Goal: Task Accomplishment & Management: Manage account settings

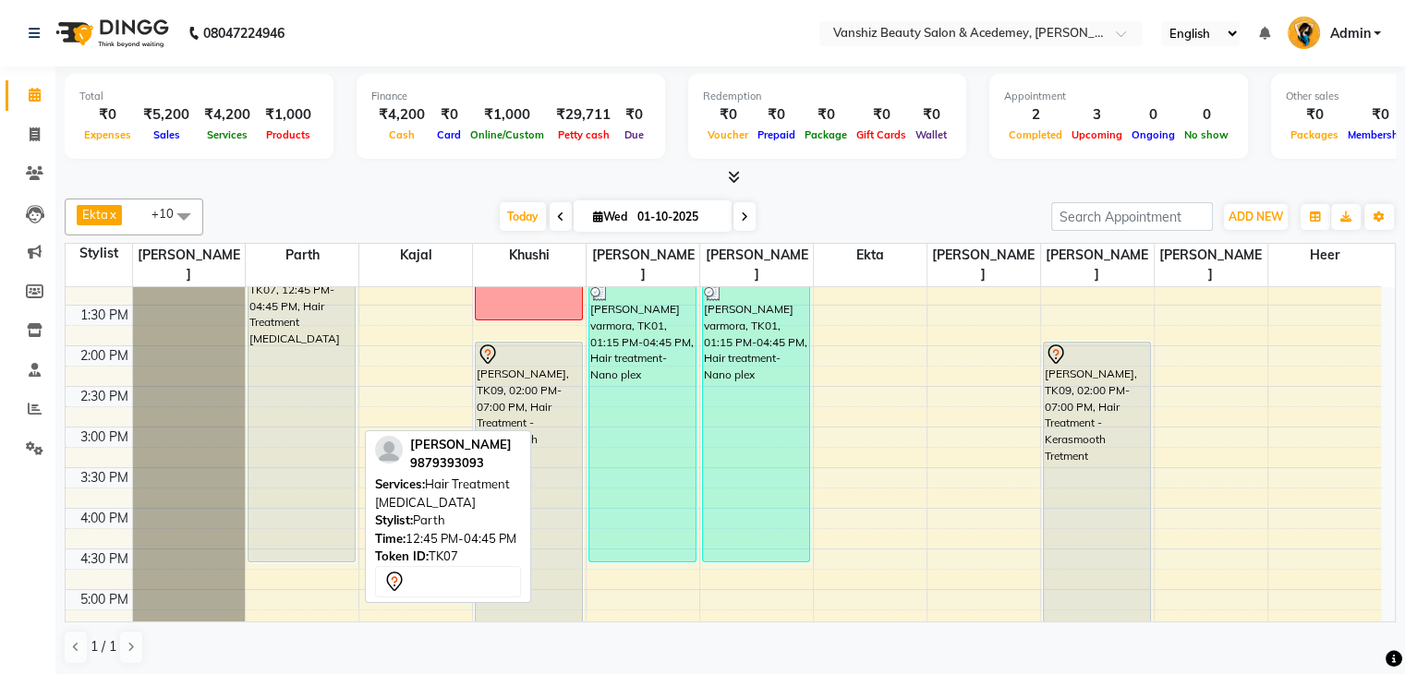
scroll to position [427, 0]
click at [255, 366] on div "[PERSON_NAME], TK07, 12:45 PM-04:45 PM, Hair Treatment [MEDICAL_DATA]" at bounding box center [301, 404] width 106 height 320
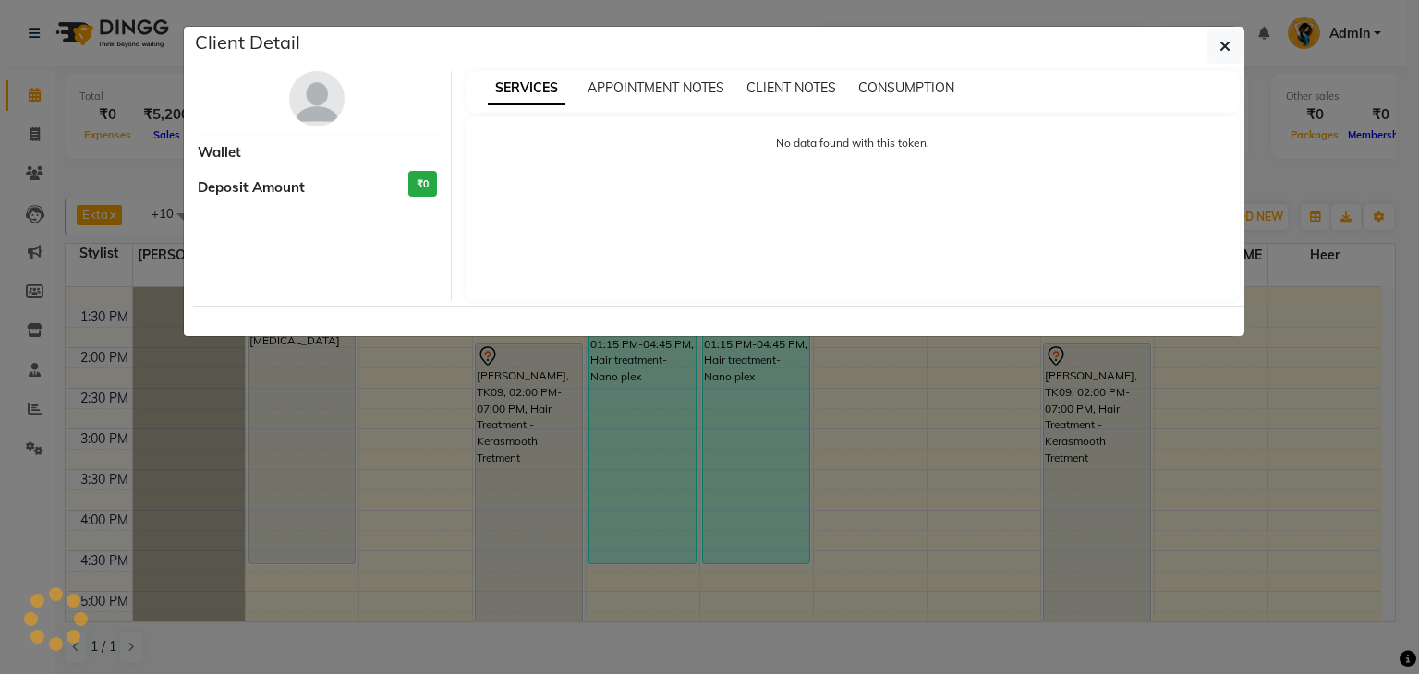
select select "7"
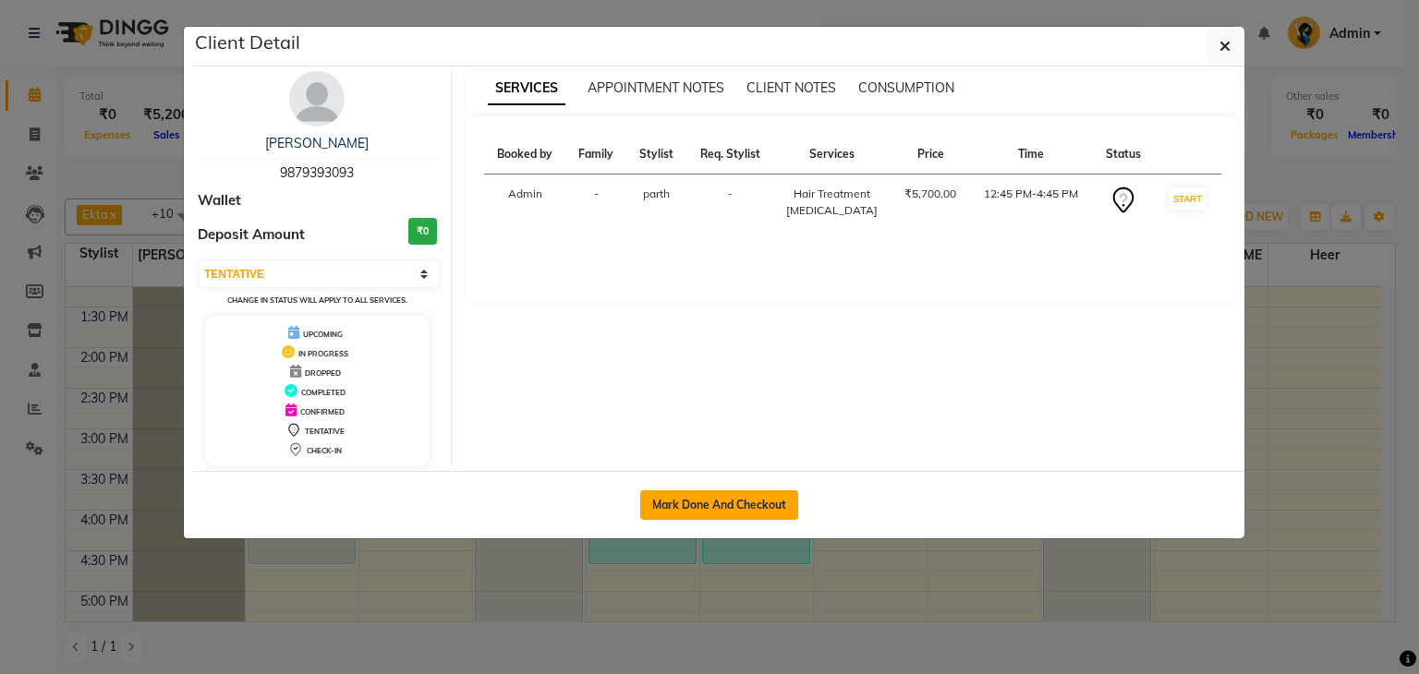
click at [695, 490] on button "Mark Done And Checkout" at bounding box center [719, 505] width 158 height 30
select select "service"
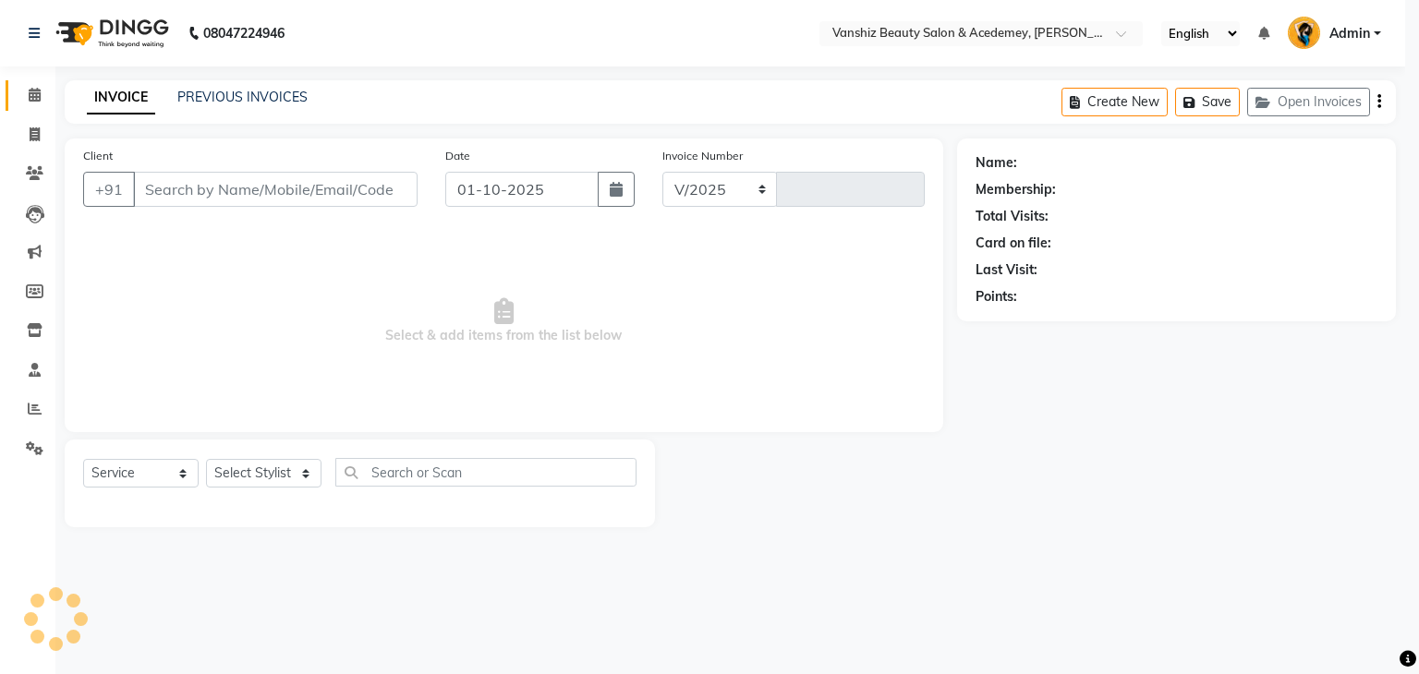
select select "5403"
type input "1568"
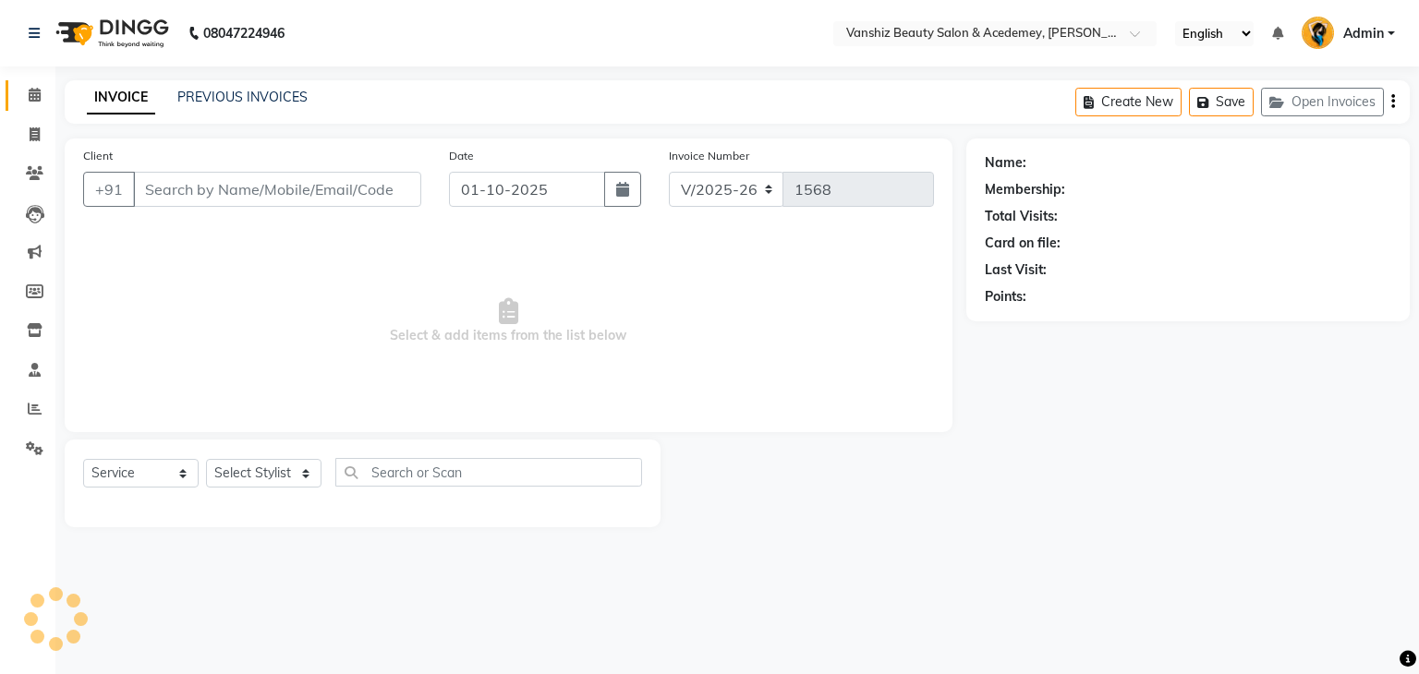
type input "9879393093"
select select "86122"
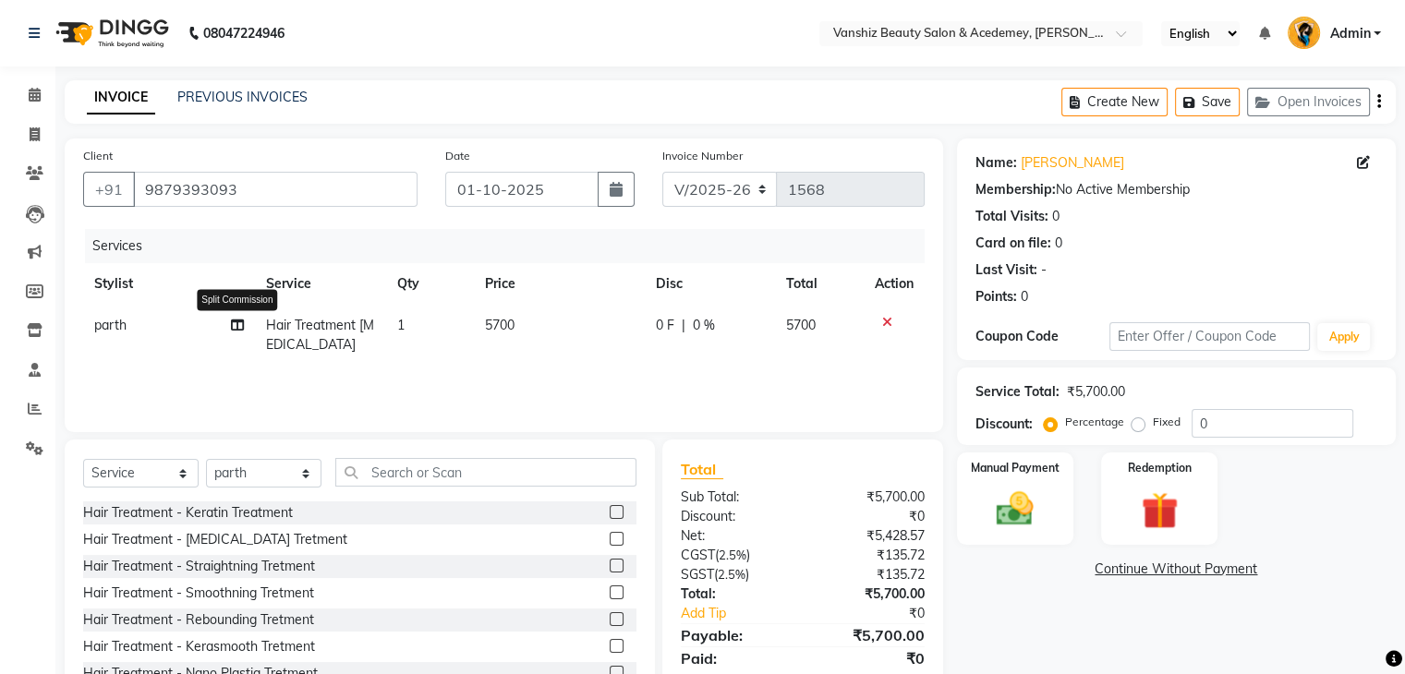
click at [234, 324] on icon at bounding box center [237, 325] width 13 height 13
select select "86122"
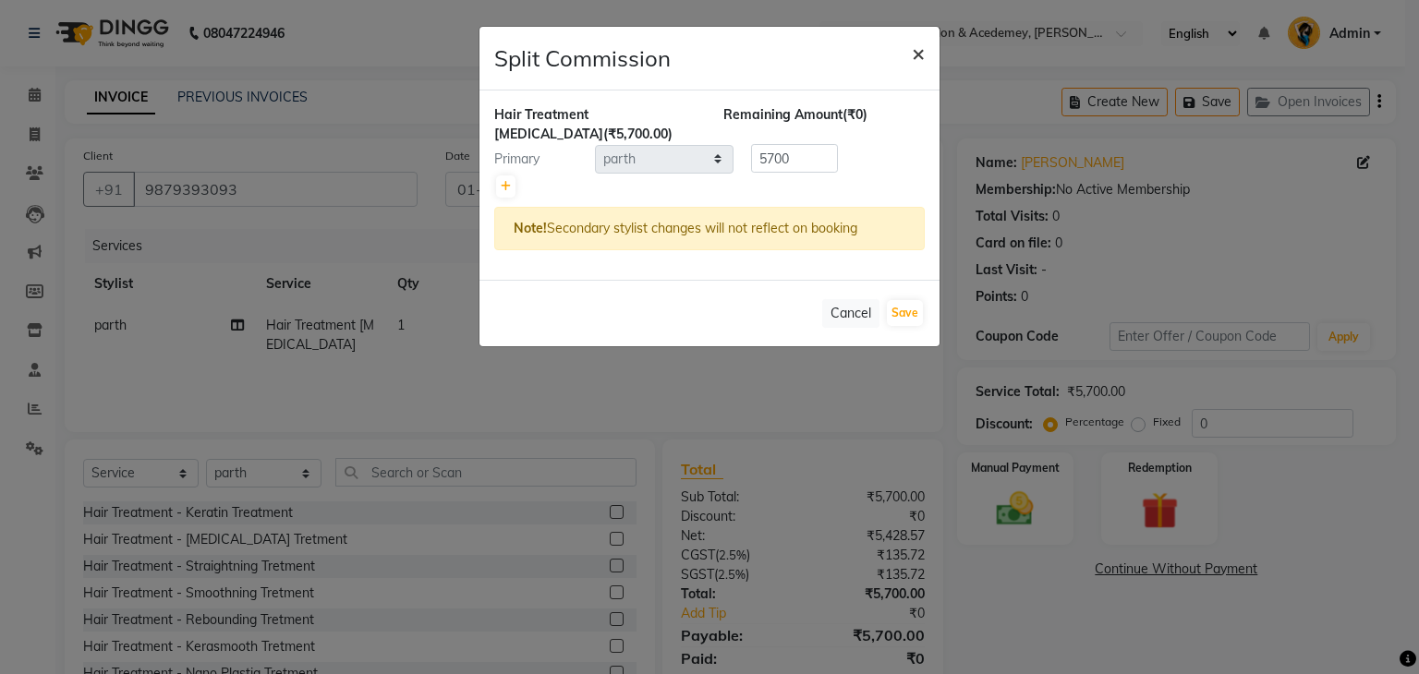
click at [921, 59] on span "×" at bounding box center [918, 53] width 13 height 28
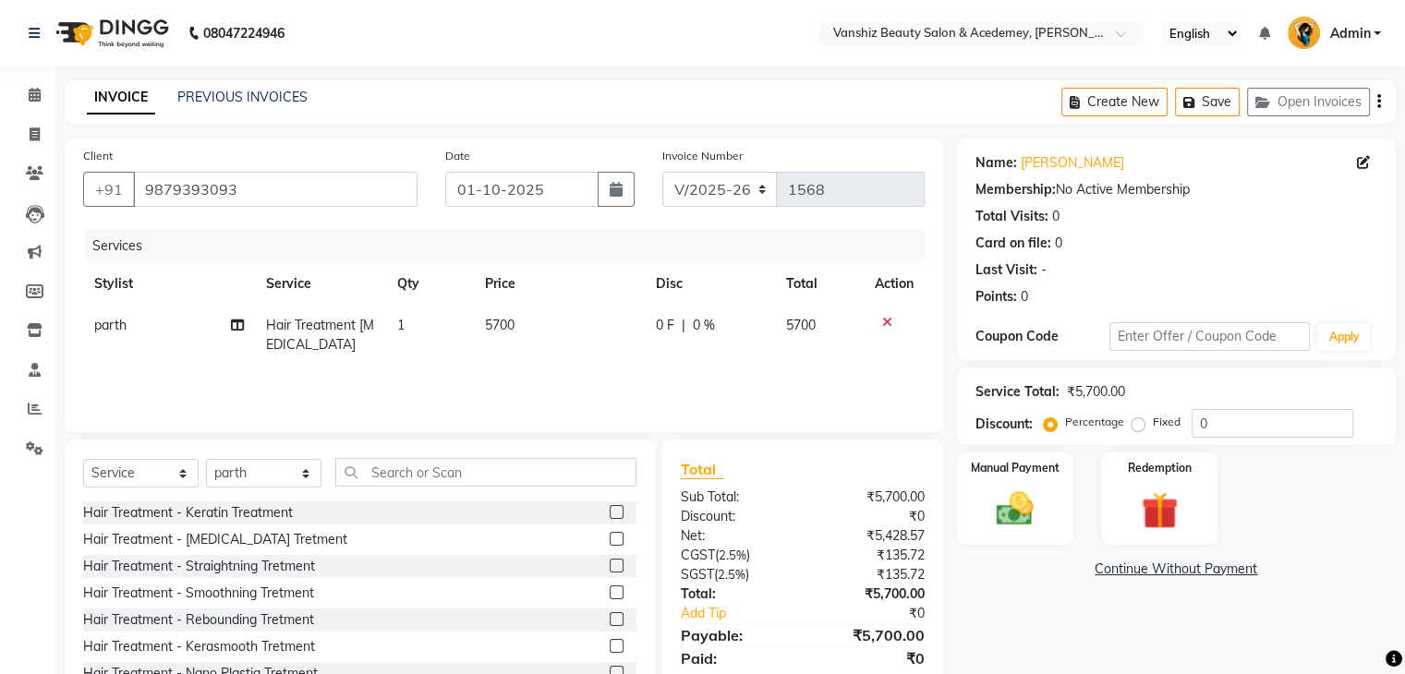
click at [511, 329] on span "5700" at bounding box center [500, 325] width 30 height 17
select select "86122"
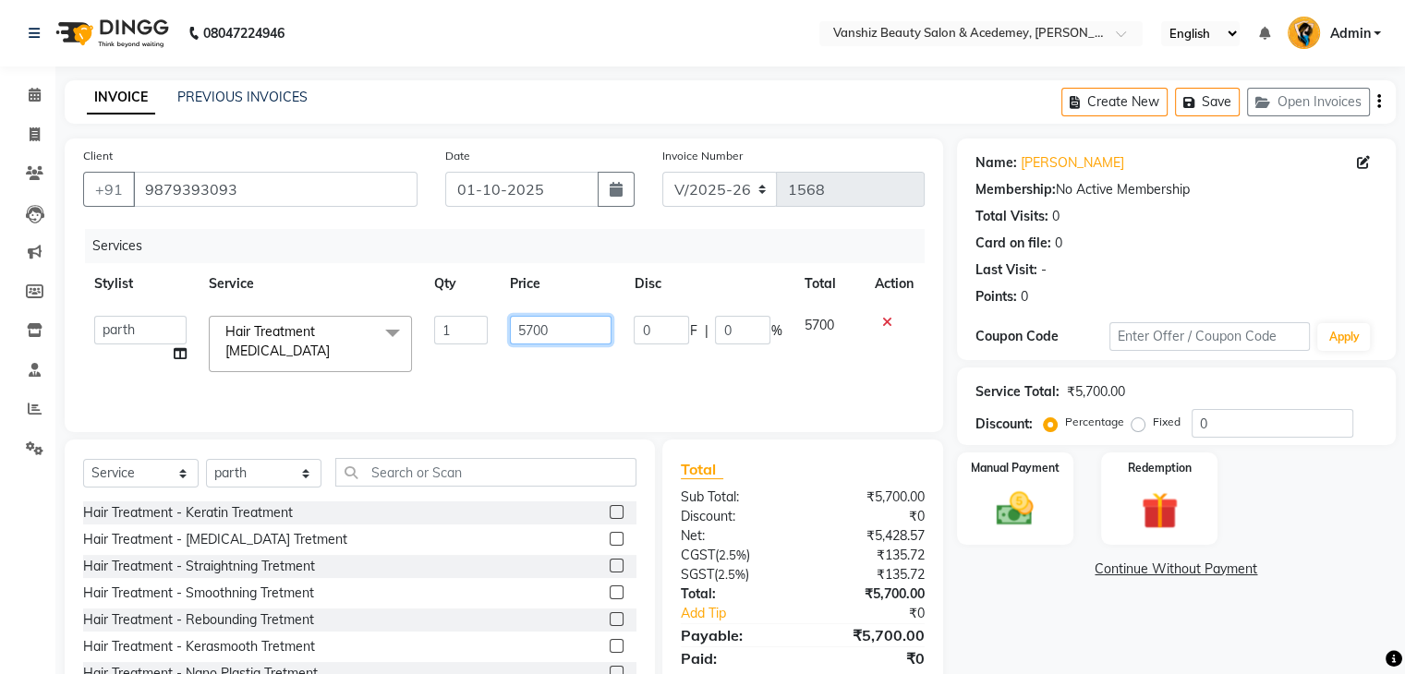
click at [574, 326] on input "5700" at bounding box center [561, 330] width 102 height 29
type input "5"
type input "4500"
click at [750, 389] on div "Services Stylist Service Qty Price Disc Total Action [PERSON_NAME] [PERSON_NAME…" at bounding box center [503, 321] width 841 height 185
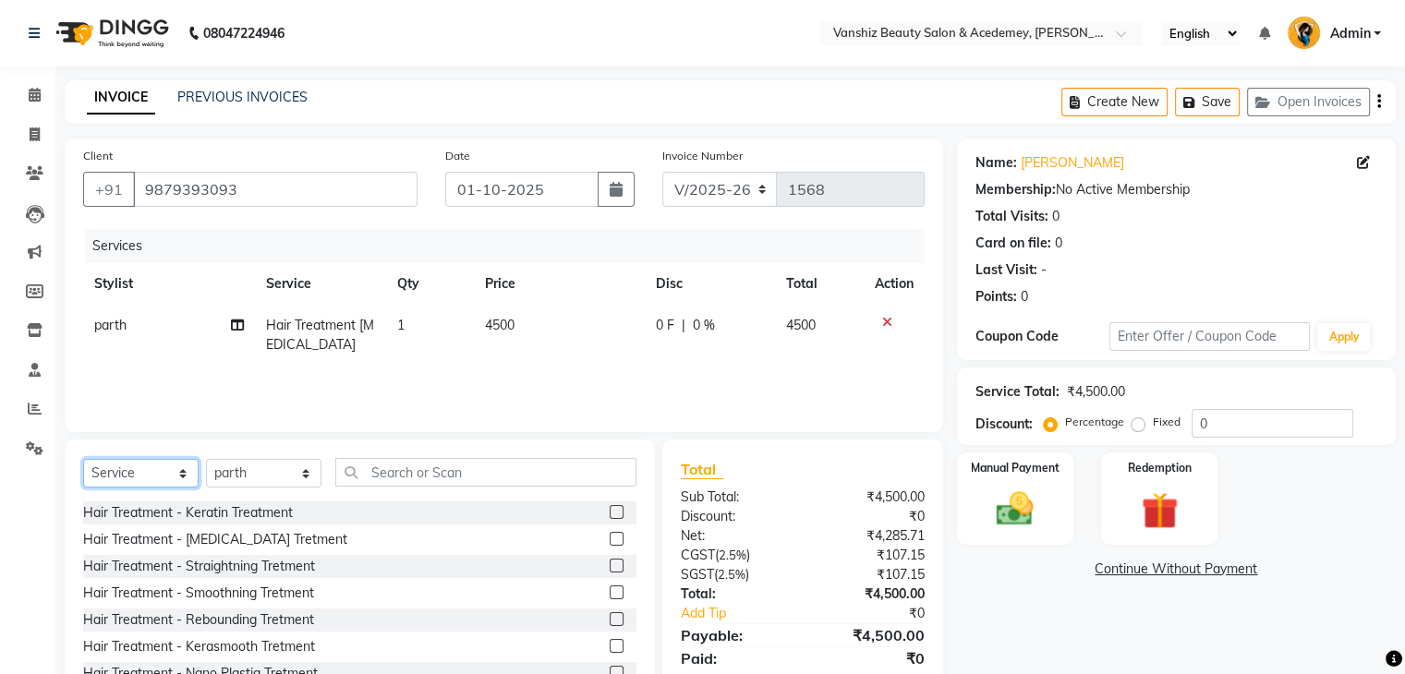
click at [143, 481] on select "Select Service Product Membership Package Voucher Prepaid Gift Card" at bounding box center [140, 473] width 115 height 29
select select "product"
click at [83, 460] on select "Select Service Product Membership Package Voucher Prepaid Gift Card" at bounding box center [140, 473] width 115 height 29
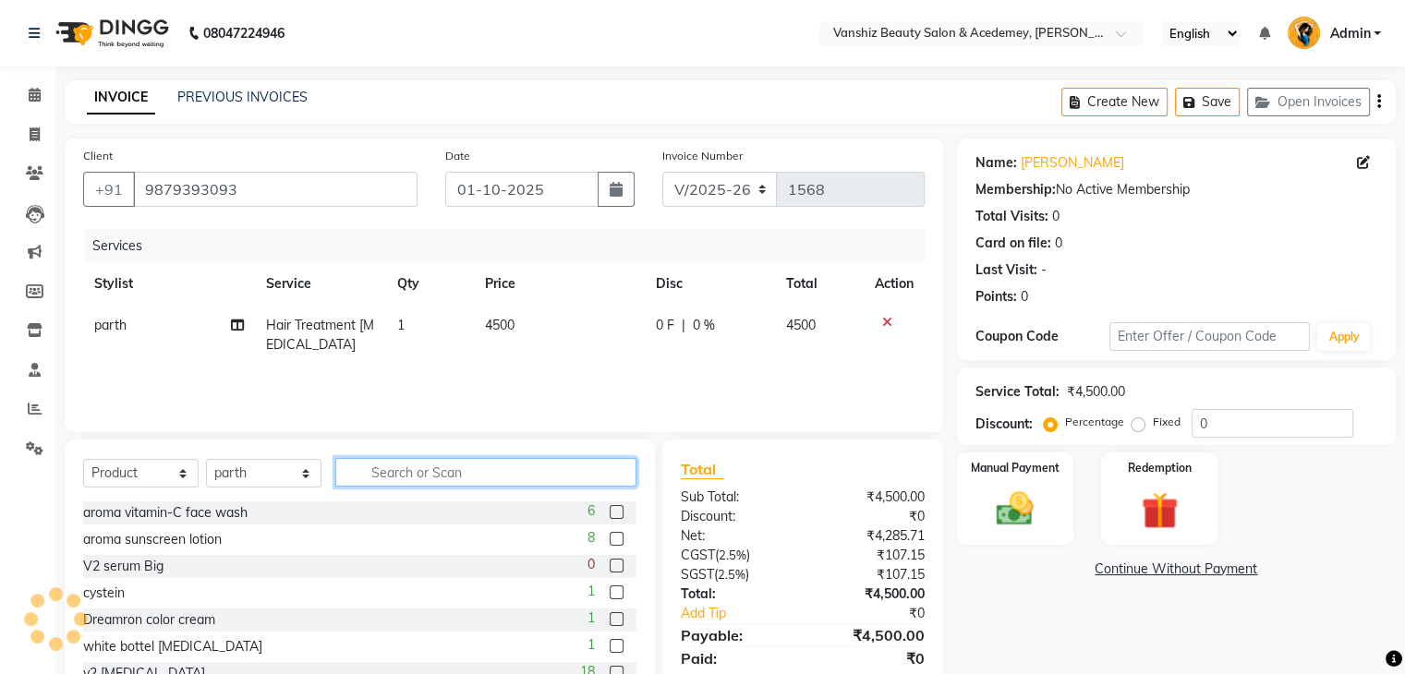
click at [437, 477] on input "text" at bounding box center [485, 472] width 301 height 29
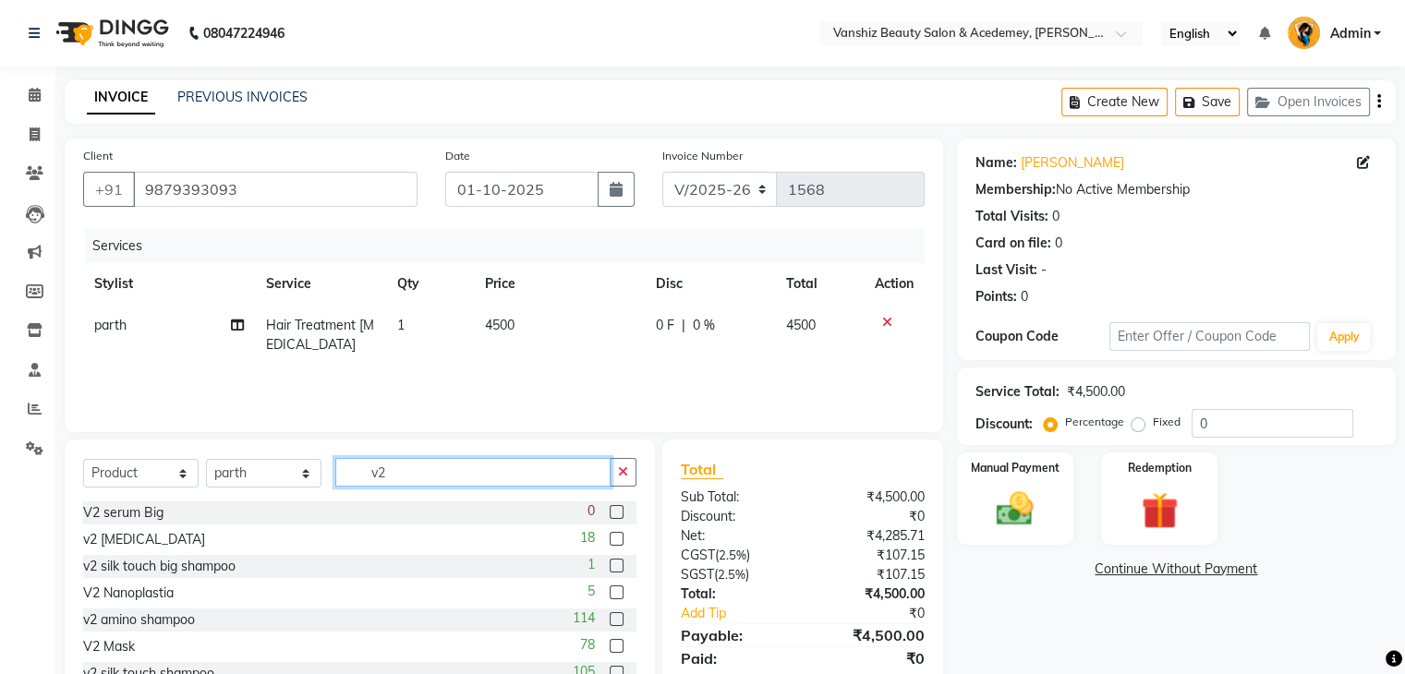
type input "v2"
click at [610, 644] on label at bounding box center [617, 646] width 14 height 14
click at [610, 644] on input "checkbox" at bounding box center [616, 647] width 12 height 12
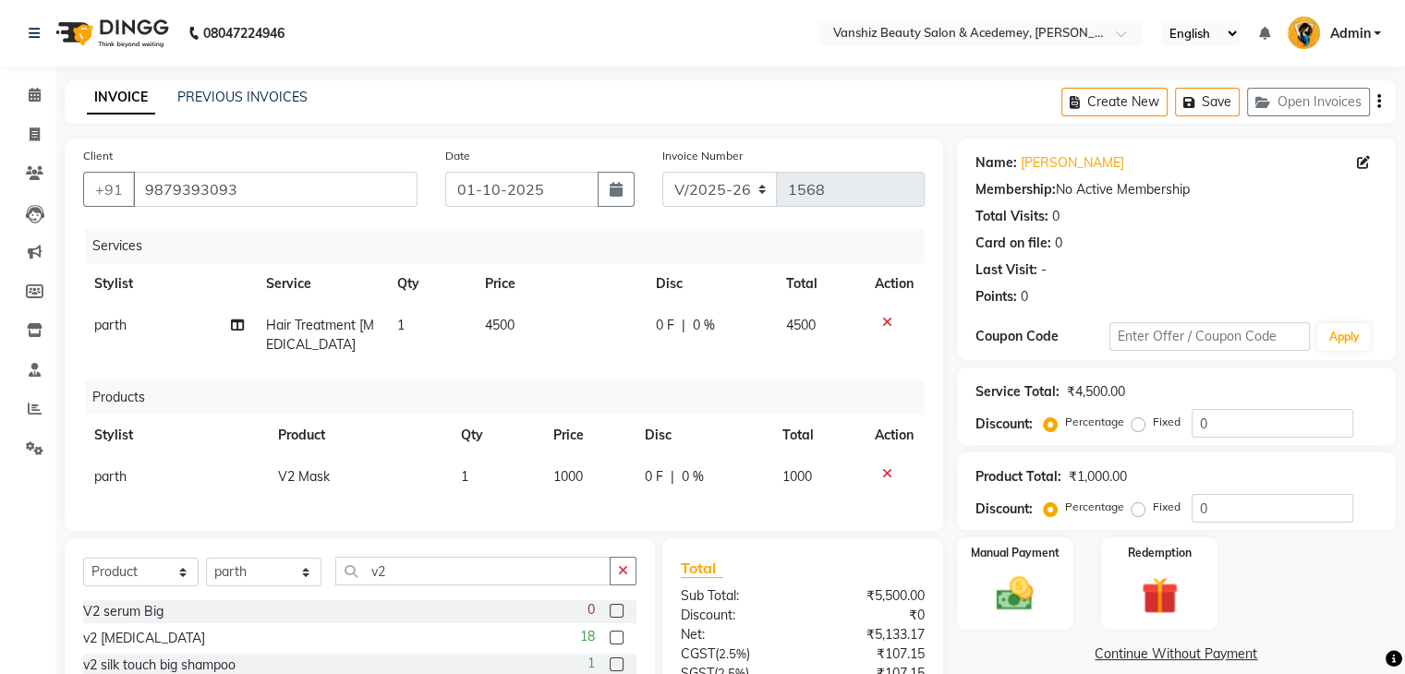
checkbox input "false"
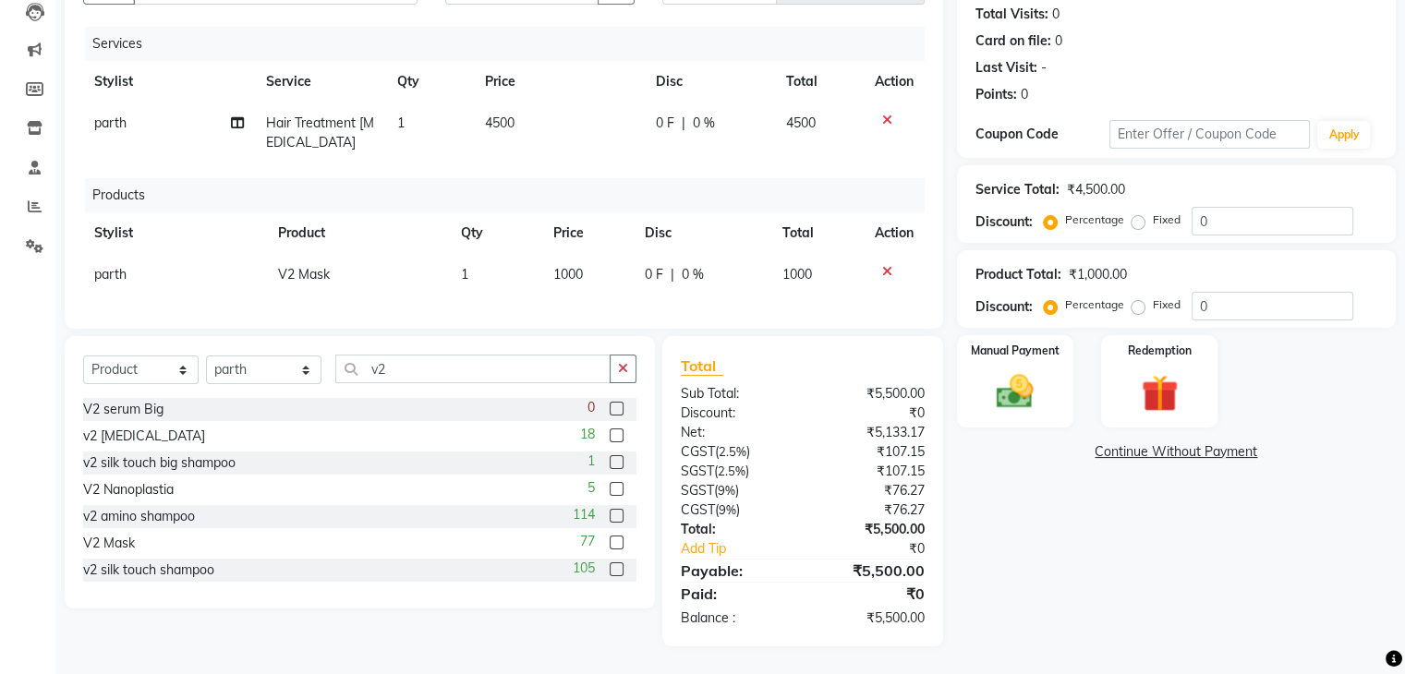
click at [610, 572] on label at bounding box center [617, 569] width 14 height 14
click at [610, 572] on input "checkbox" at bounding box center [616, 570] width 12 height 12
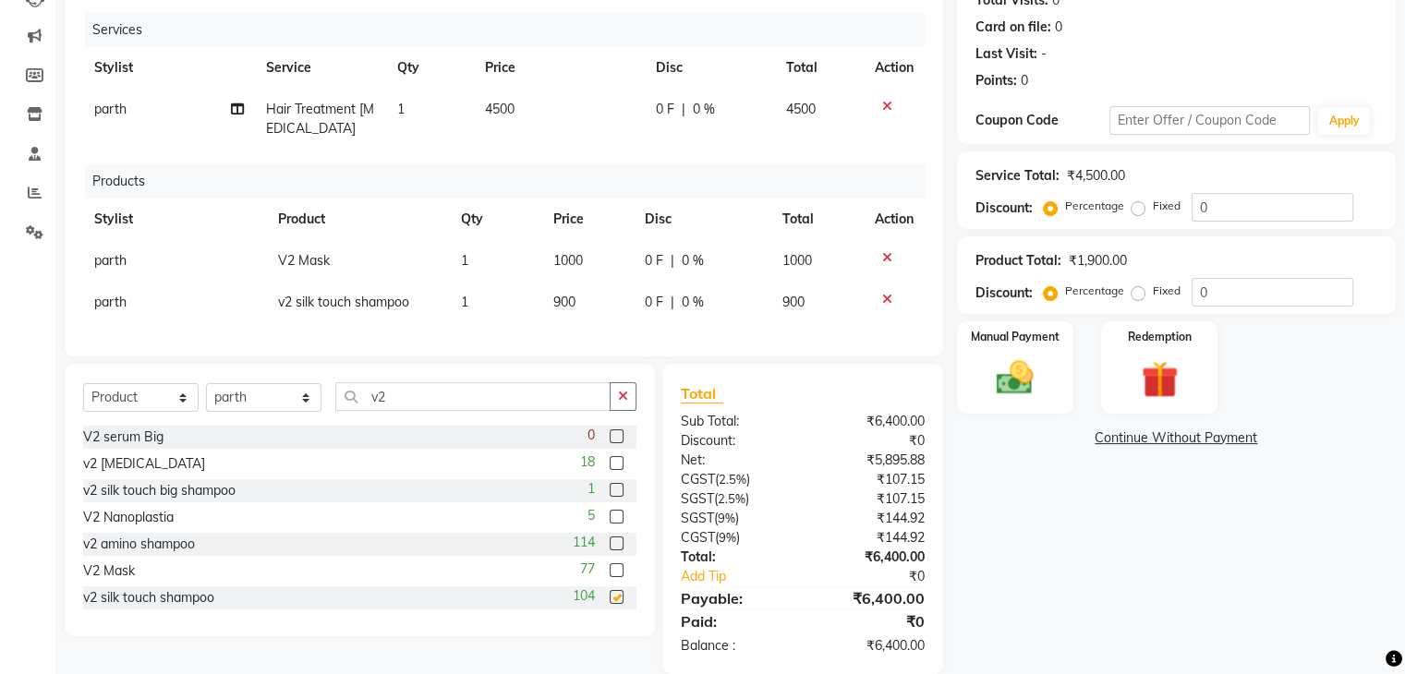
checkbox input "false"
click at [989, 386] on img at bounding box center [1015, 379] width 62 height 44
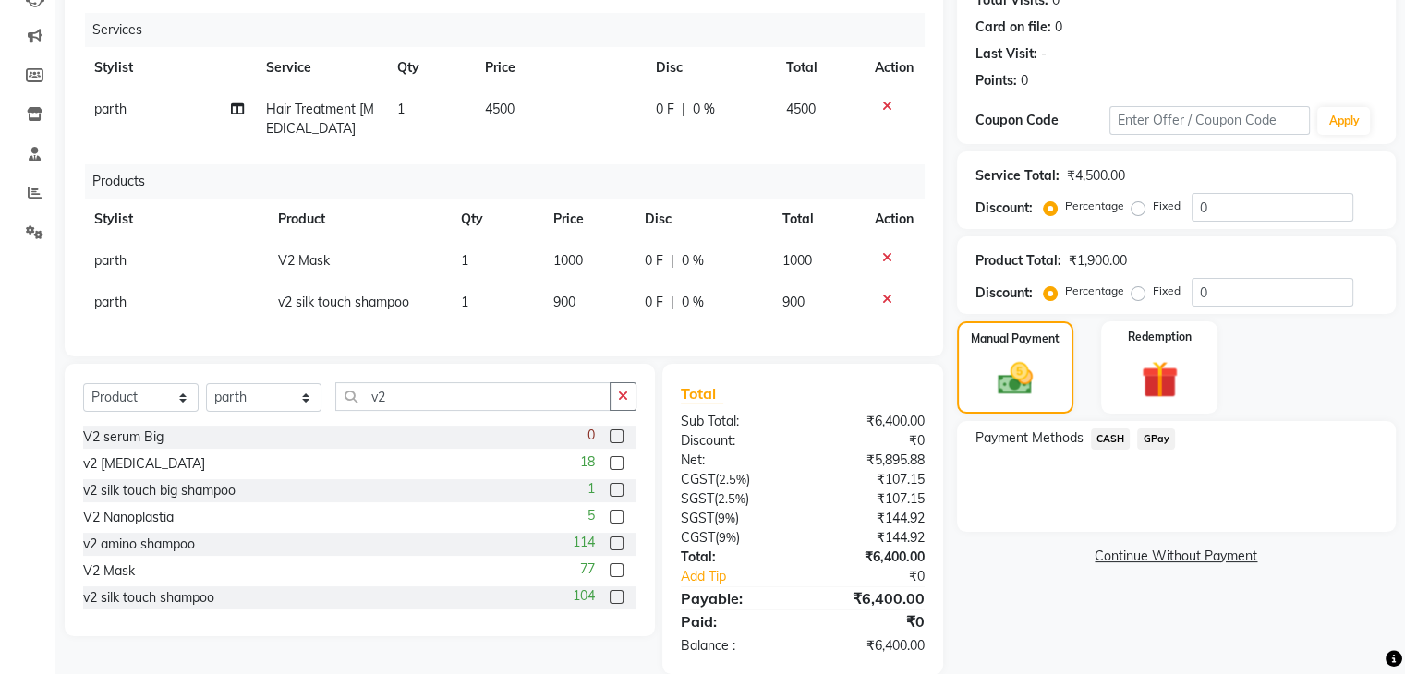
click at [1105, 437] on span "CASH" at bounding box center [1111, 439] width 40 height 21
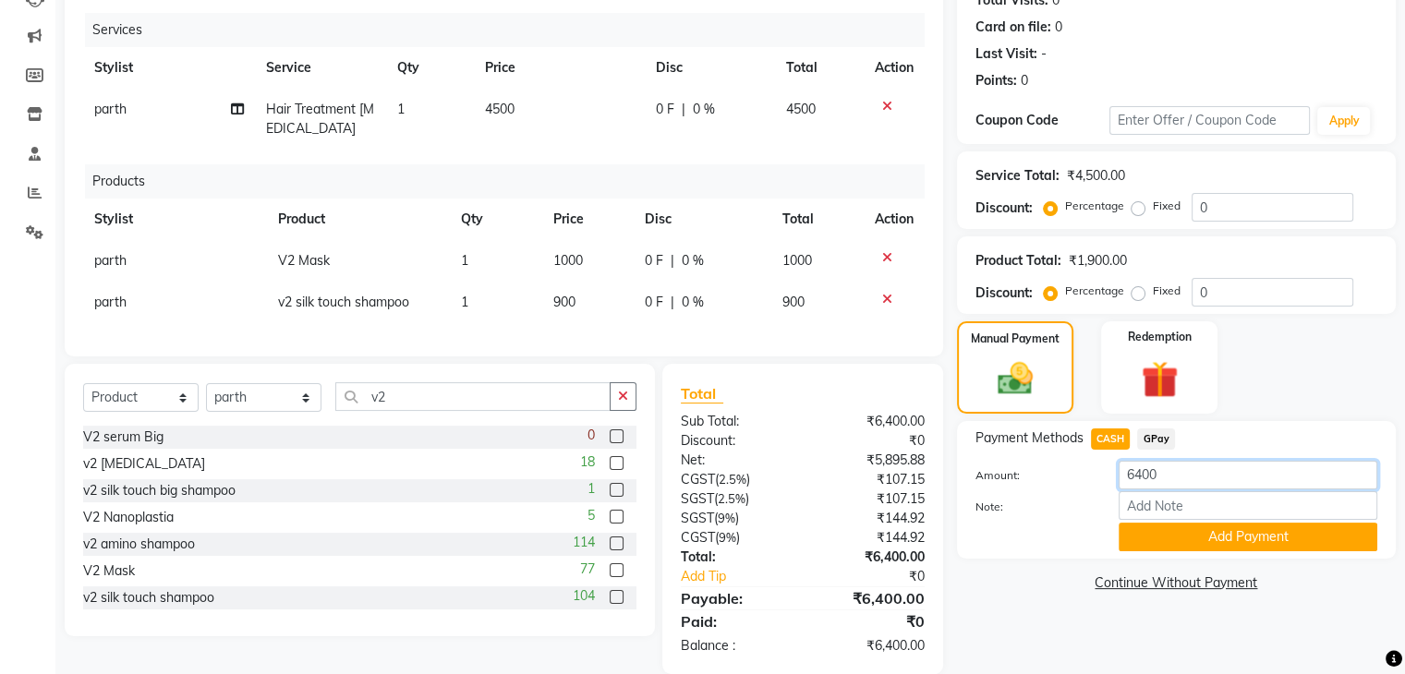
click at [1172, 477] on input "6400" at bounding box center [1247, 475] width 259 height 29
type input "6"
type input "3400"
click at [1202, 507] on input "Note:" at bounding box center [1247, 505] width 259 height 29
type input "cash"
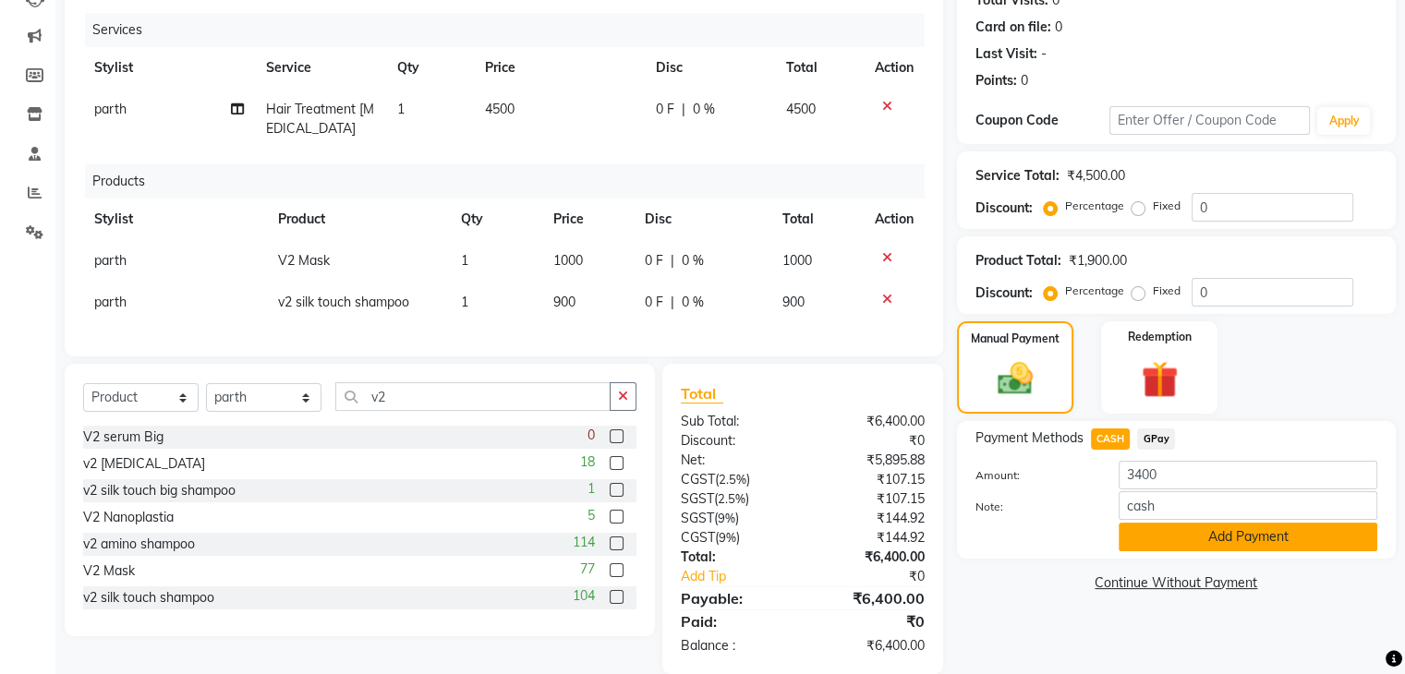
click at [1256, 539] on button "Add Payment" at bounding box center [1247, 537] width 259 height 29
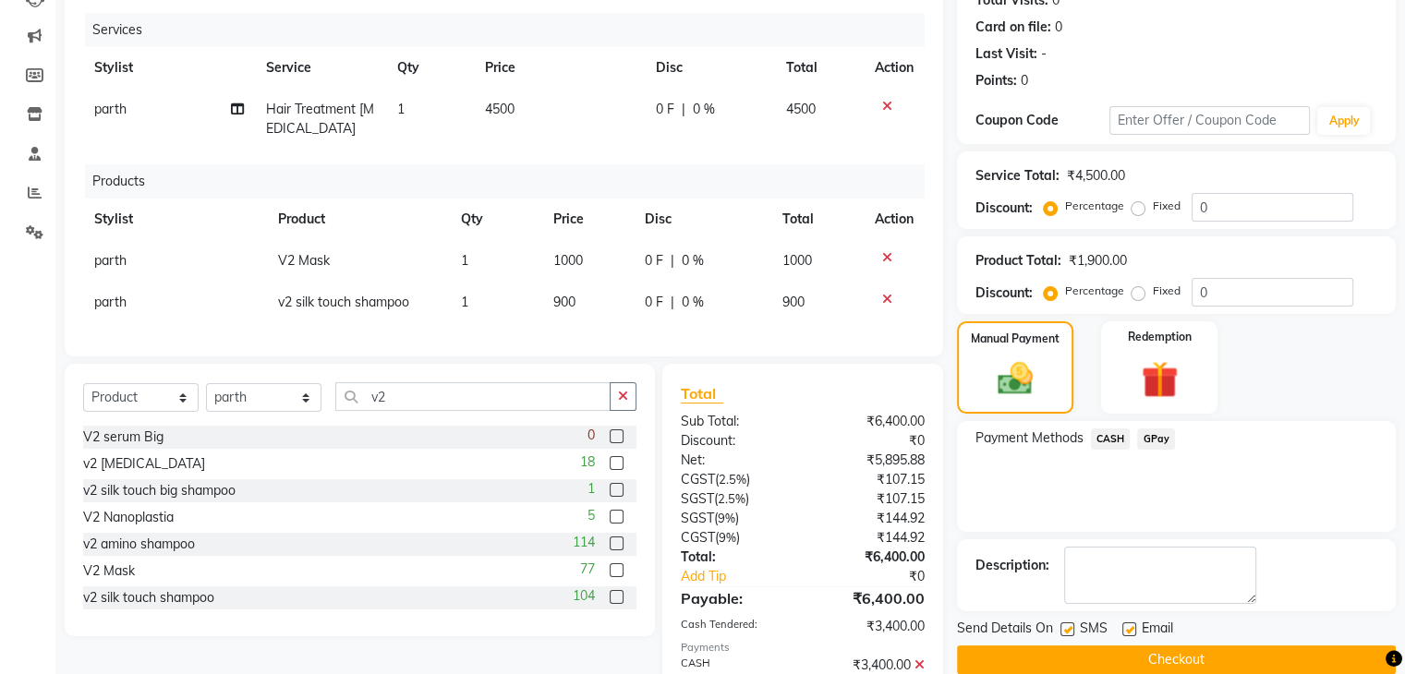
click at [1159, 433] on span "GPay" at bounding box center [1156, 439] width 38 height 21
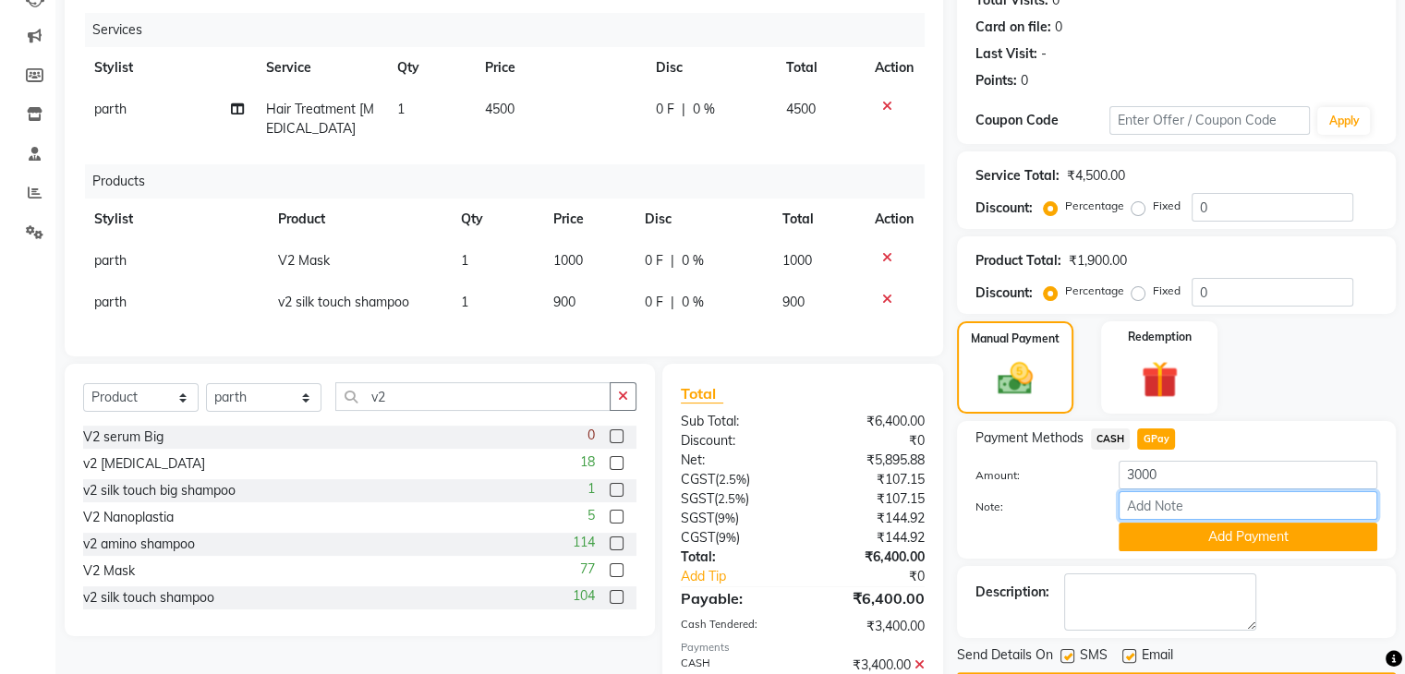
click at [1149, 507] on input "Note:" at bounding box center [1247, 505] width 259 height 29
type input "gpay"
click at [1179, 538] on button "Add Payment" at bounding box center [1247, 537] width 259 height 29
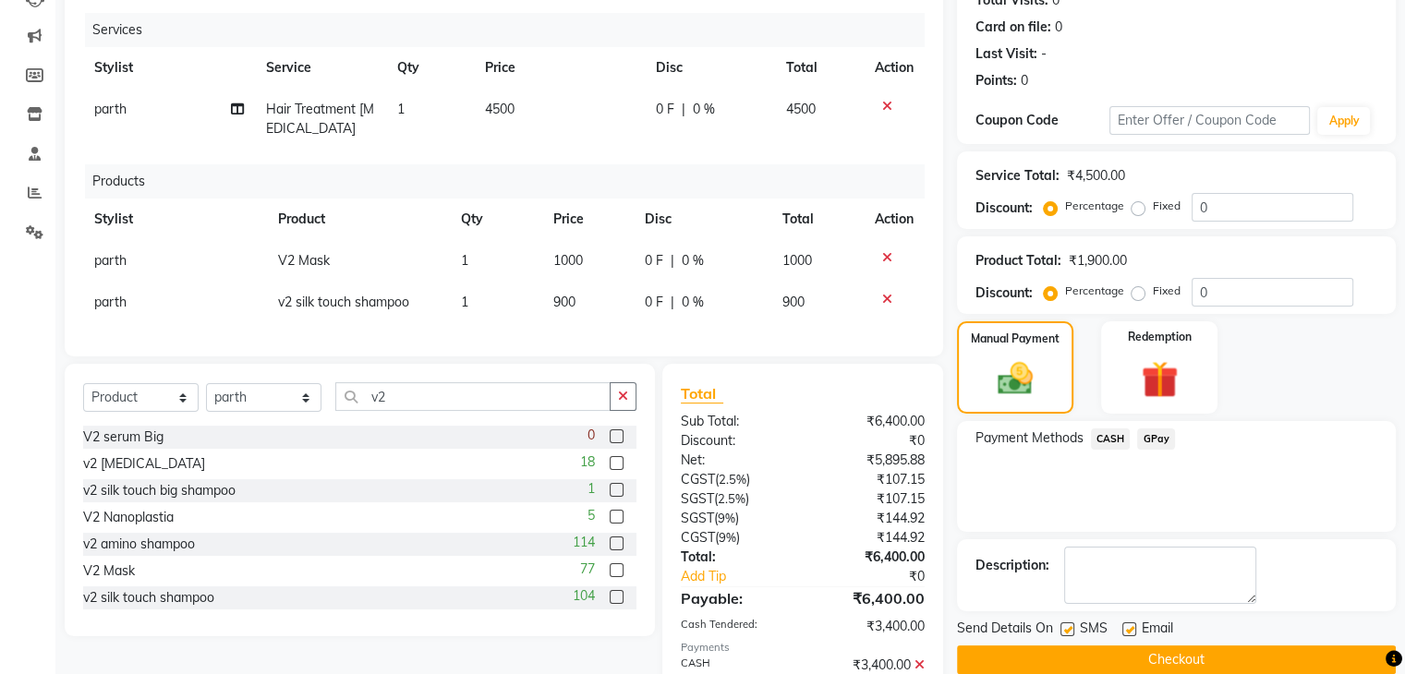
scroll to position [344, 0]
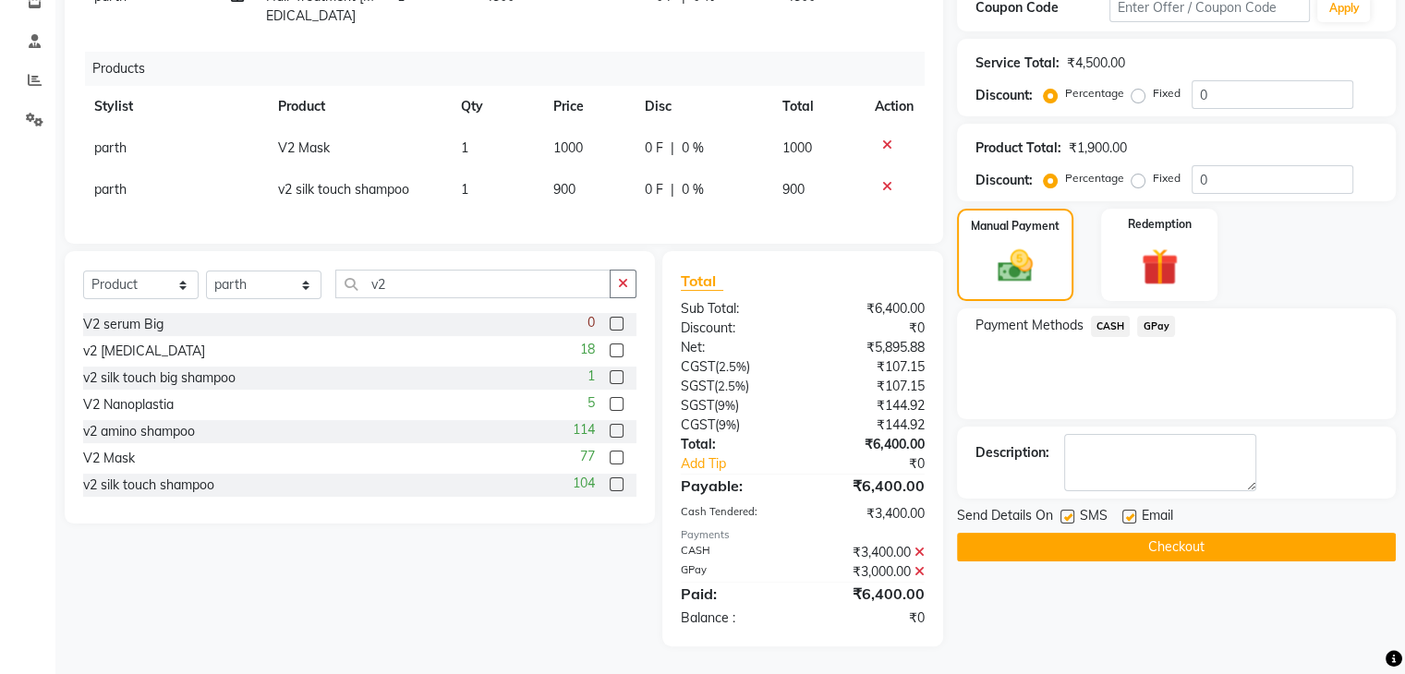
click at [1127, 510] on label at bounding box center [1129, 517] width 14 height 14
click at [1127, 512] on input "checkbox" at bounding box center [1128, 518] width 12 height 12
checkbox input "false"
click at [1064, 510] on label at bounding box center [1067, 517] width 14 height 14
click at [1064, 512] on input "checkbox" at bounding box center [1066, 518] width 12 height 12
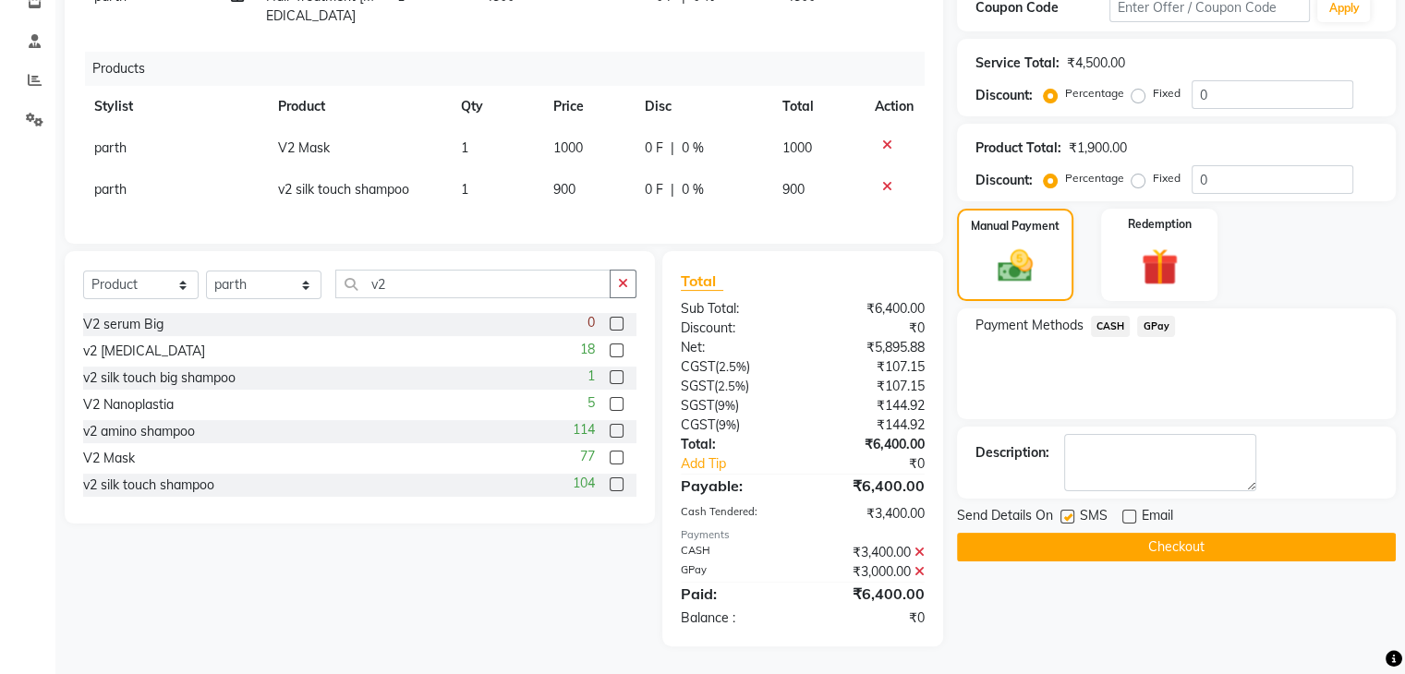
checkbox input "false"
click at [1081, 533] on button "Checkout" at bounding box center [1176, 547] width 439 height 29
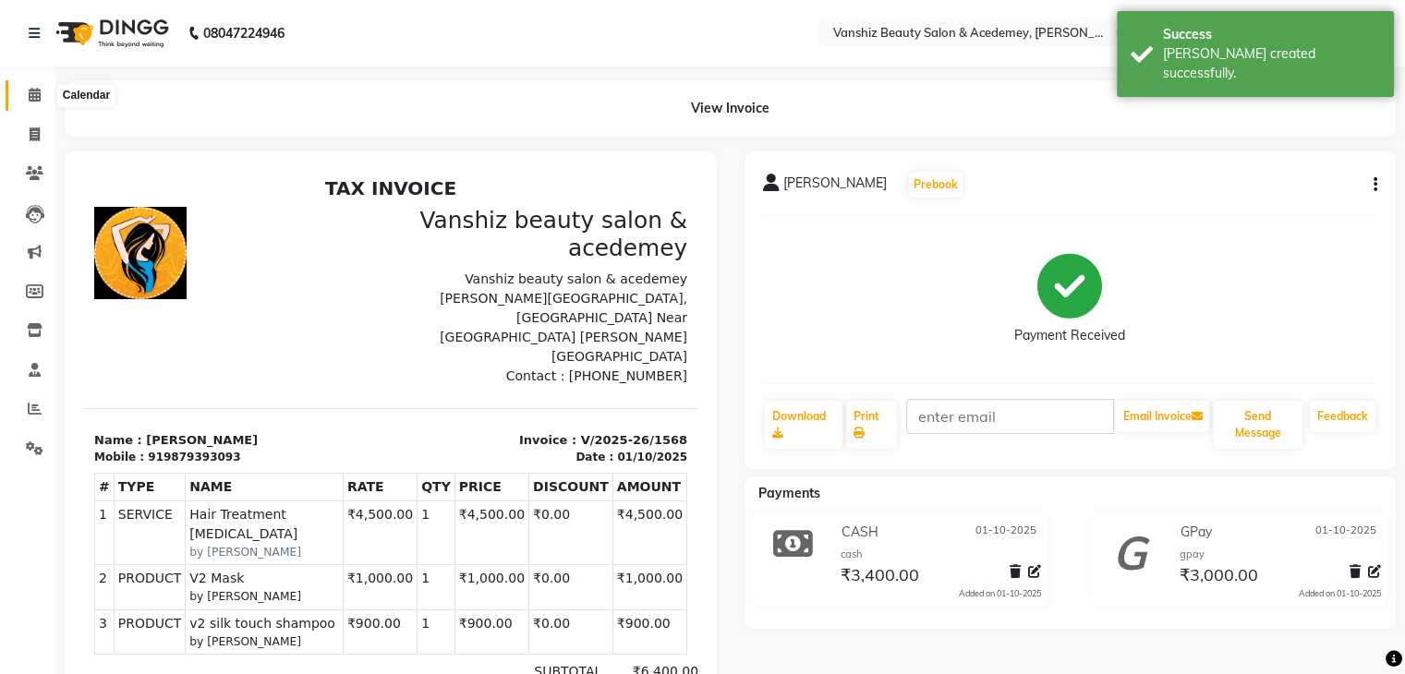
click at [32, 98] on icon at bounding box center [35, 95] width 12 height 14
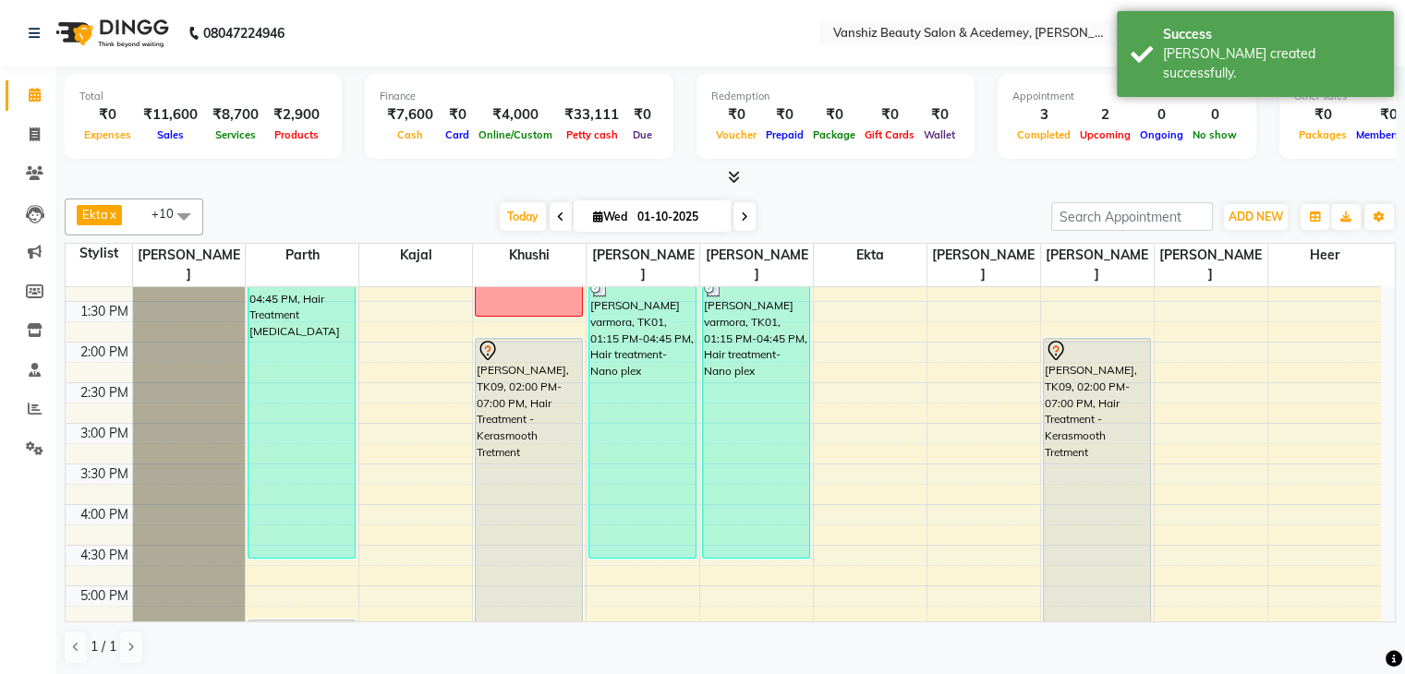
scroll to position [579, 0]
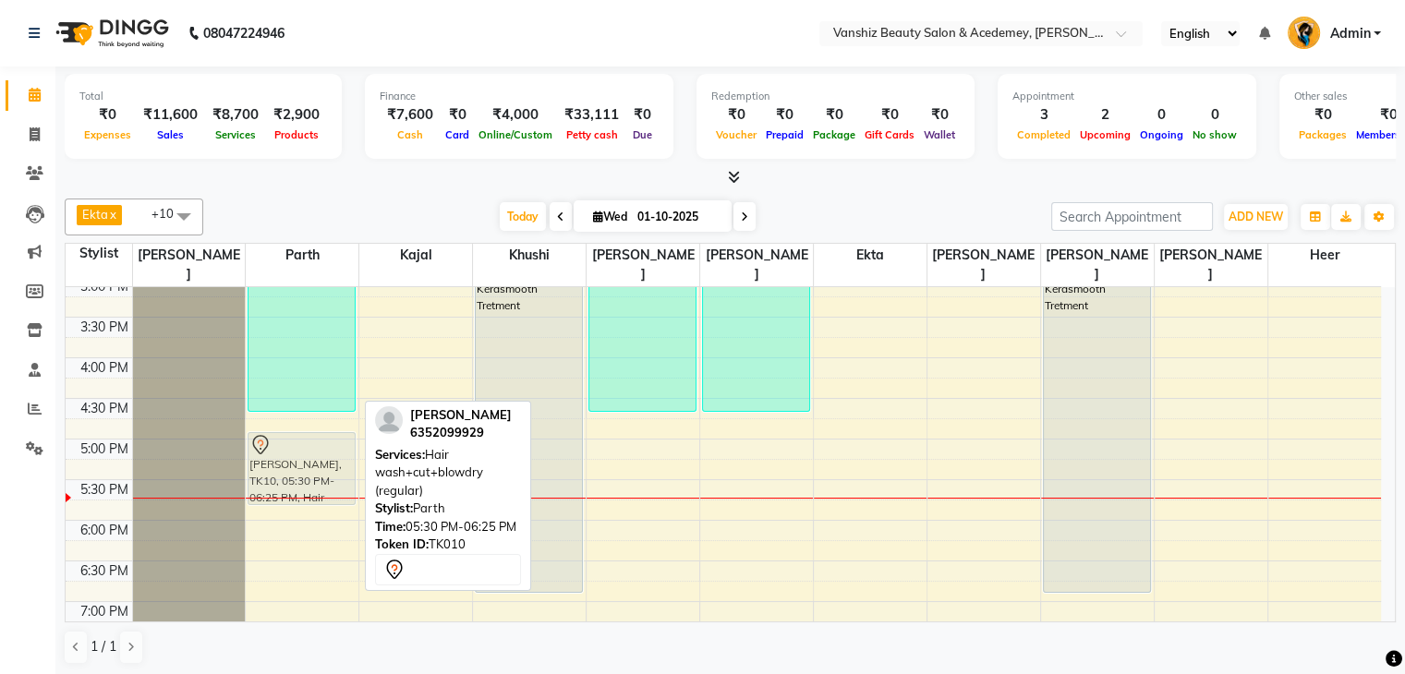
drag, startPoint x: 318, startPoint y: 491, endPoint x: 315, endPoint y: 458, distance: 33.4
click at [315, 458] on div "[PERSON_NAME], TK07, 12:45 PM-04:45 PM, Hair Treatment [MEDICAL_DATA] [PERSON_N…" at bounding box center [302, 236] width 113 height 1056
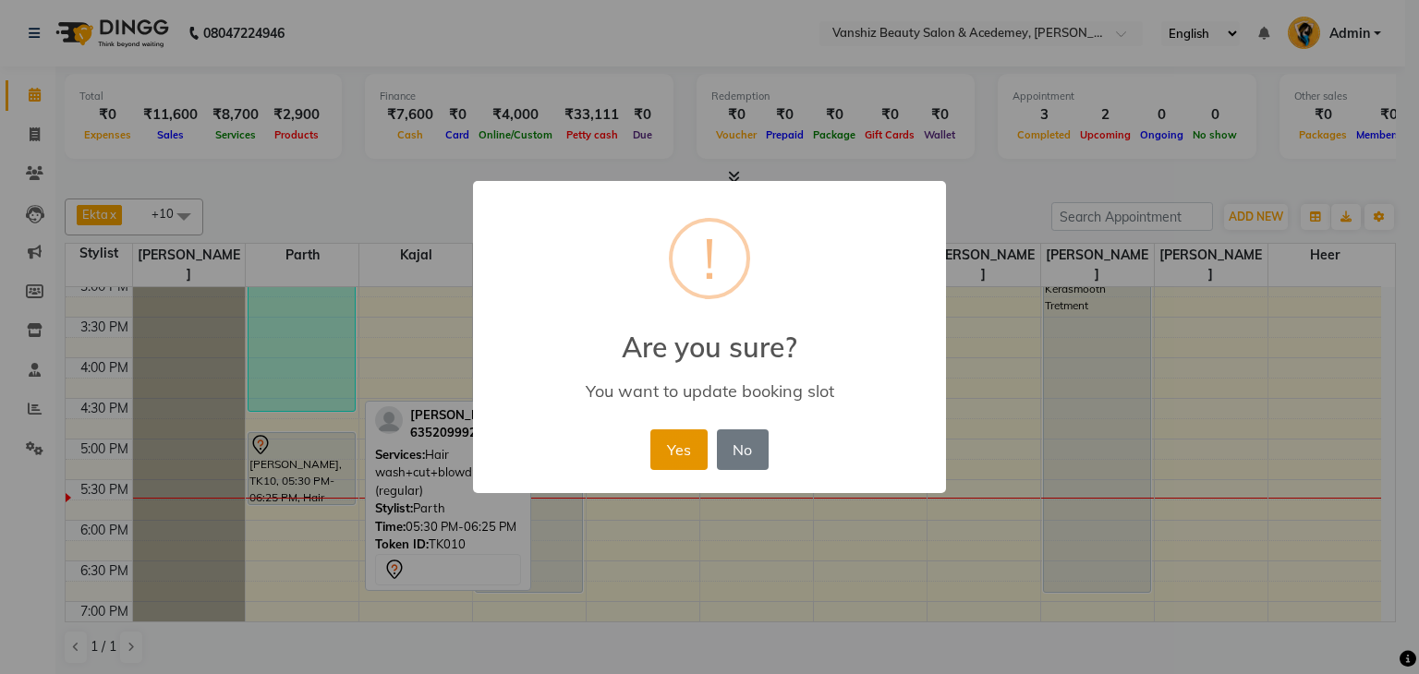
click at [687, 433] on button "Yes" at bounding box center [678, 449] width 56 height 41
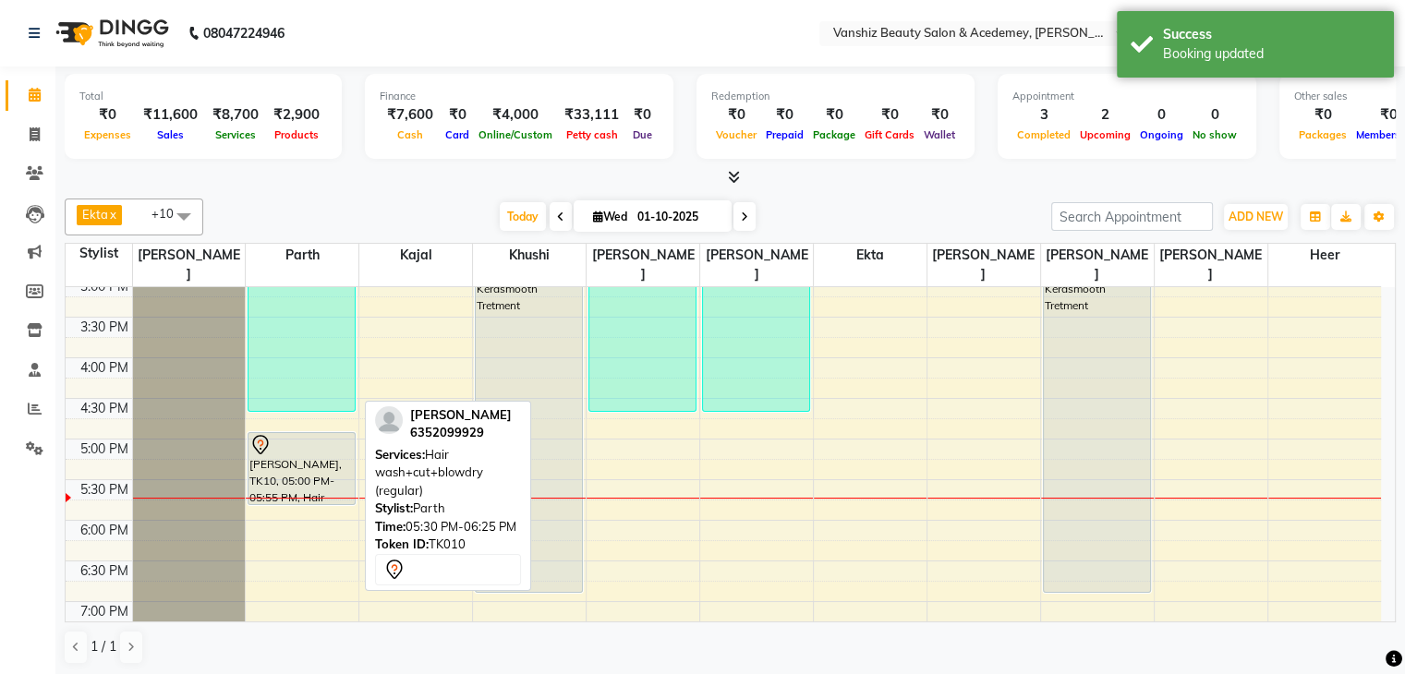
click at [340, 434] on div at bounding box center [301, 445] width 104 height 22
click at [322, 446] on div "[PERSON_NAME], TK10, 05:00 PM-05:55 PM, Hair wash+cut+blowdry (regular)" at bounding box center [301, 468] width 106 height 71
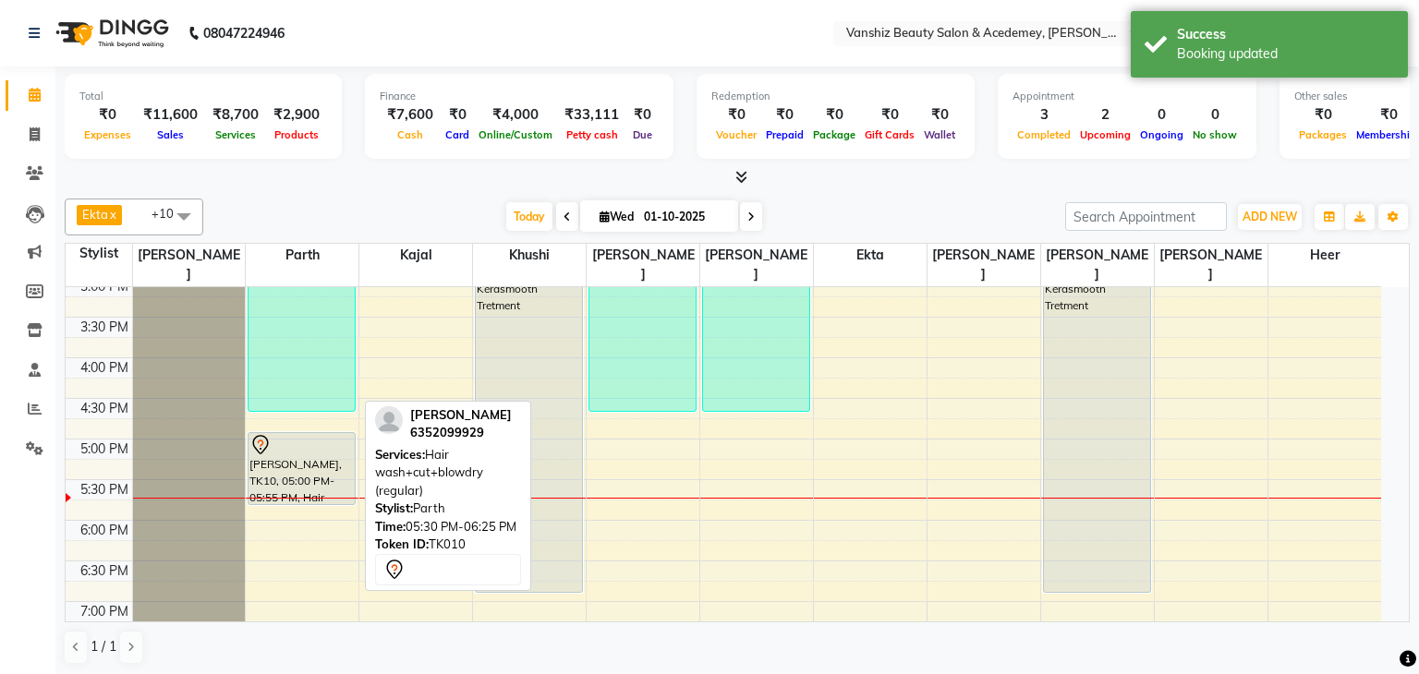
select select "7"
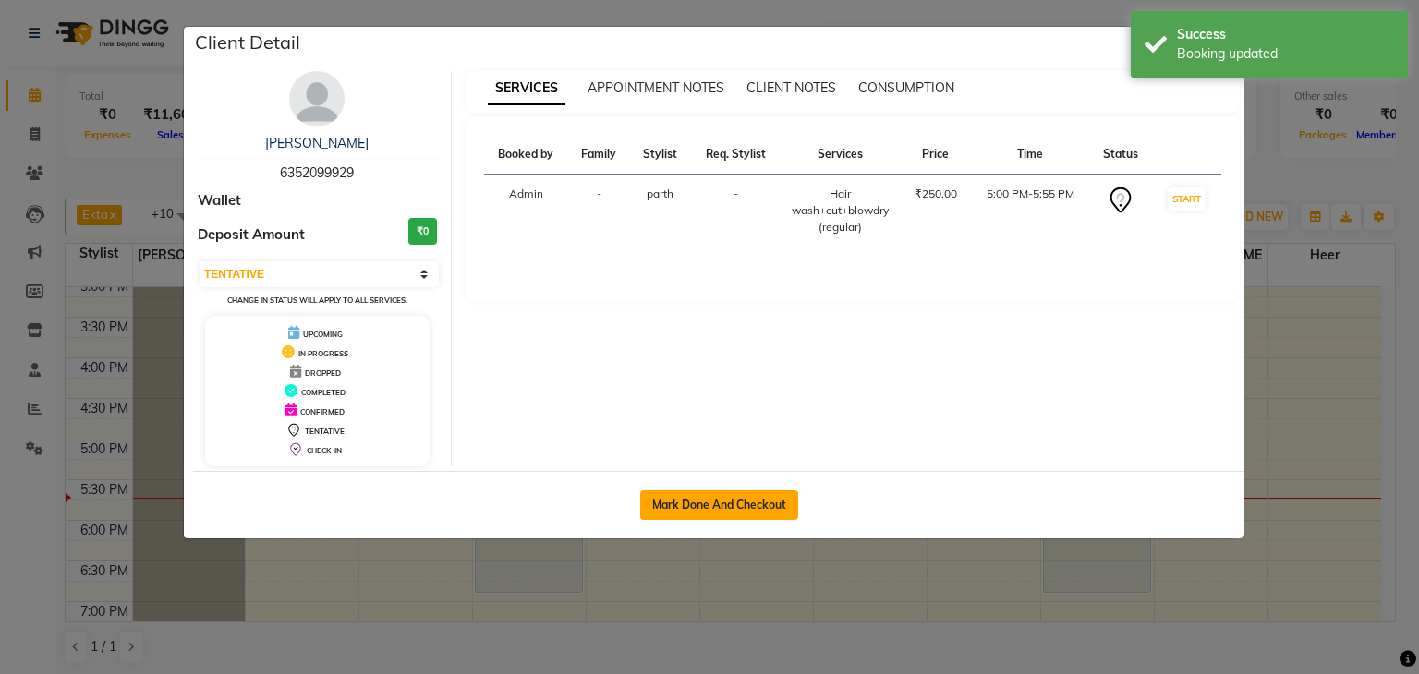
click at [669, 490] on button "Mark Done And Checkout" at bounding box center [719, 505] width 158 height 30
select select "service"
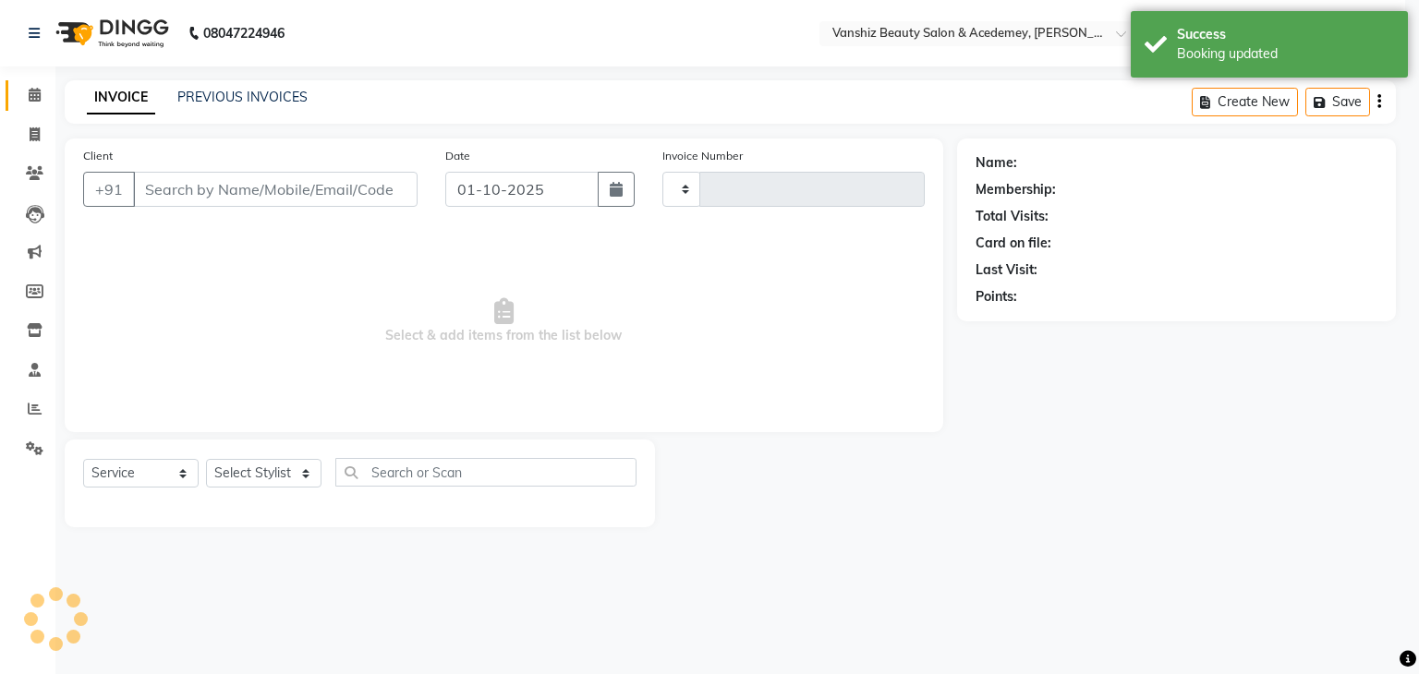
type input "1569"
select select "5403"
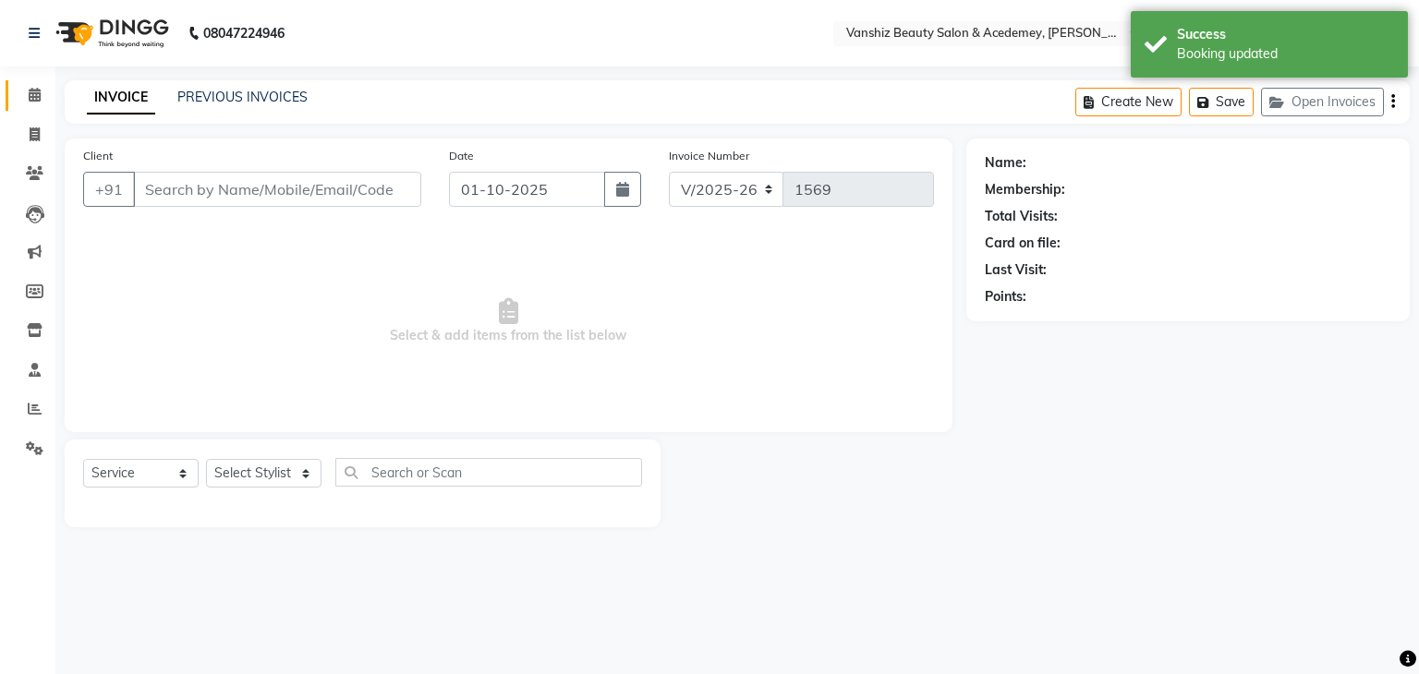
type input "6352099929"
select select "86122"
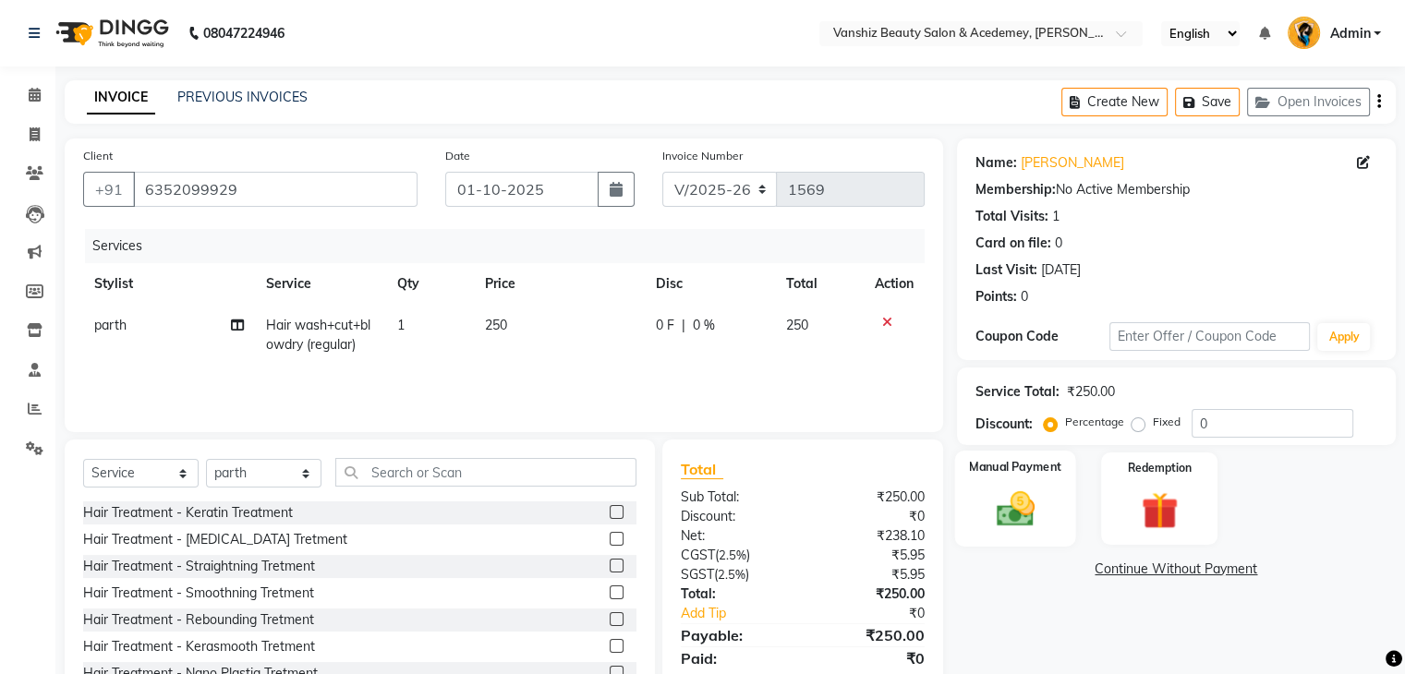
click at [1023, 518] on img at bounding box center [1015, 510] width 62 height 44
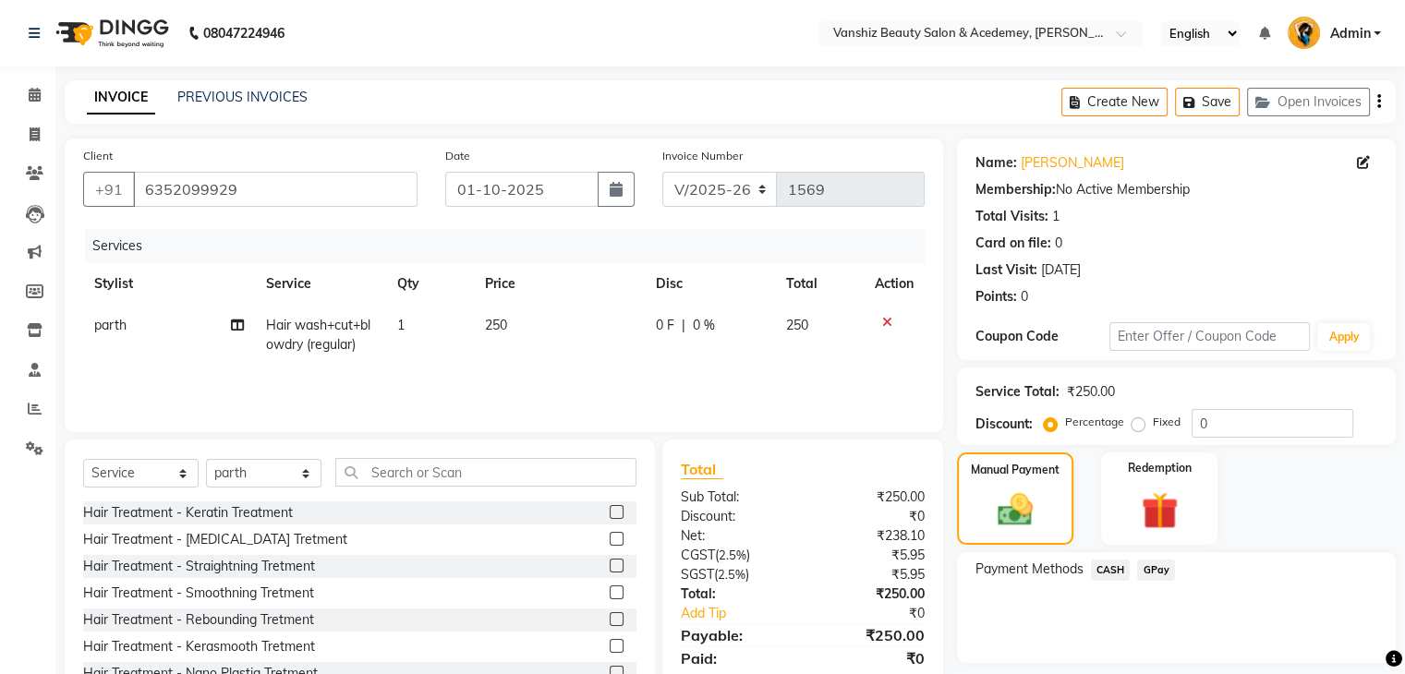
click at [1156, 561] on span "GPay" at bounding box center [1156, 570] width 38 height 21
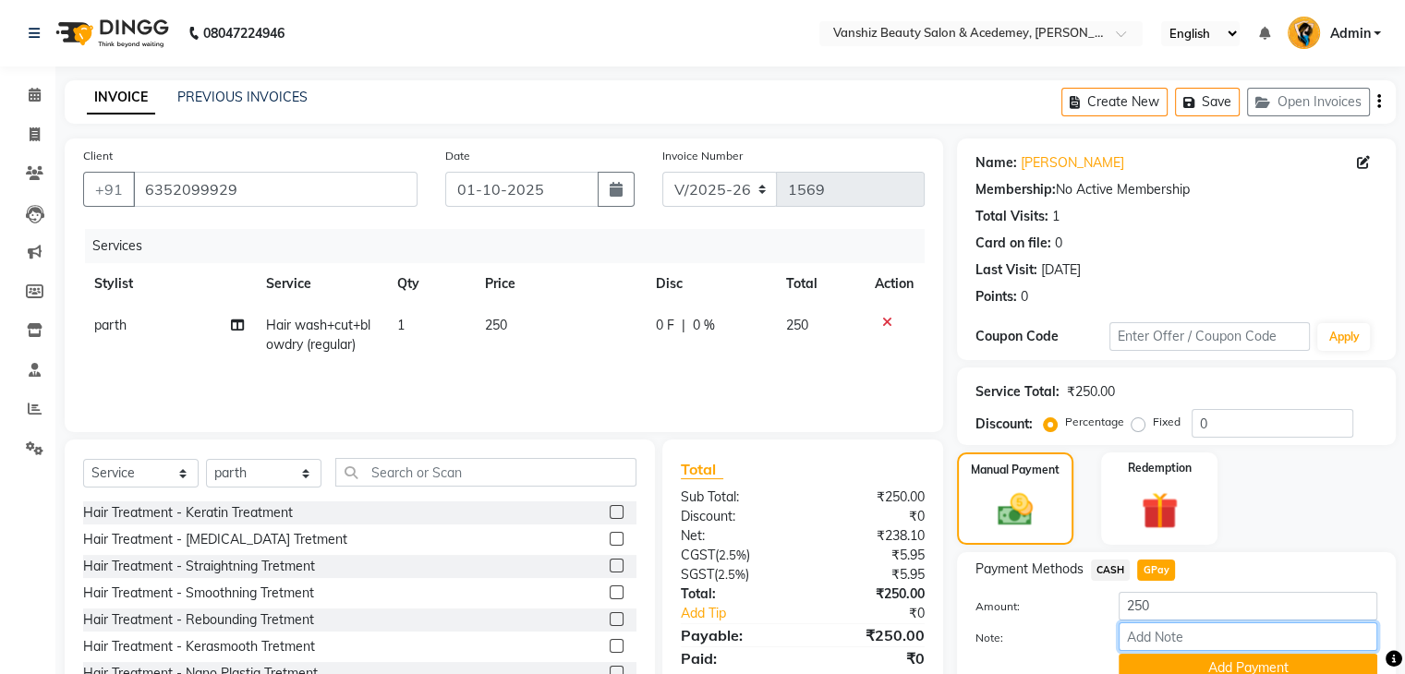
click at [1169, 632] on input "Note:" at bounding box center [1247, 637] width 259 height 29
type input "gpay"
click at [1190, 658] on button "Add Payment" at bounding box center [1247, 668] width 259 height 29
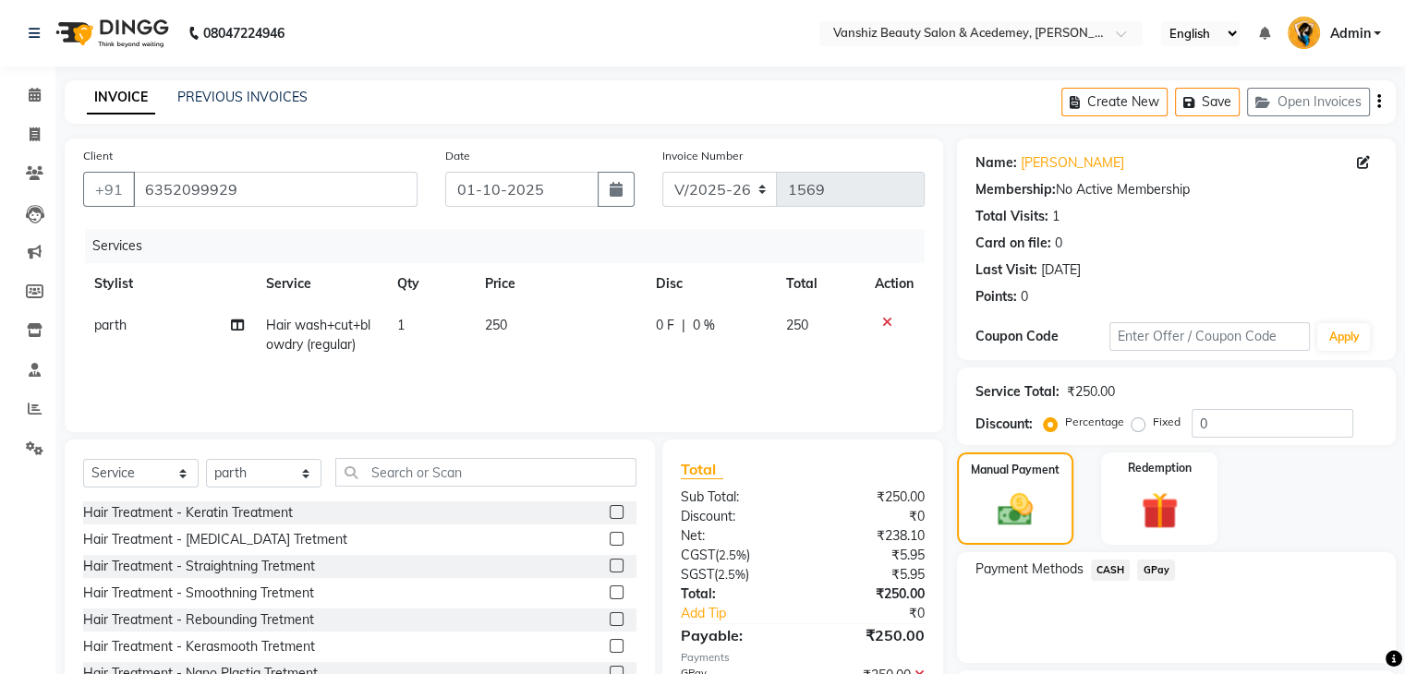
scroll to position [158, 0]
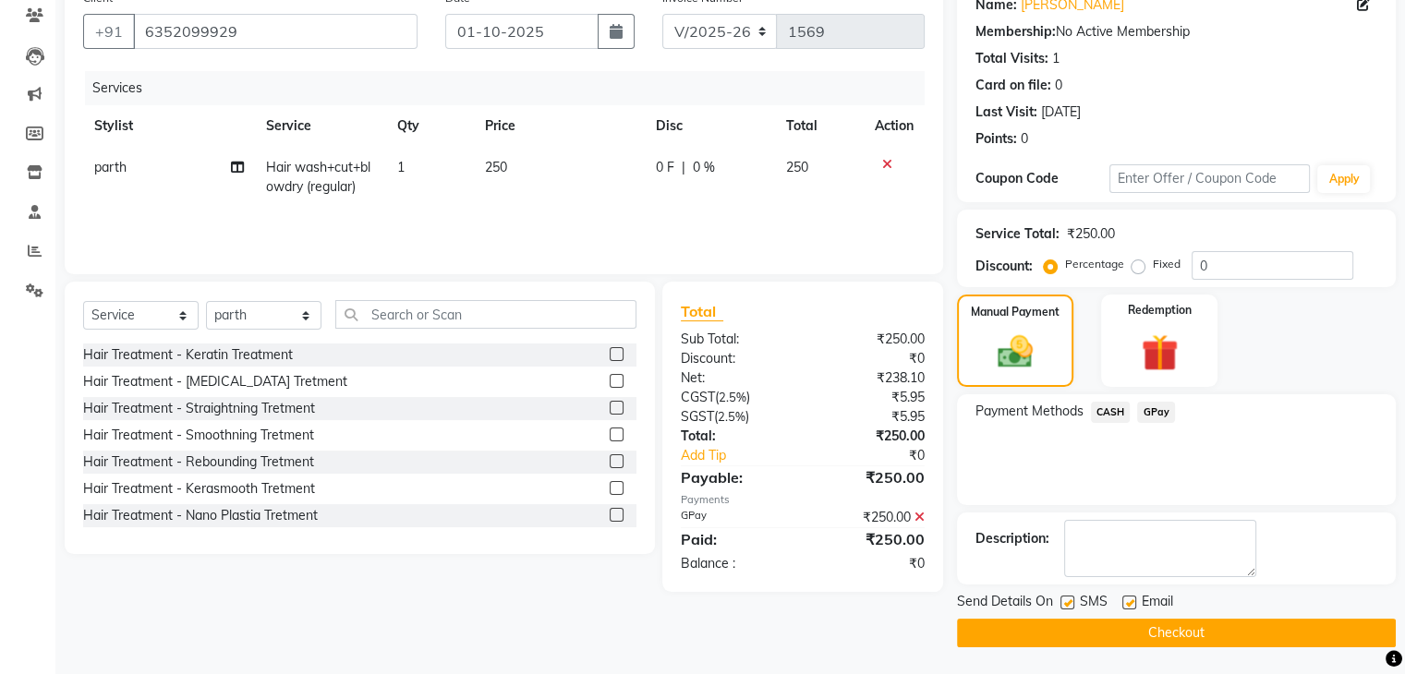
click at [1130, 607] on label at bounding box center [1129, 603] width 14 height 14
click at [1130, 607] on input "checkbox" at bounding box center [1128, 604] width 12 height 12
checkbox input "false"
click at [1066, 599] on label at bounding box center [1067, 603] width 14 height 14
click at [1066, 599] on input "checkbox" at bounding box center [1066, 604] width 12 height 12
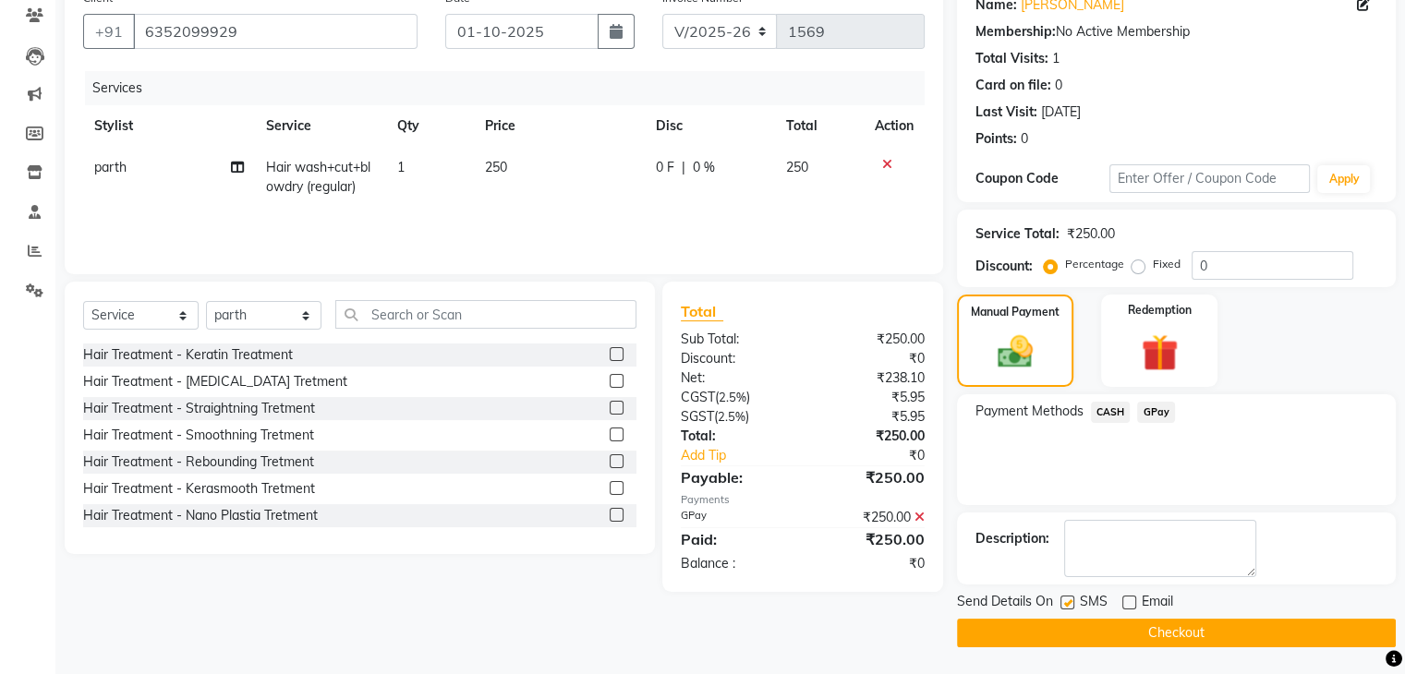
checkbox input "false"
click at [1076, 626] on button "Checkout" at bounding box center [1176, 633] width 439 height 29
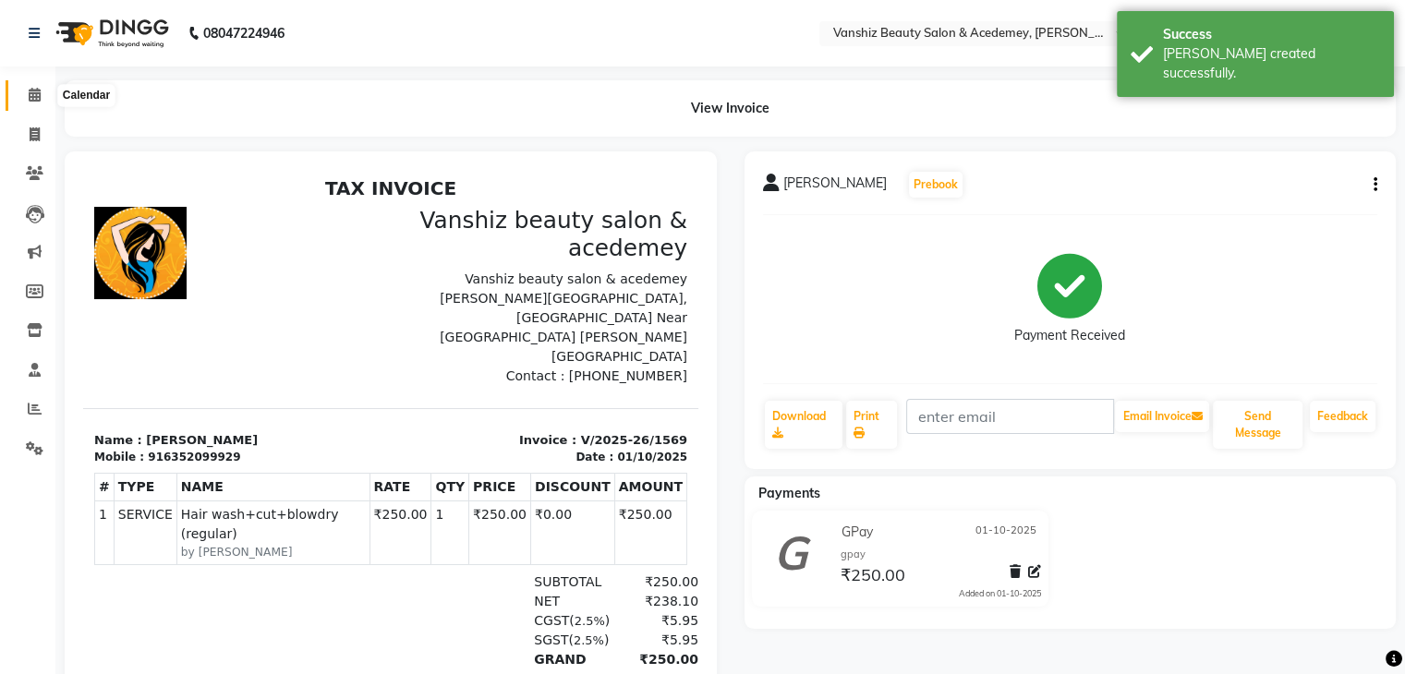
click at [40, 96] on icon at bounding box center [35, 95] width 12 height 14
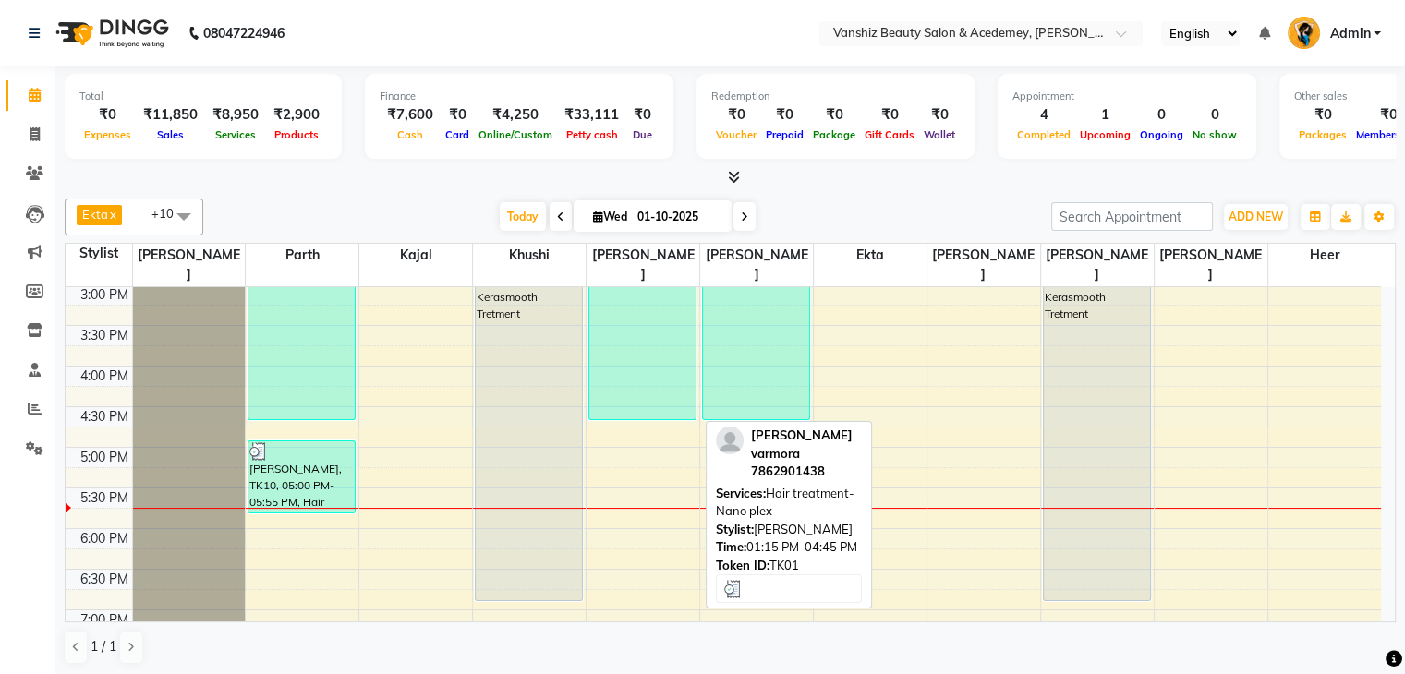
scroll to position [580, 0]
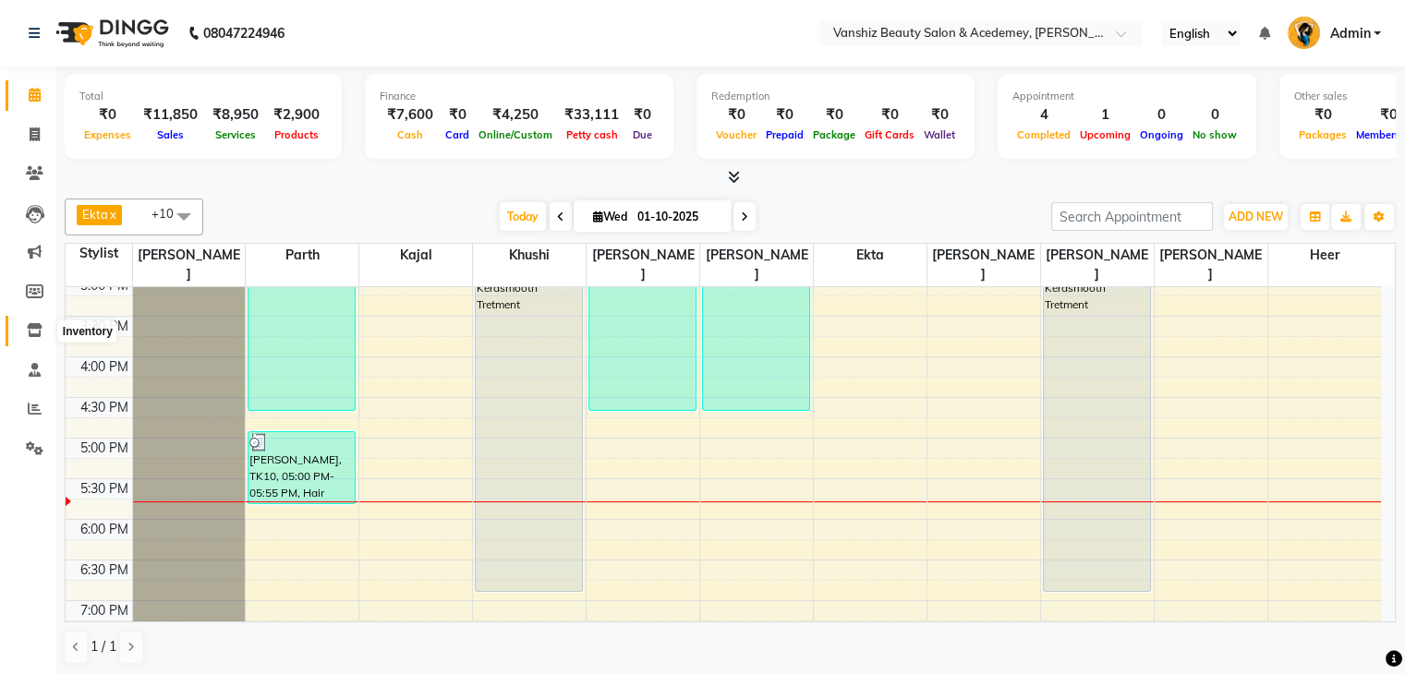
click at [33, 329] on icon at bounding box center [35, 330] width 16 height 14
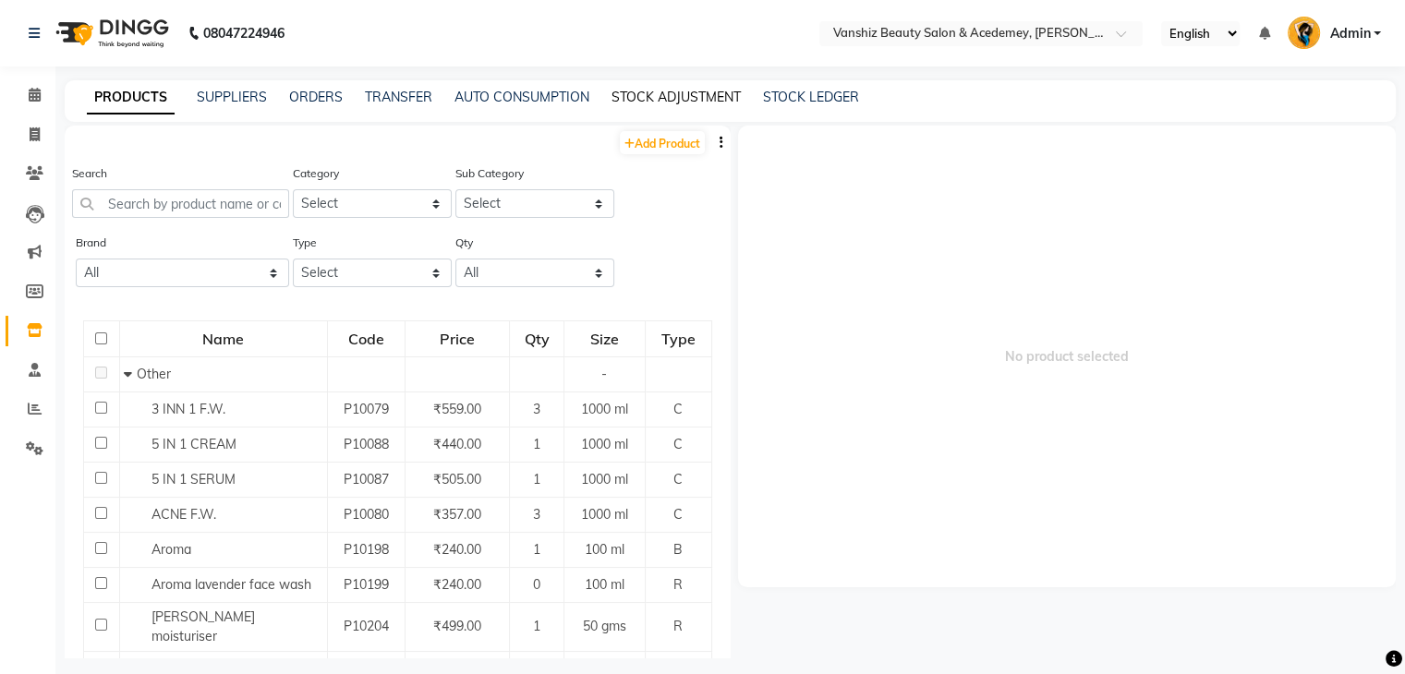
click at [712, 95] on link "STOCK ADJUSTMENT" at bounding box center [675, 97] width 129 height 17
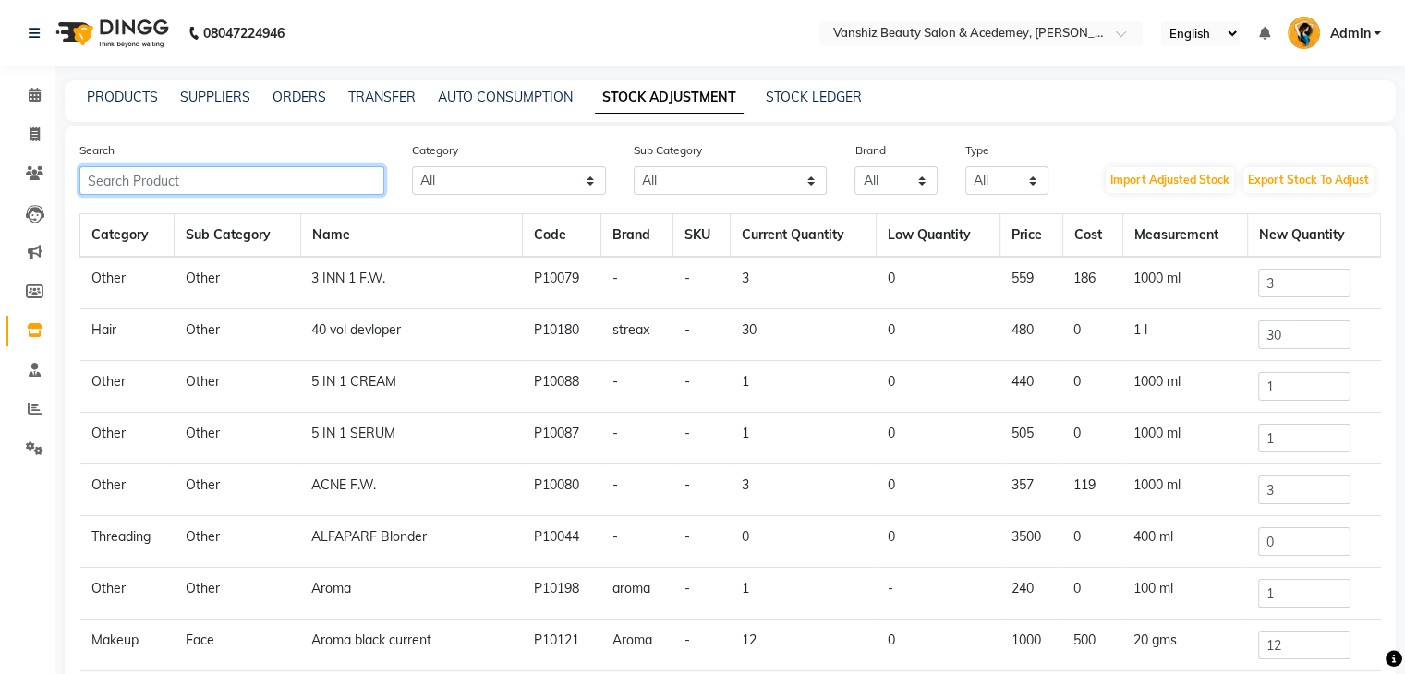
click at [321, 186] on input "text" at bounding box center [231, 180] width 305 height 29
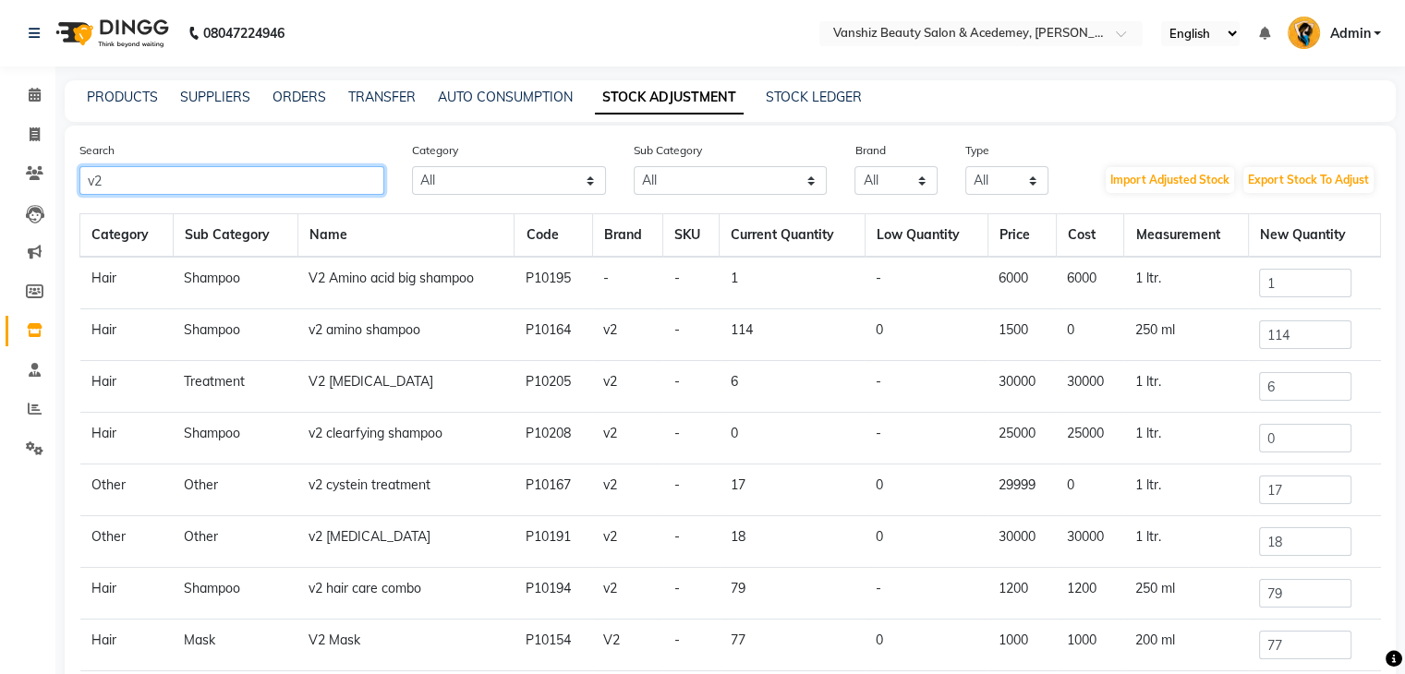
type input "v2"
click at [1312, 284] on input "1" at bounding box center [1305, 283] width 92 height 29
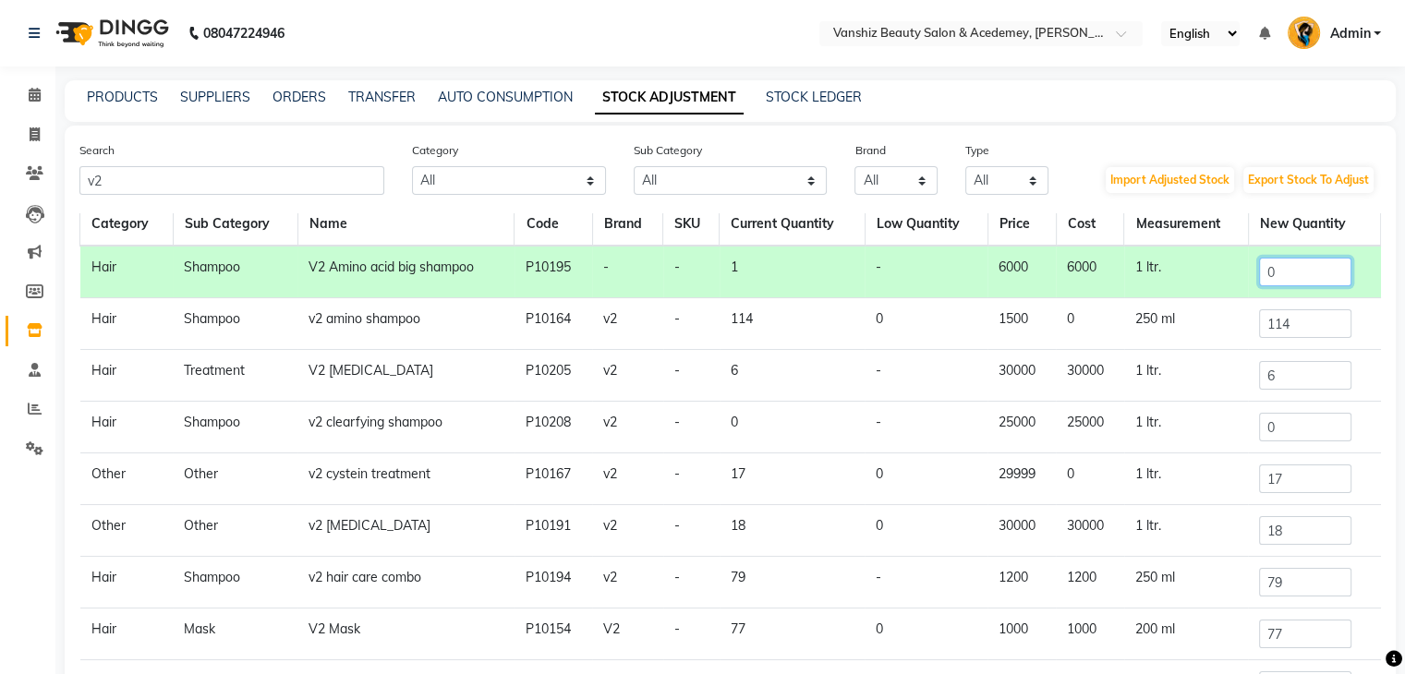
scroll to position [112, 0]
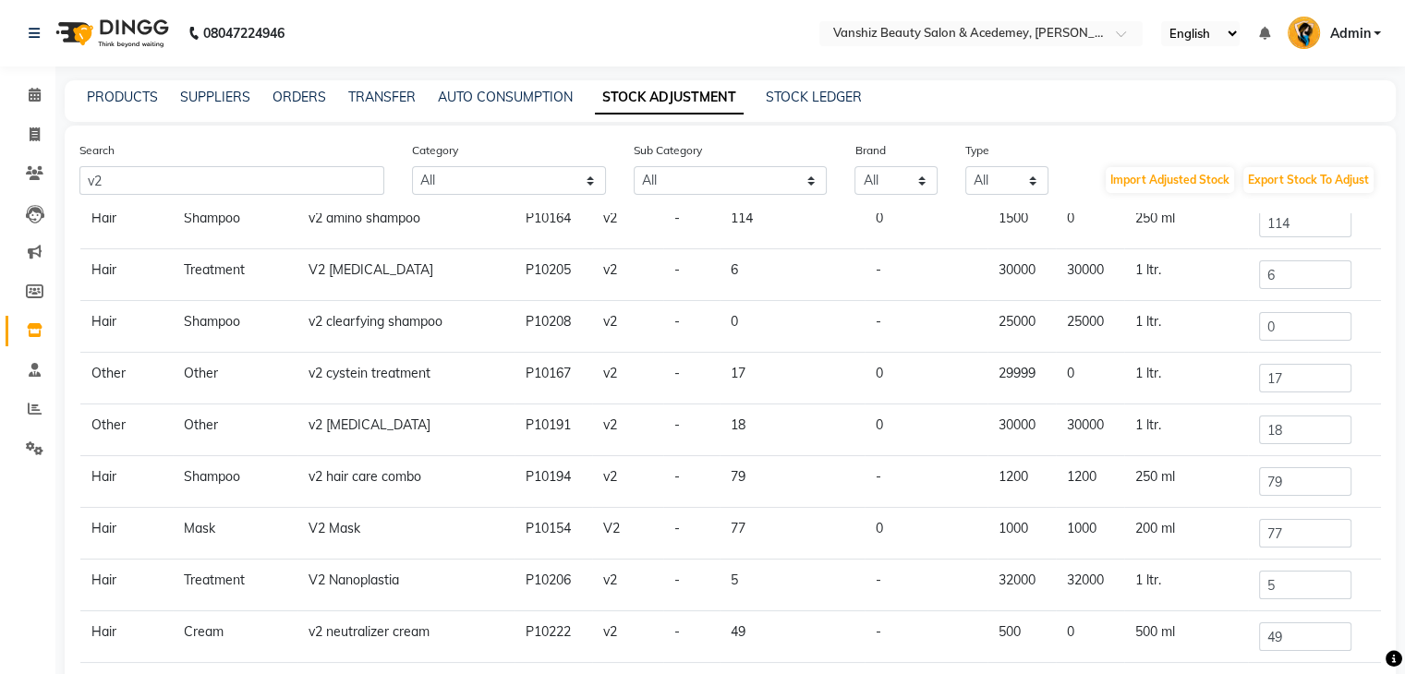
type input "0"
click at [1280, 533] on input "77" at bounding box center [1305, 533] width 92 height 29
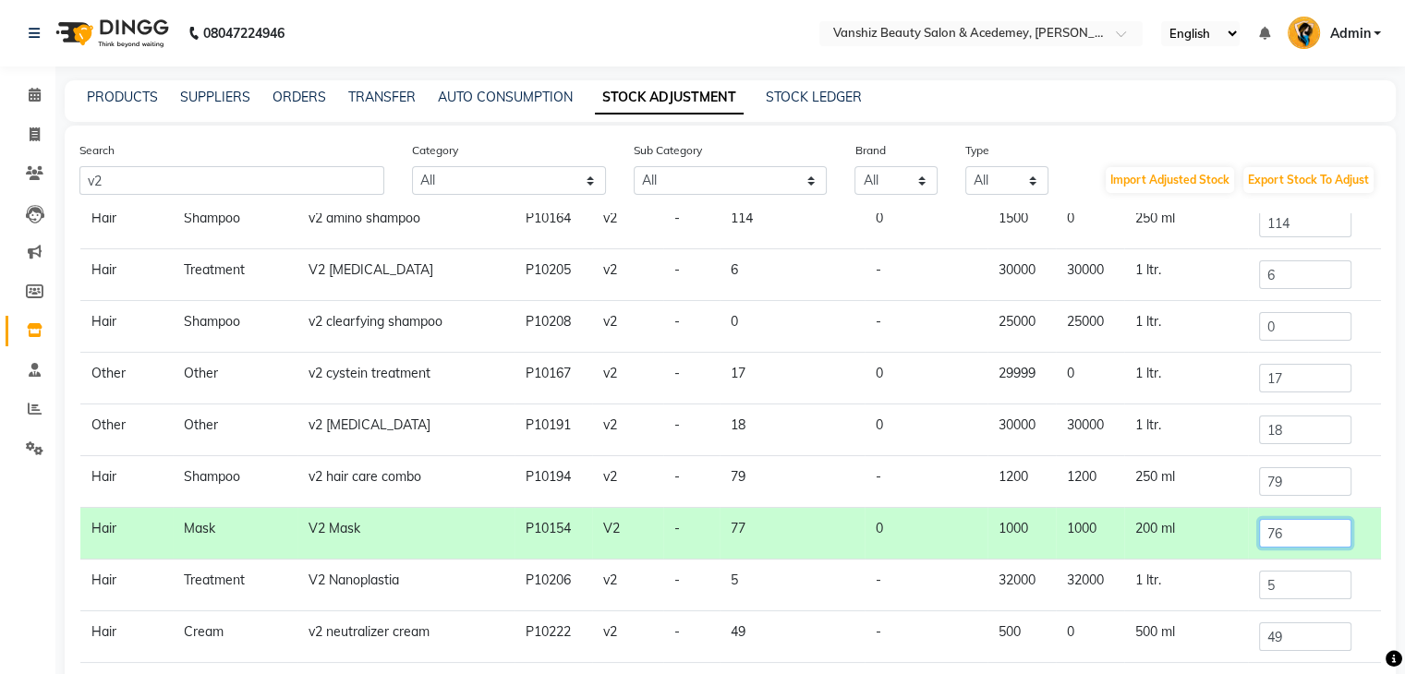
scroll to position [73, 0]
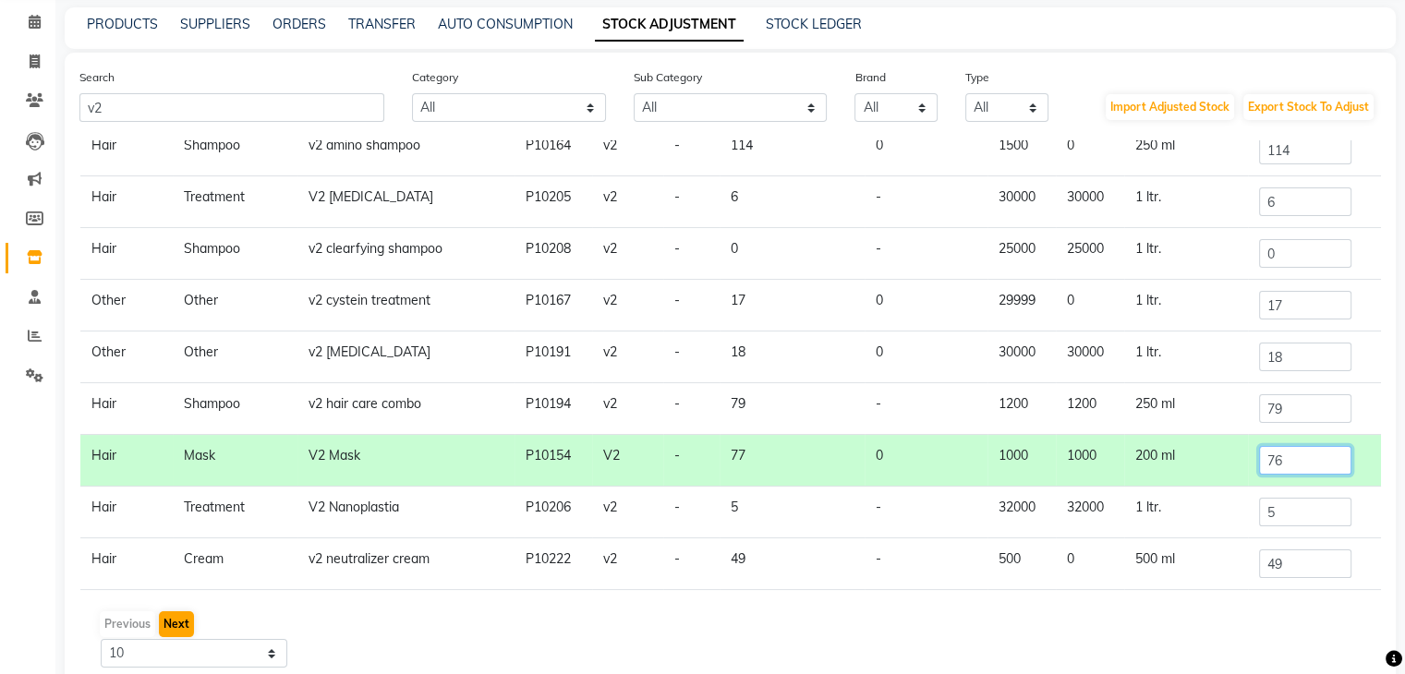
type input "76"
click at [159, 622] on button "Next" at bounding box center [176, 624] width 35 height 26
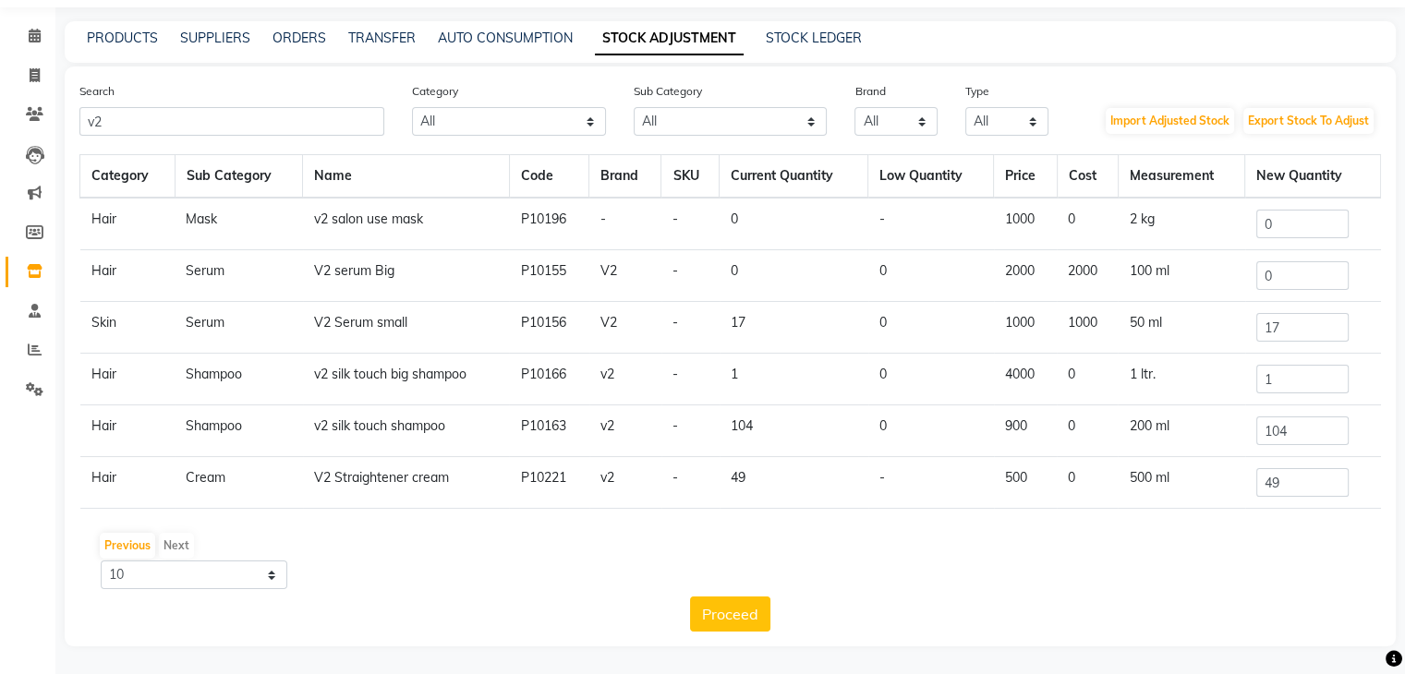
scroll to position [58, 0]
click at [1299, 322] on input "17" at bounding box center [1302, 328] width 92 height 29
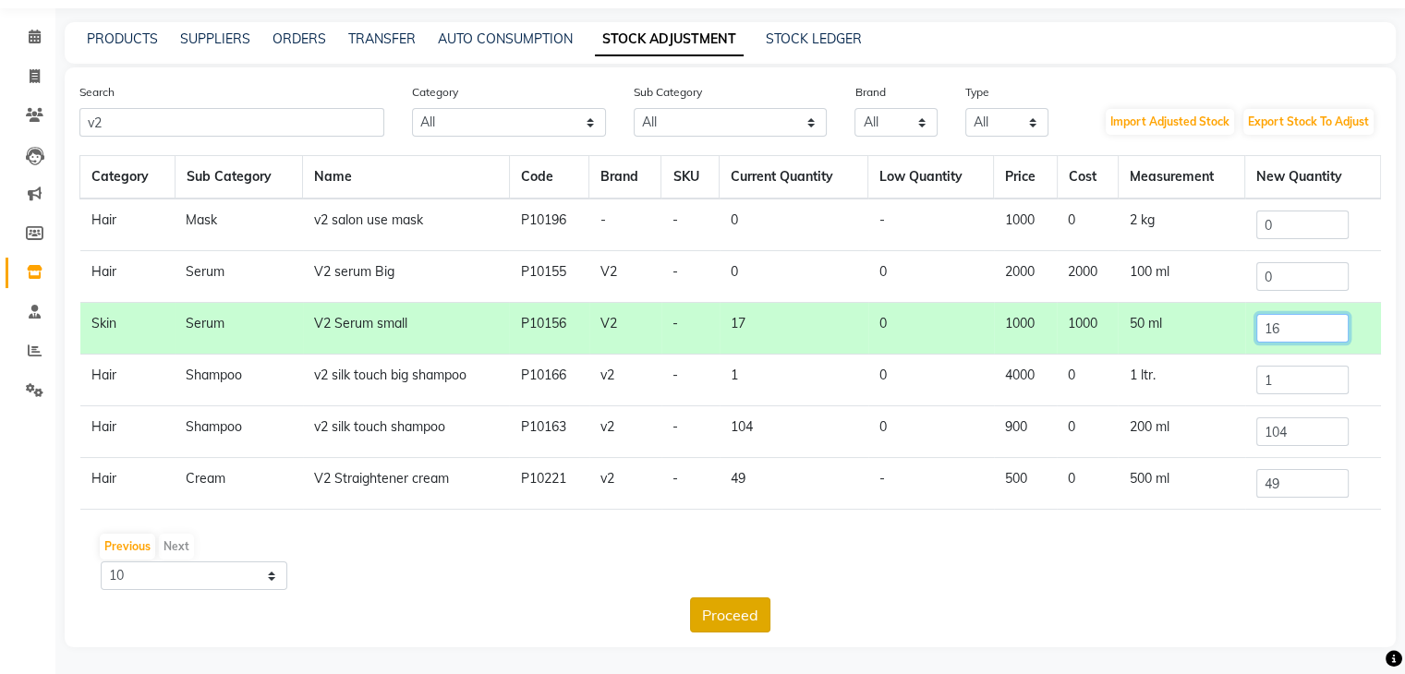
type input "16"
click at [747, 610] on button "Proceed" at bounding box center [730, 615] width 80 height 35
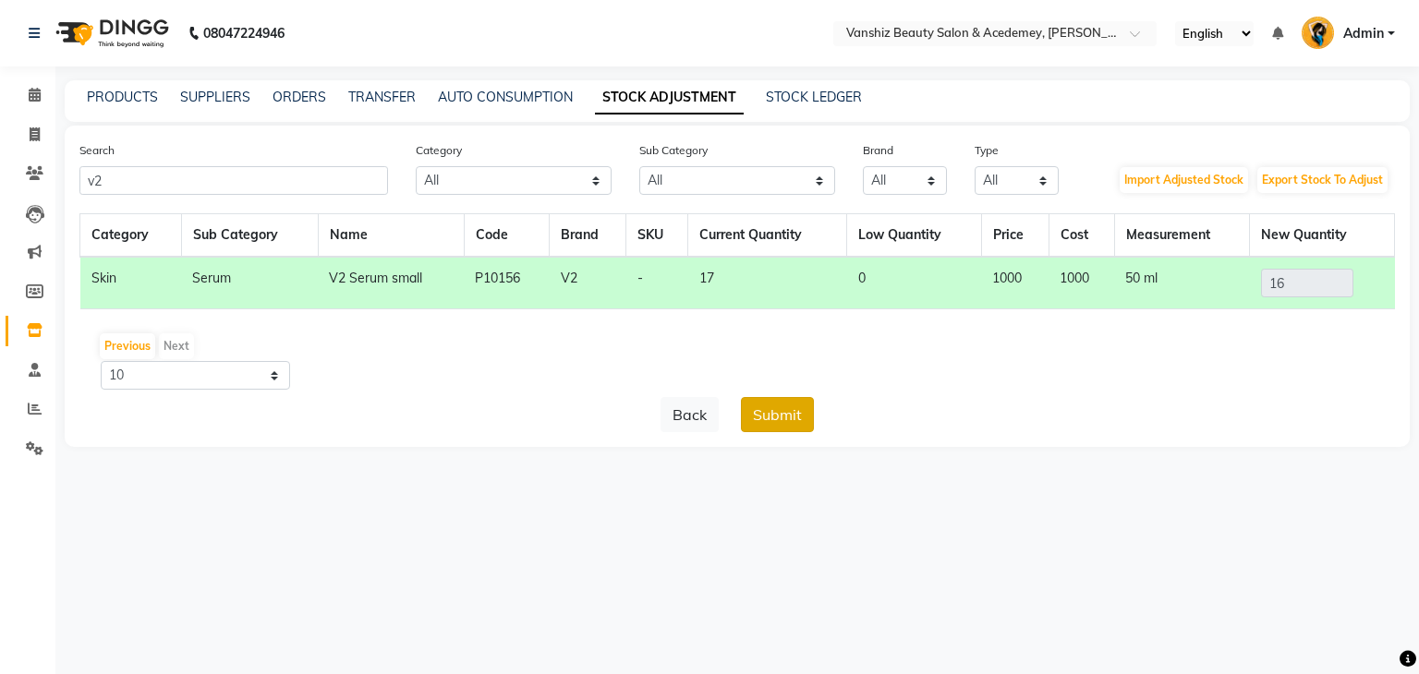
click at [775, 419] on button "Submit" at bounding box center [777, 414] width 73 height 35
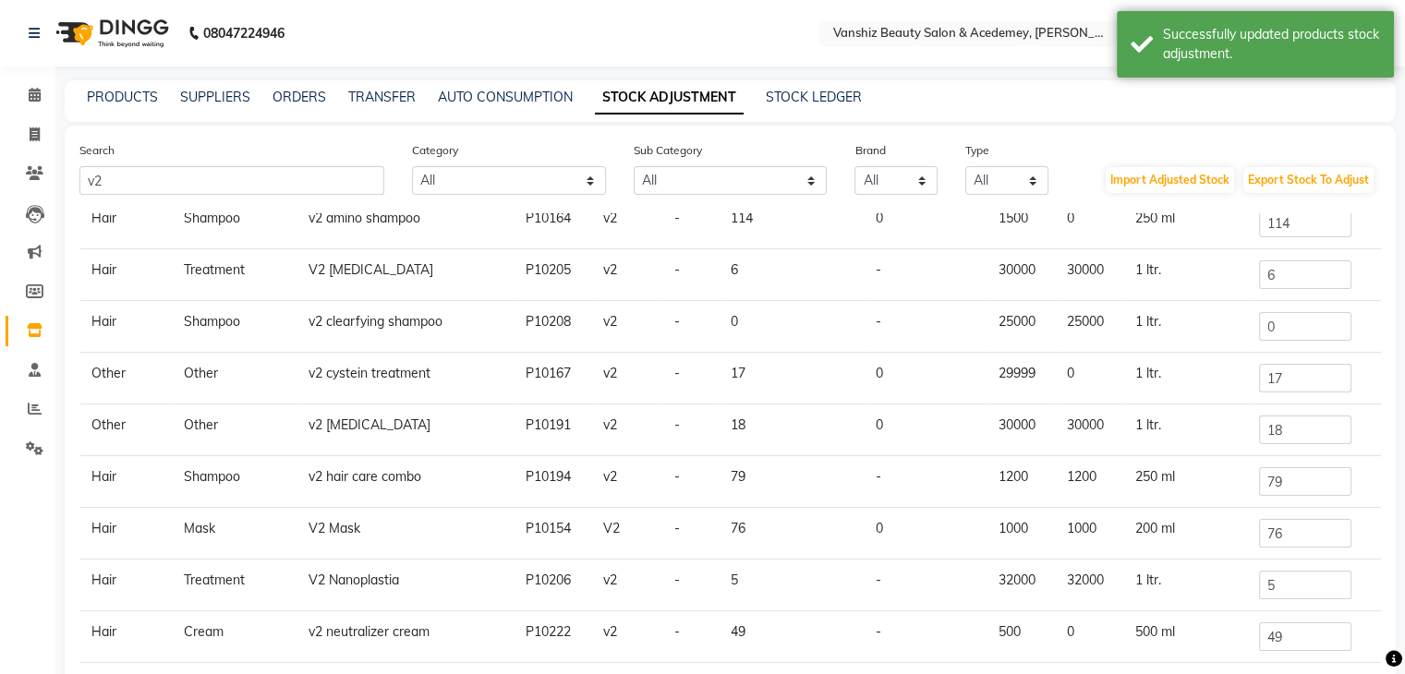
scroll to position [152, 0]
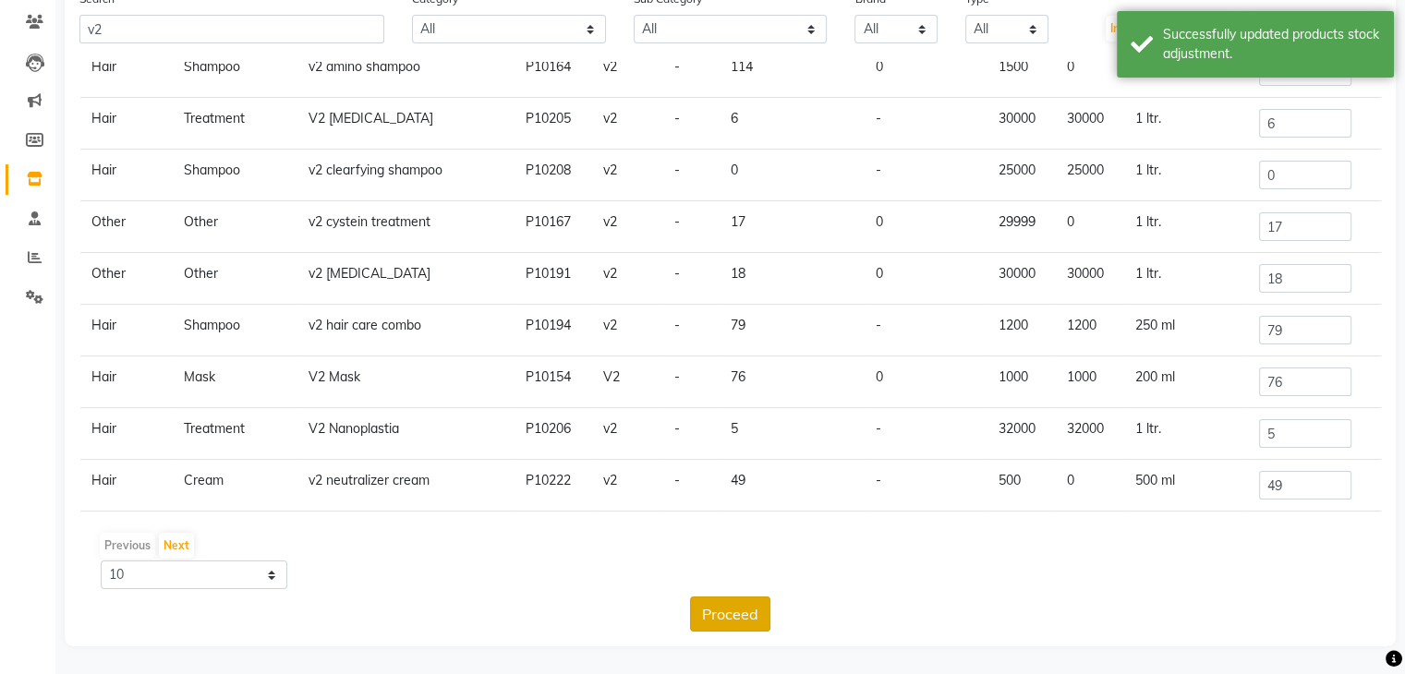
click at [717, 605] on button "Proceed" at bounding box center [730, 614] width 80 height 35
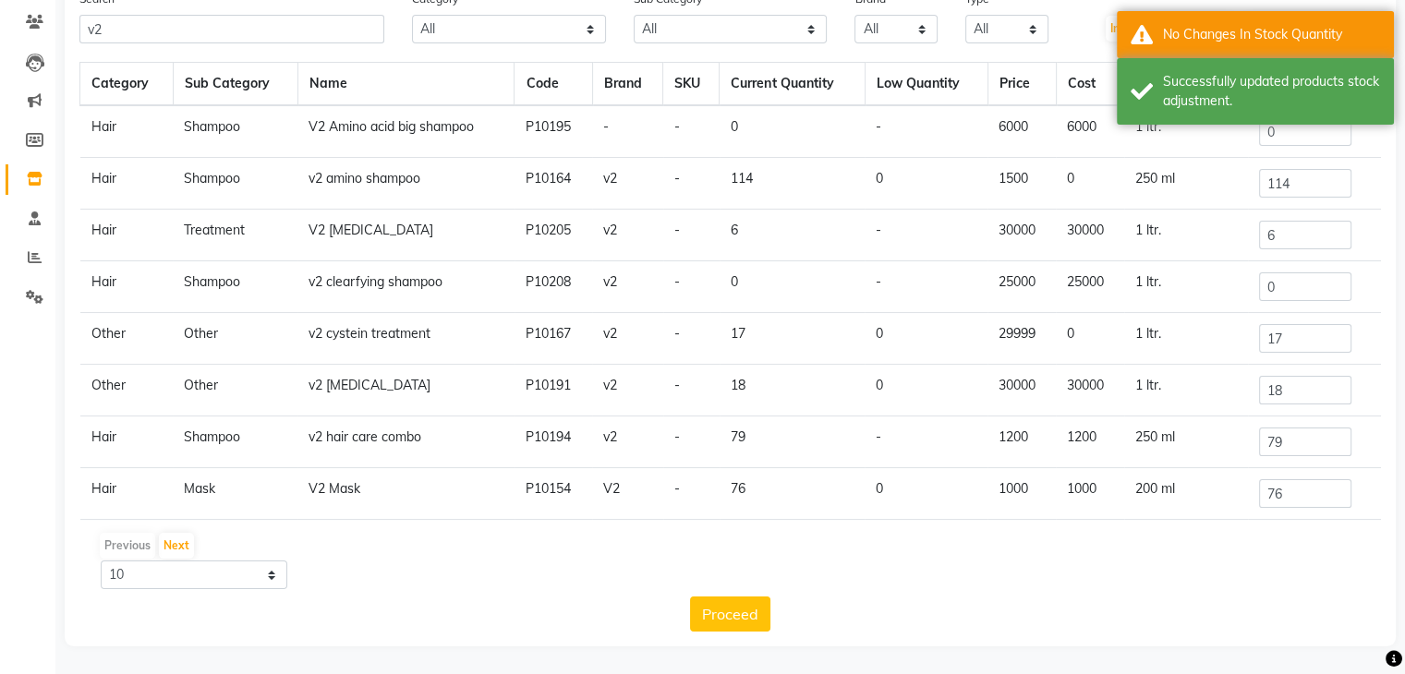
scroll to position [0, 0]
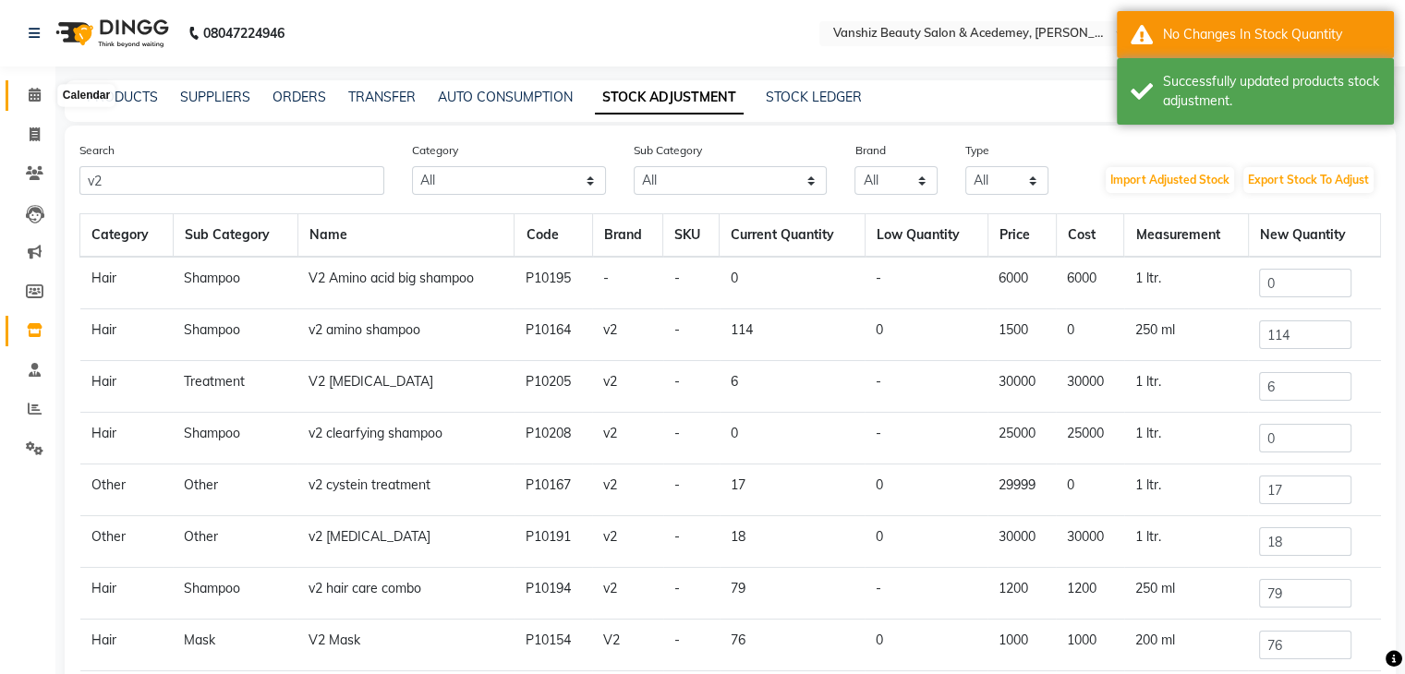
click at [26, 86] on span at bounding box center [34, 95] width 32 height 21
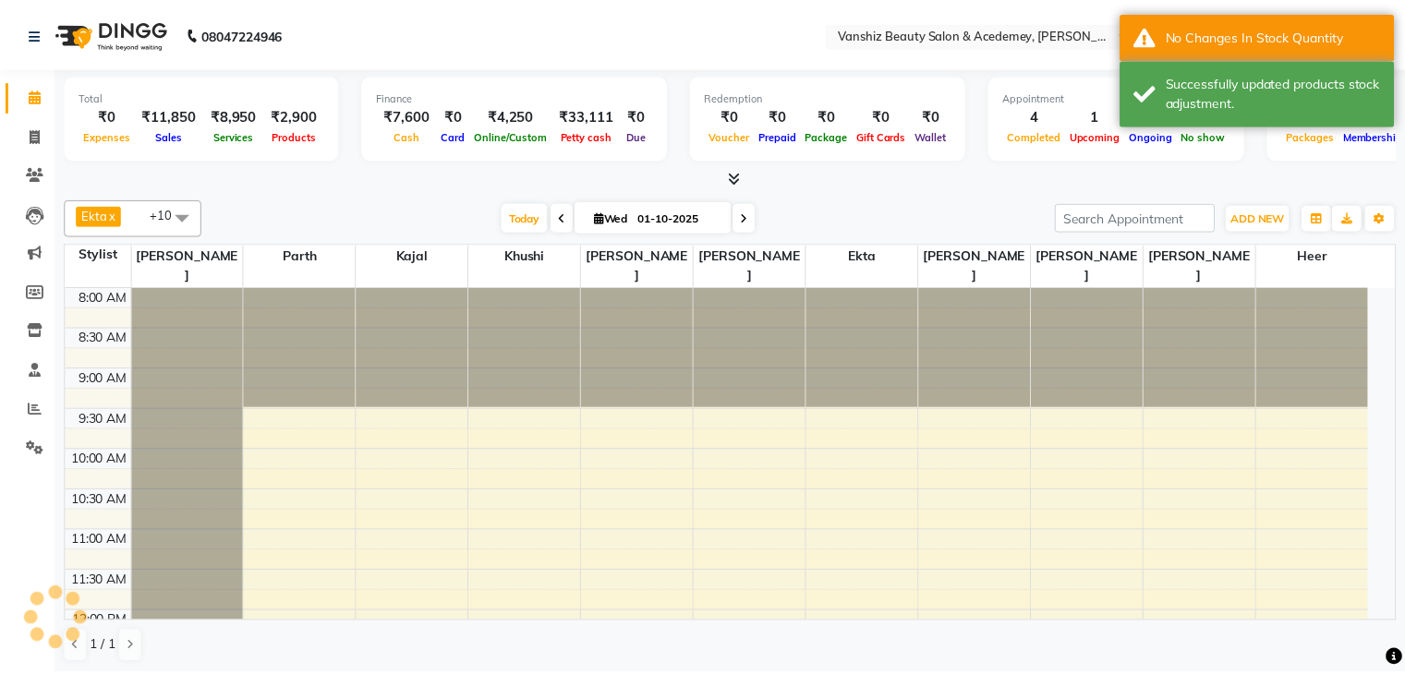
scroll to position [657, 0]
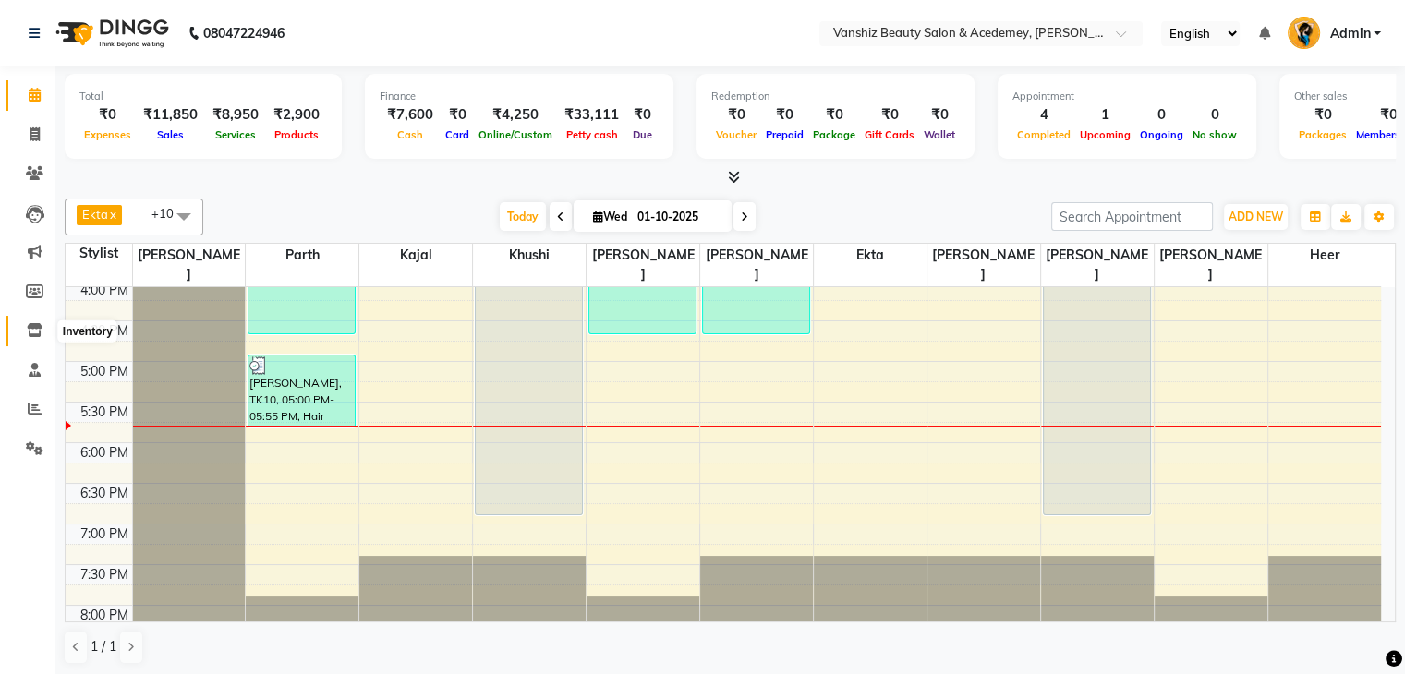
click at [28, 327] on icon at bounding box center [35, 330] width 16 height 14
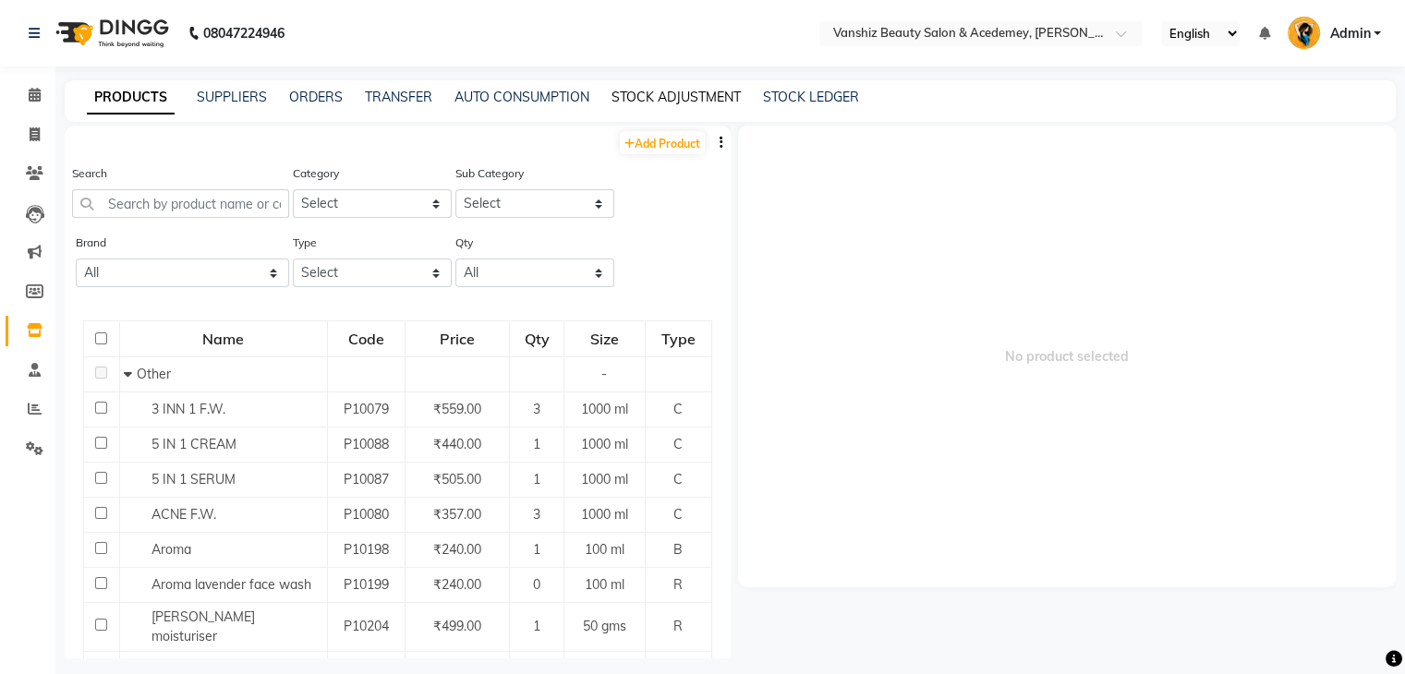
click at [713, 93] on link "STOCK ADJUSTMENT" at bounding box center [675, 97] width 129 height 17
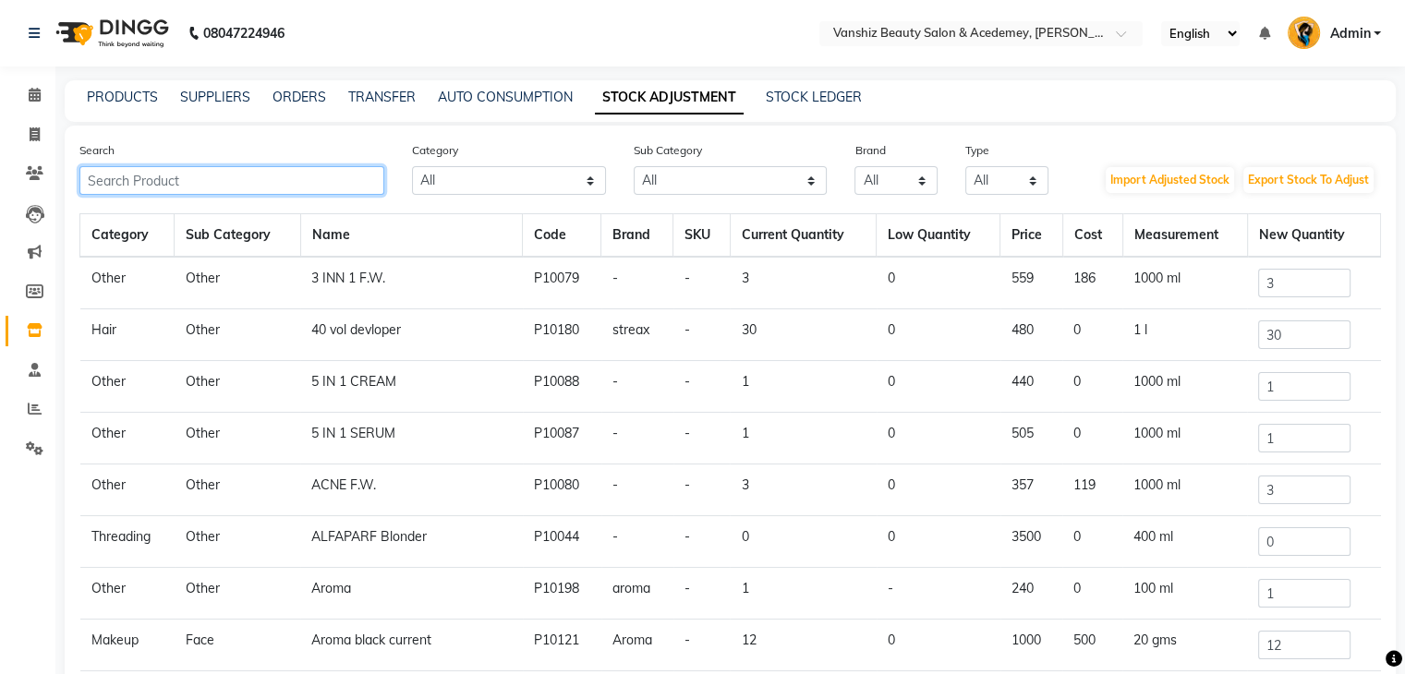
click at [299, 176] on input "text" at bounding box center [231, 180] width 305 height 29
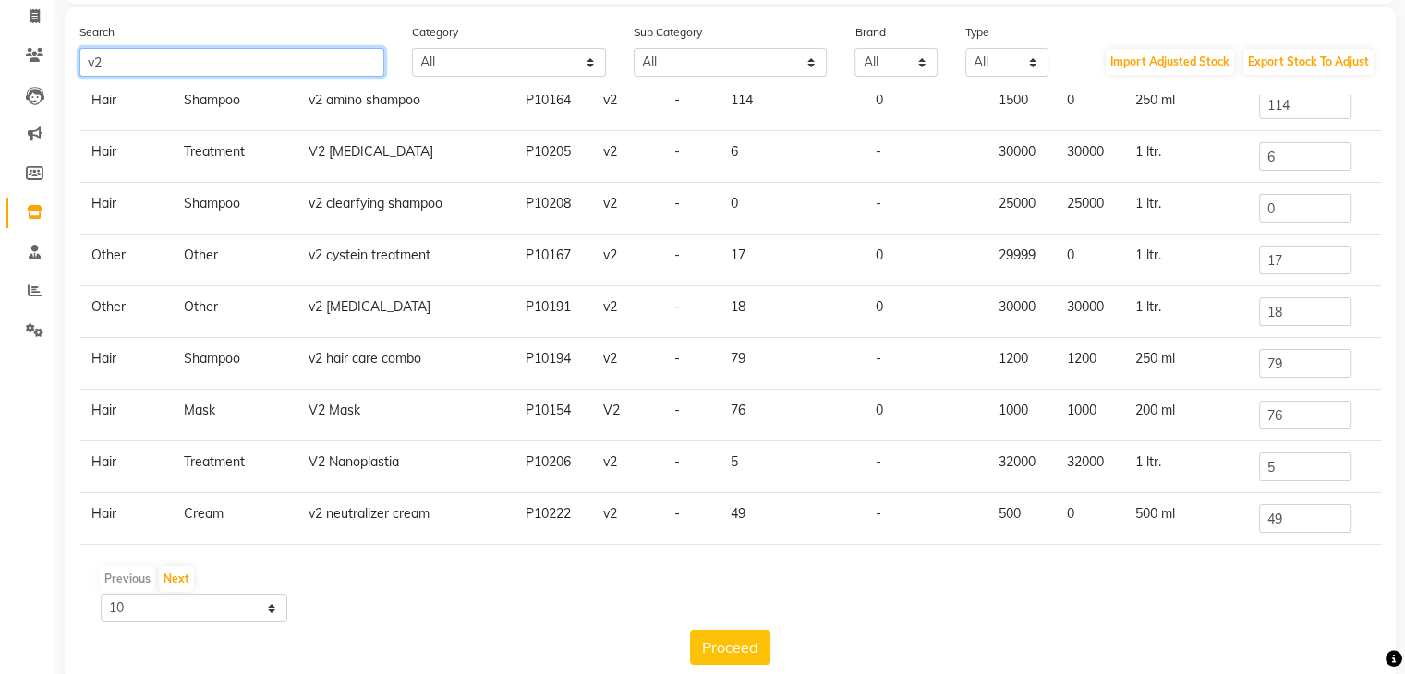
scroll to position [152, 0]
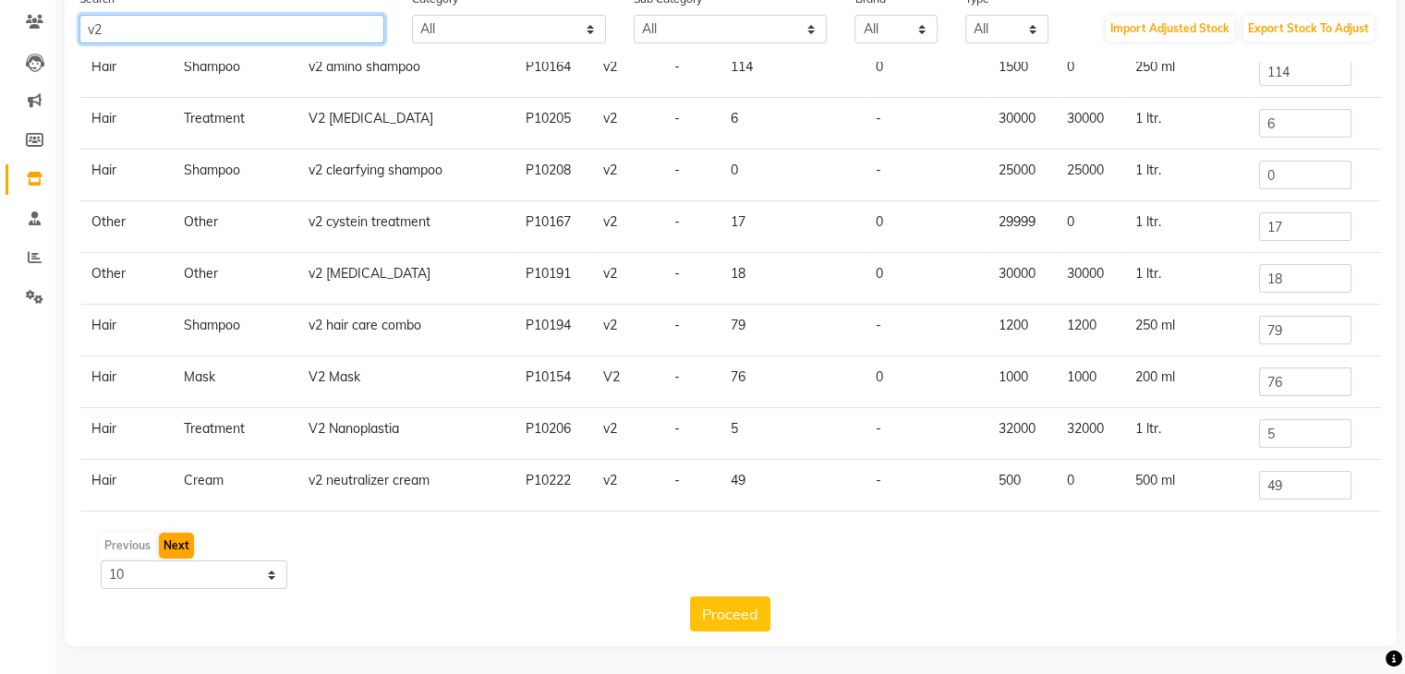
type input "v2"
click at [169, 549] on button "Next" at bounding box center [176, 546] width 35 height 26
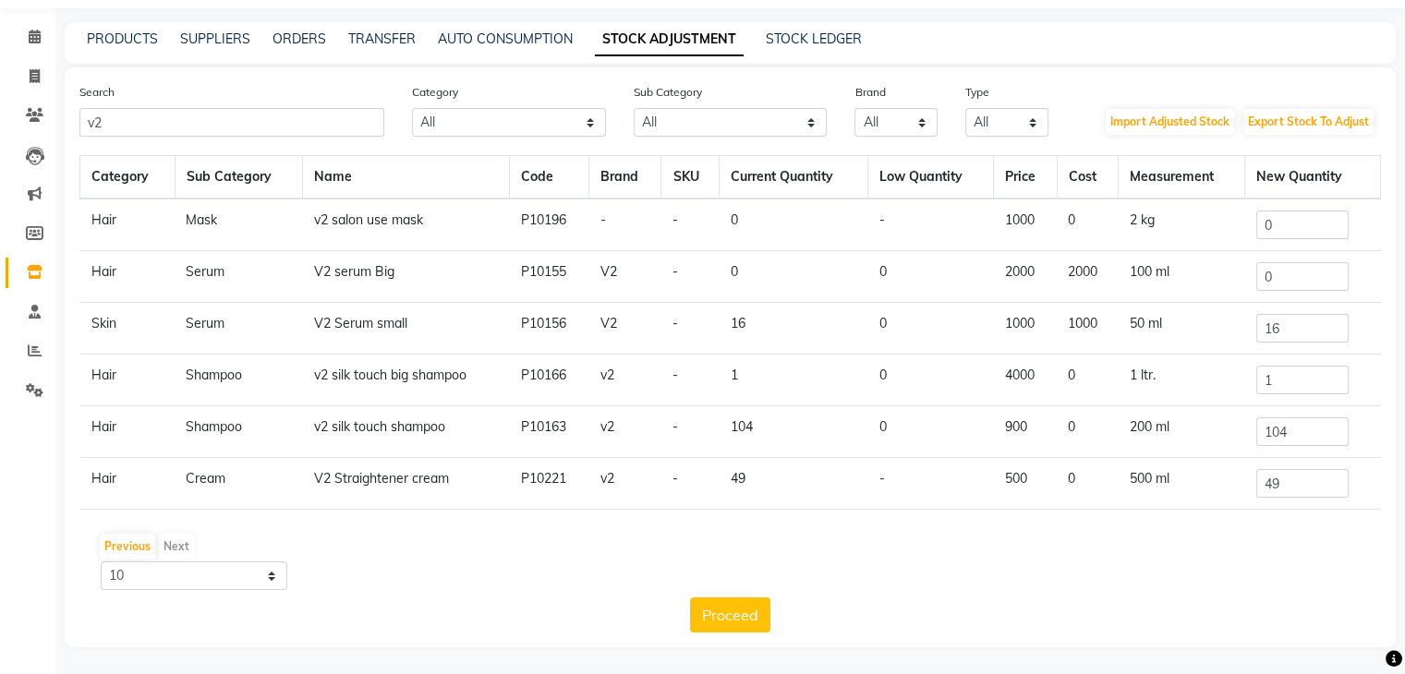
scroll to position [0, 0]
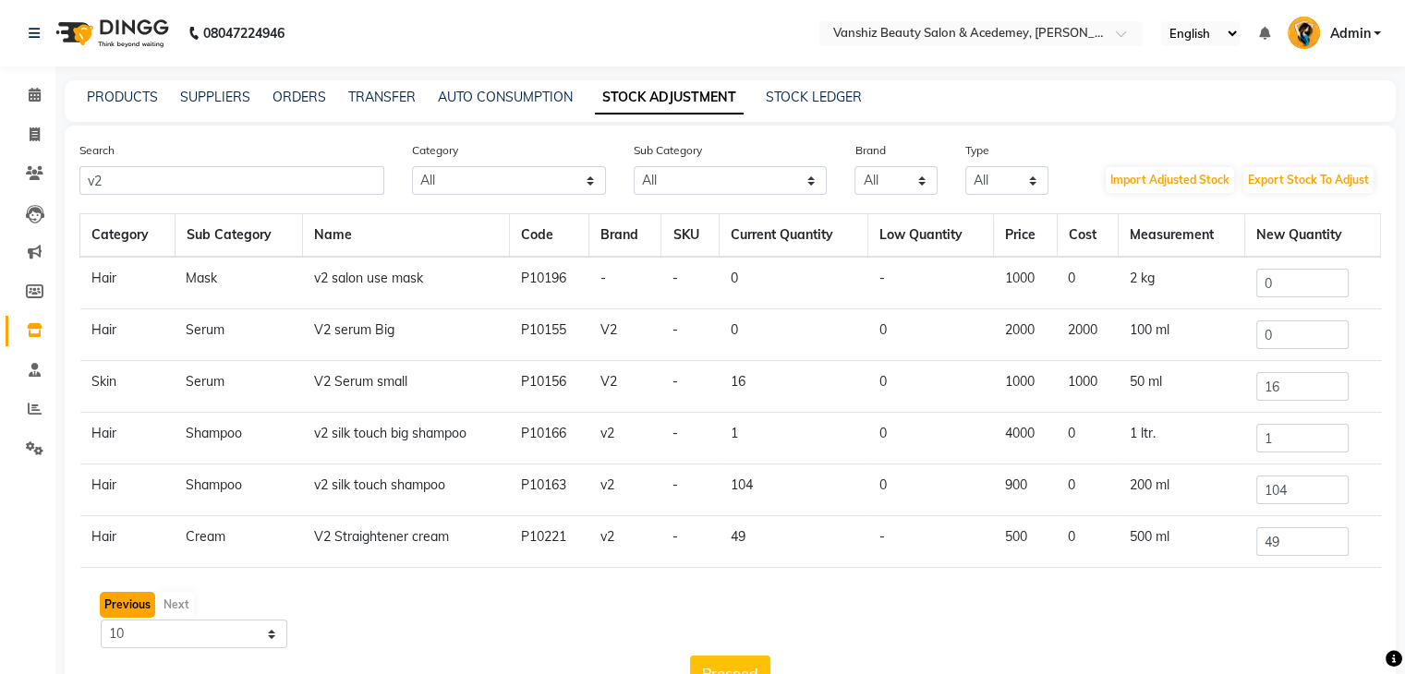
click at [124, 601] on button "Previous" at bounding box center [127, 605] width 55 height 26
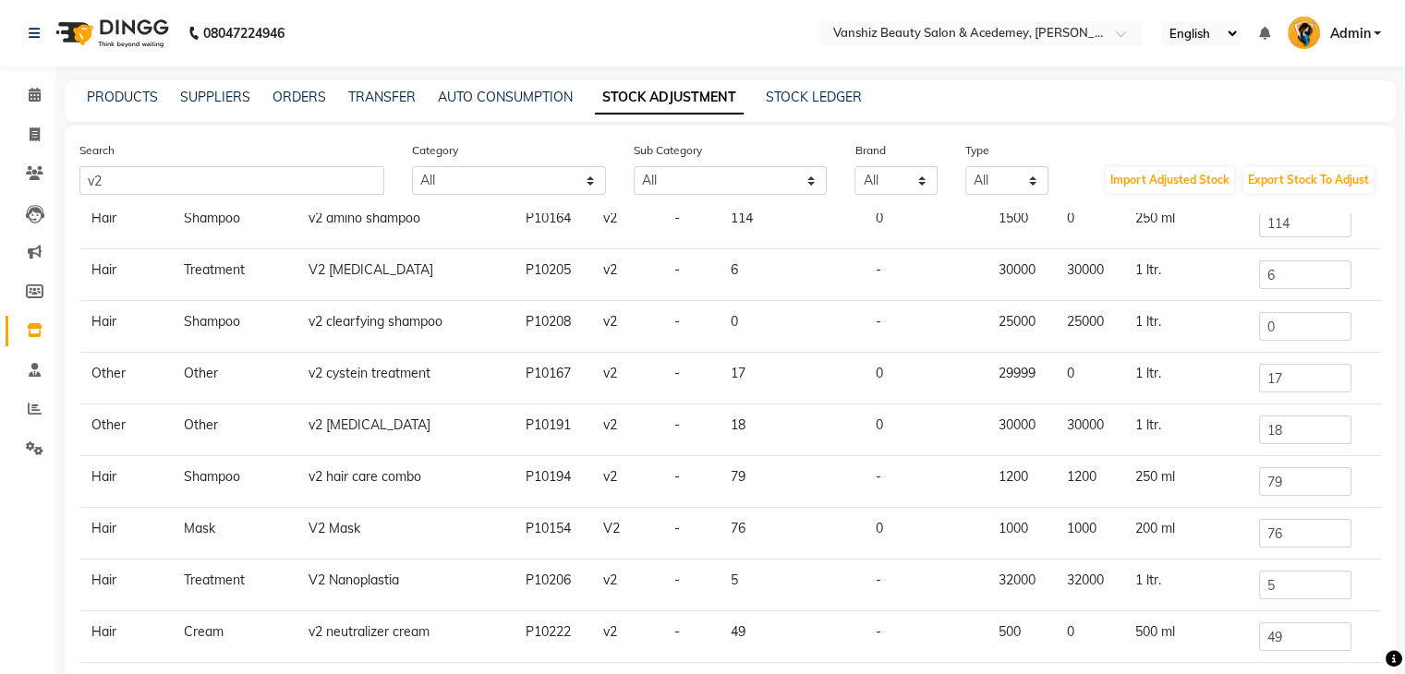
scroll to position [54, 0]
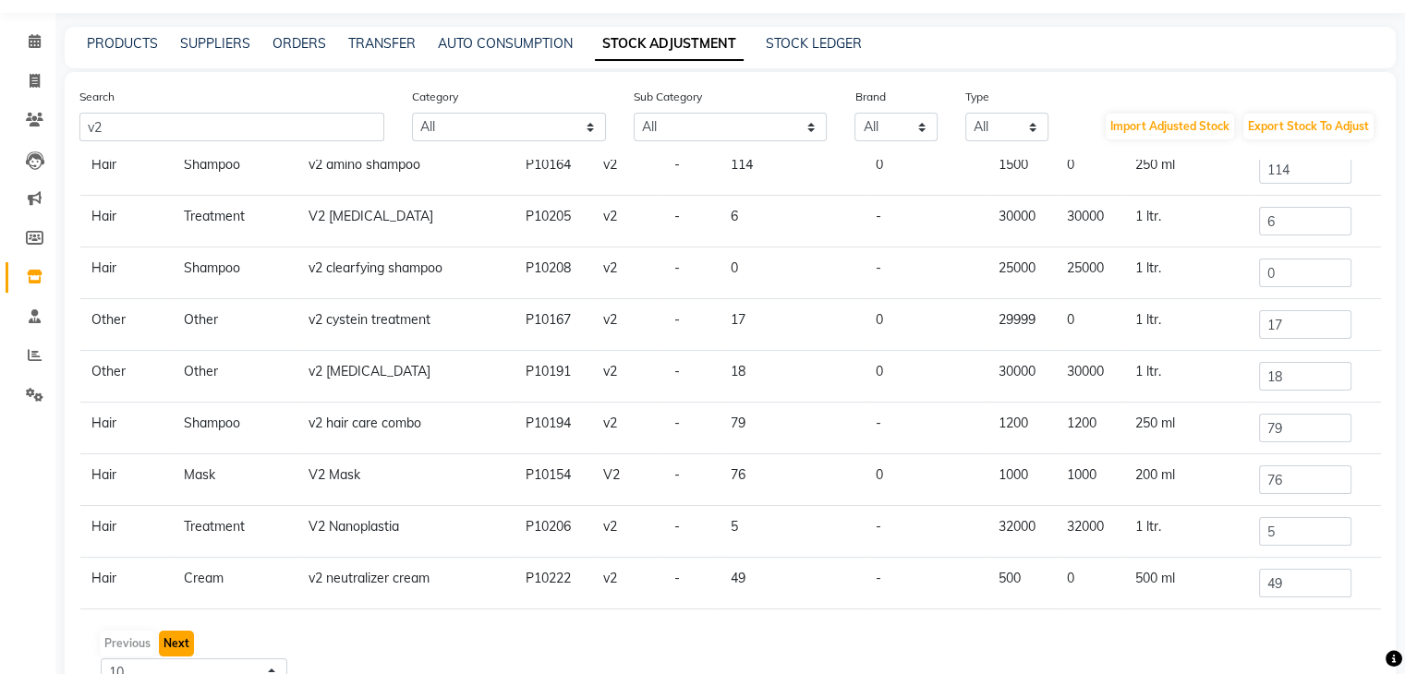
click at [181, 650] on button "Next" at bounding box center [176, 644] width 35 height 26
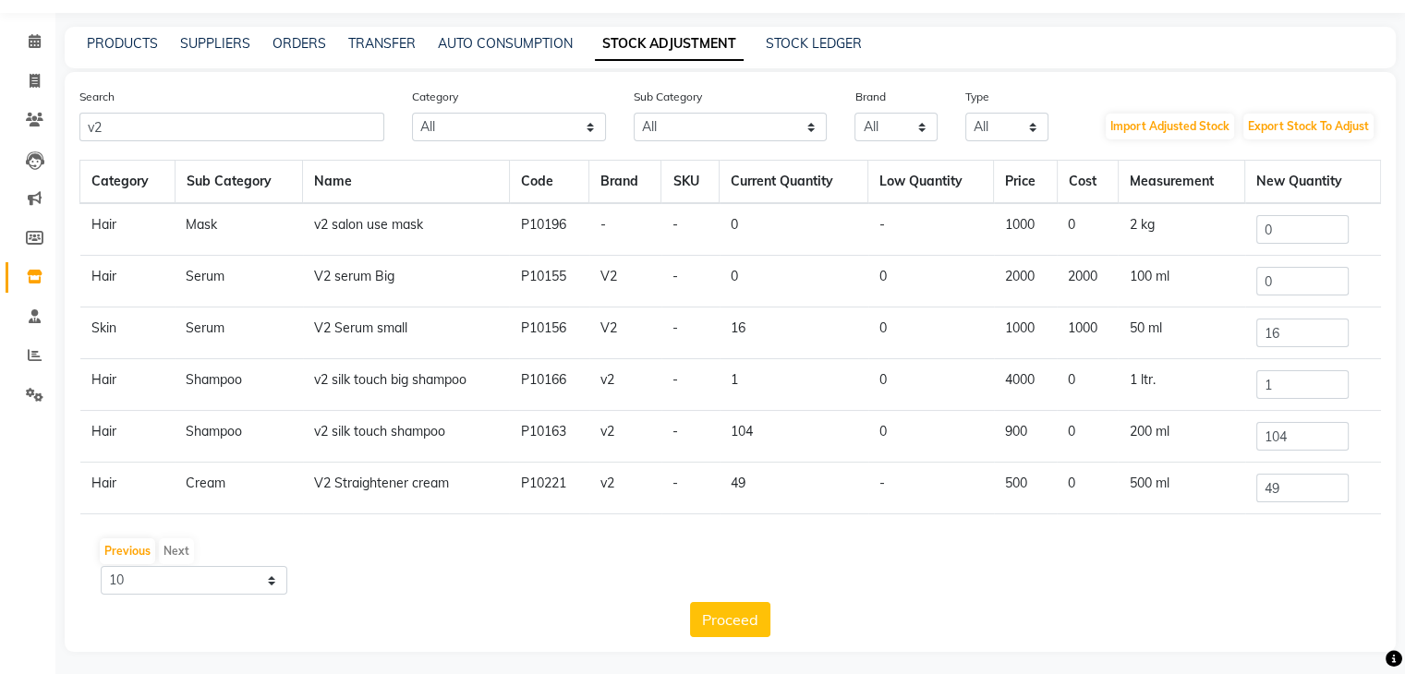
scroll to position [0, 0]
click at [118, 560] on button "Previous" at bounding box center [127, 551] width 55 height 26
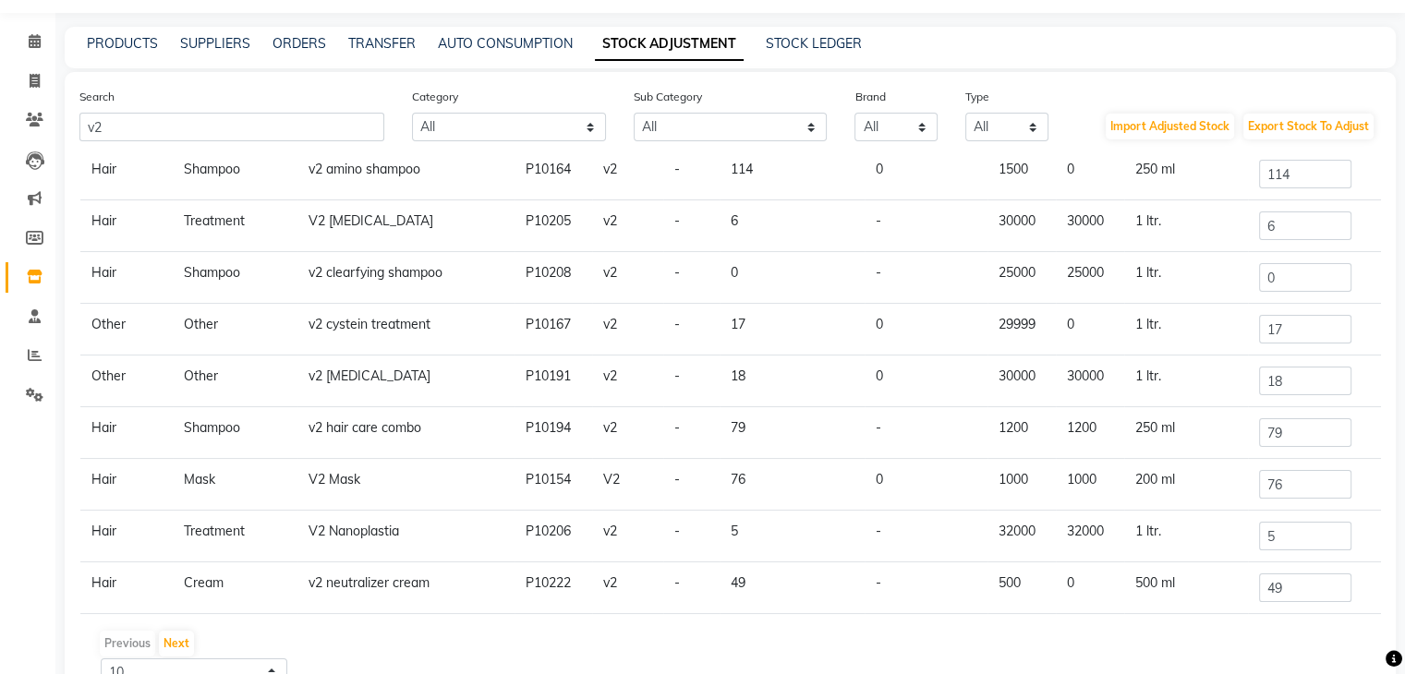
scroll to position [112, 0]
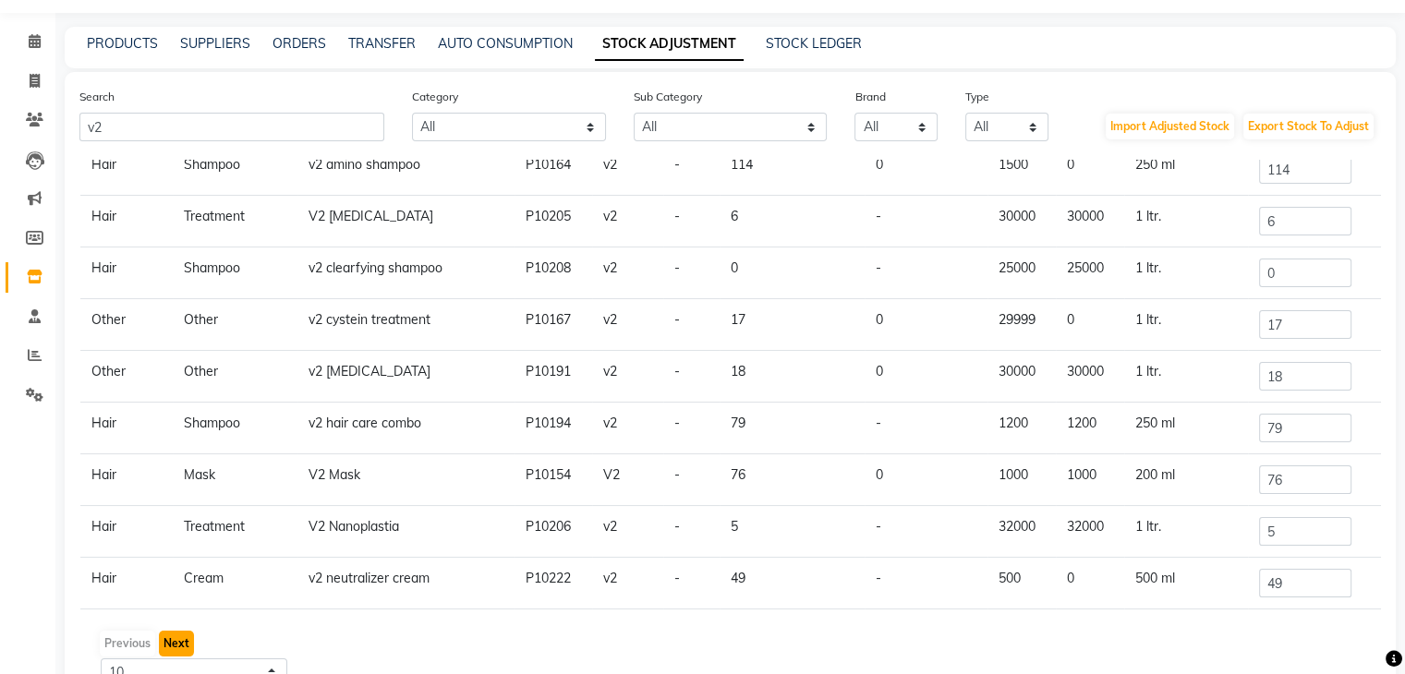
click at [182, 642] on button "Next" at bounding box center [176, 644] width 35 height 26
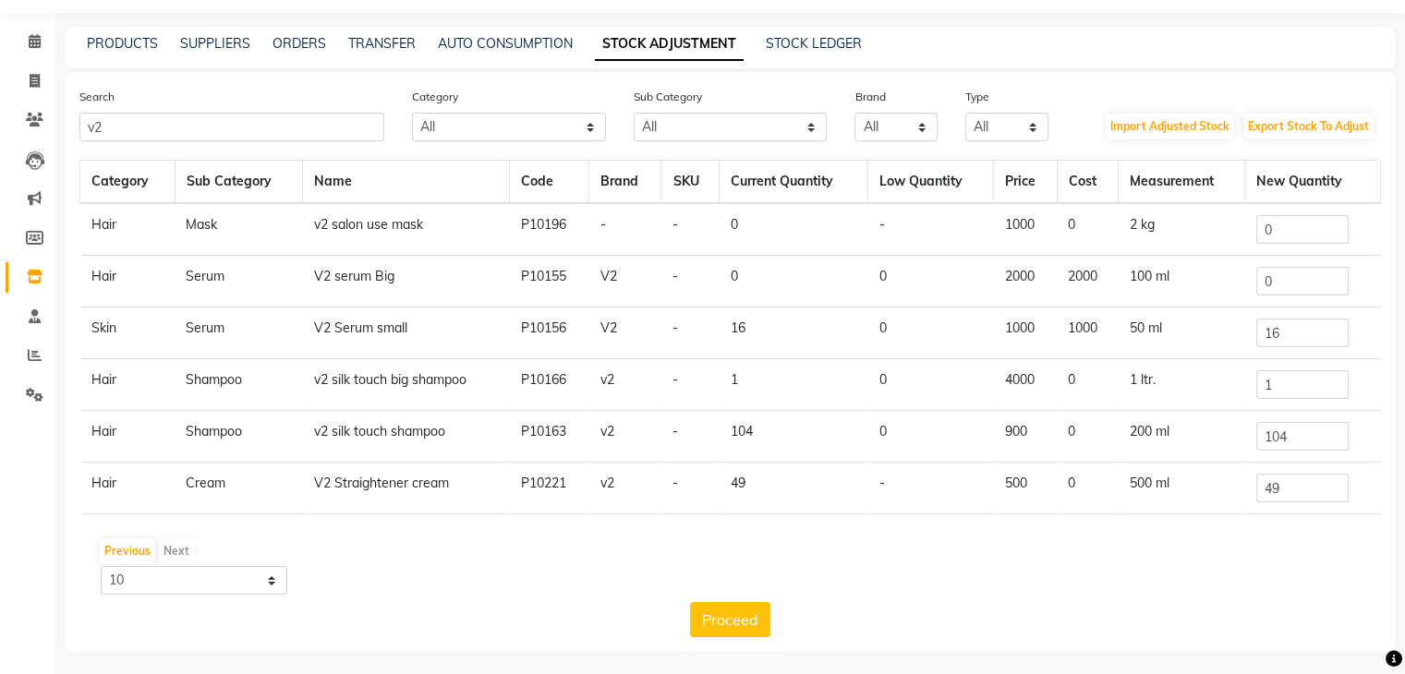
scroll to position [0, 0]
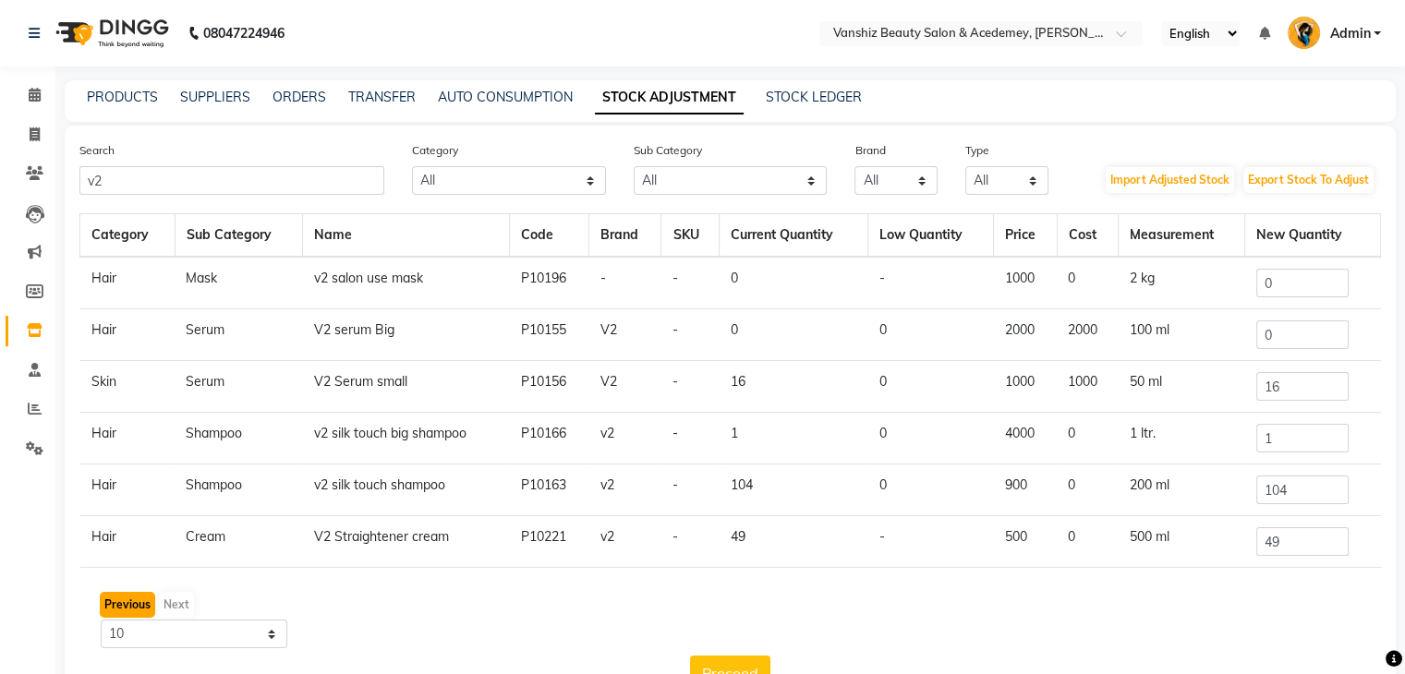
click at [124, 598] on button "Previous" at bounding box center [127, 605] width 55 height 26
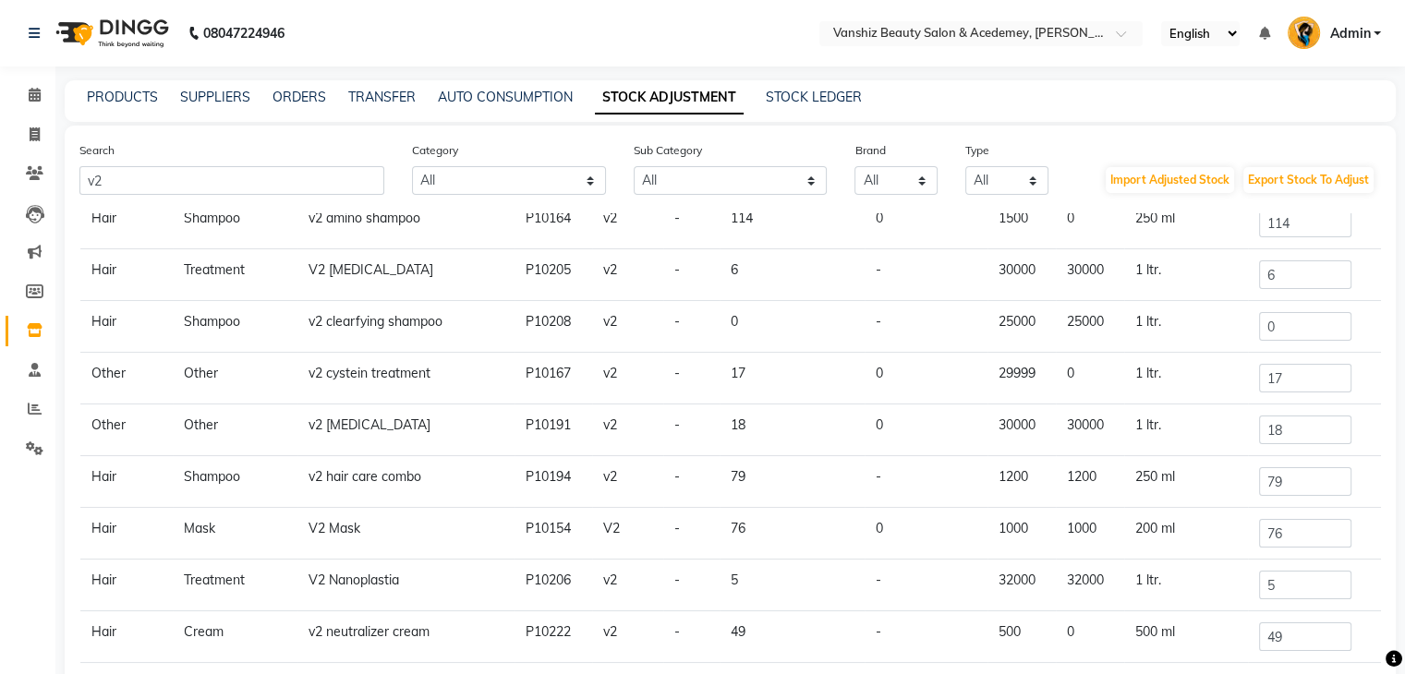
scroll to position [152, 0]
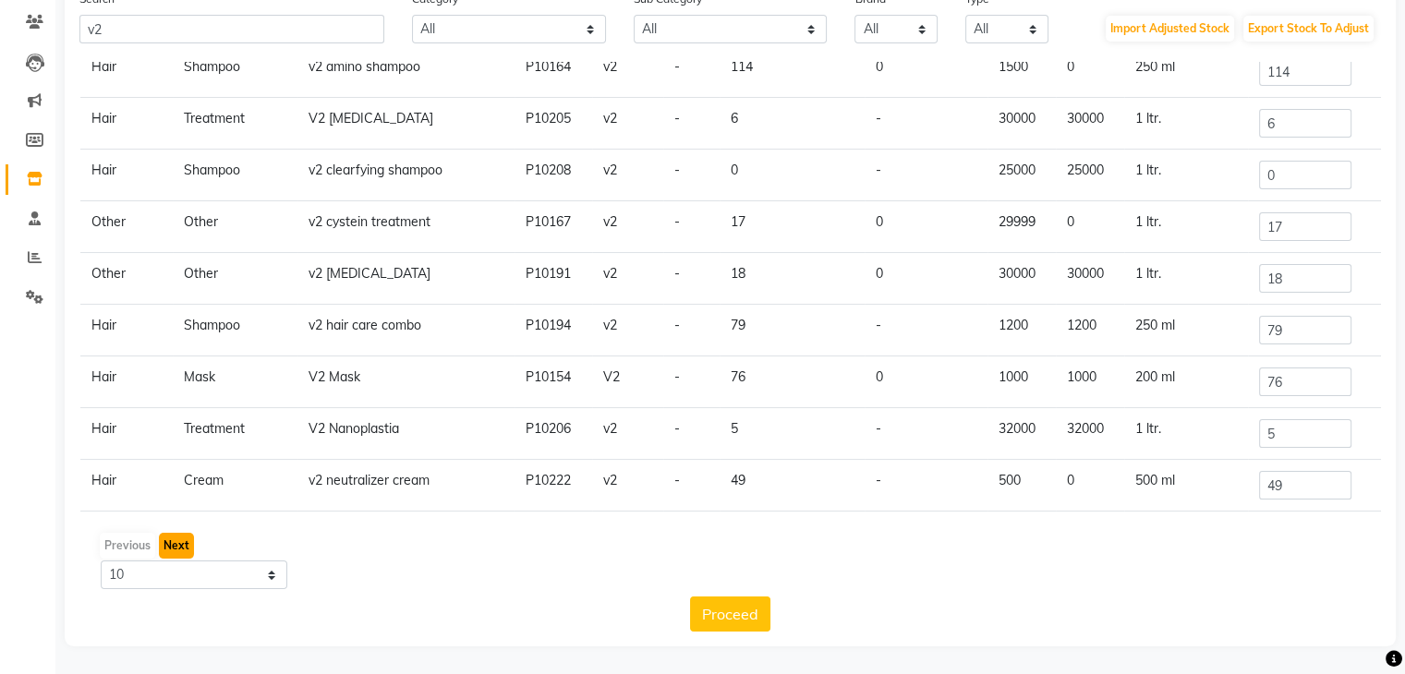
click at [169, 542] on button "Next" at bounding box center [176, 546] width 35 height 26
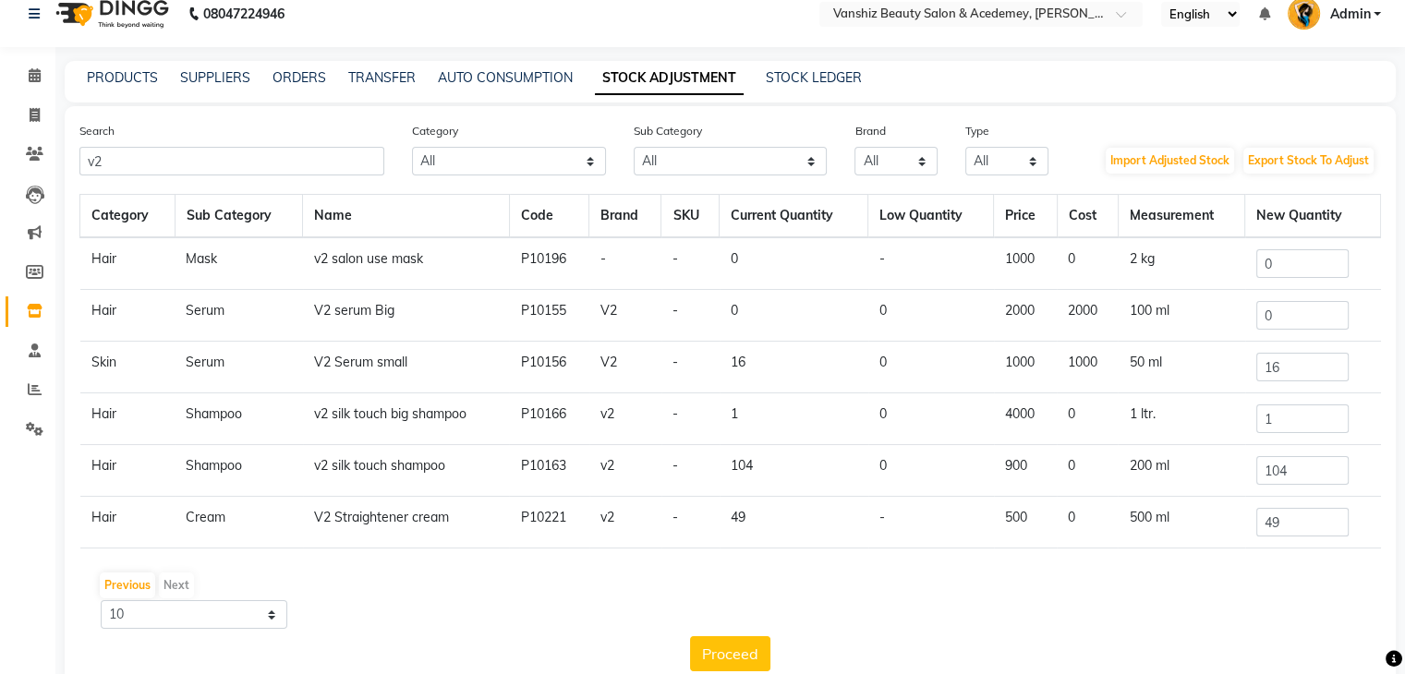
scroll to position [58, 0]
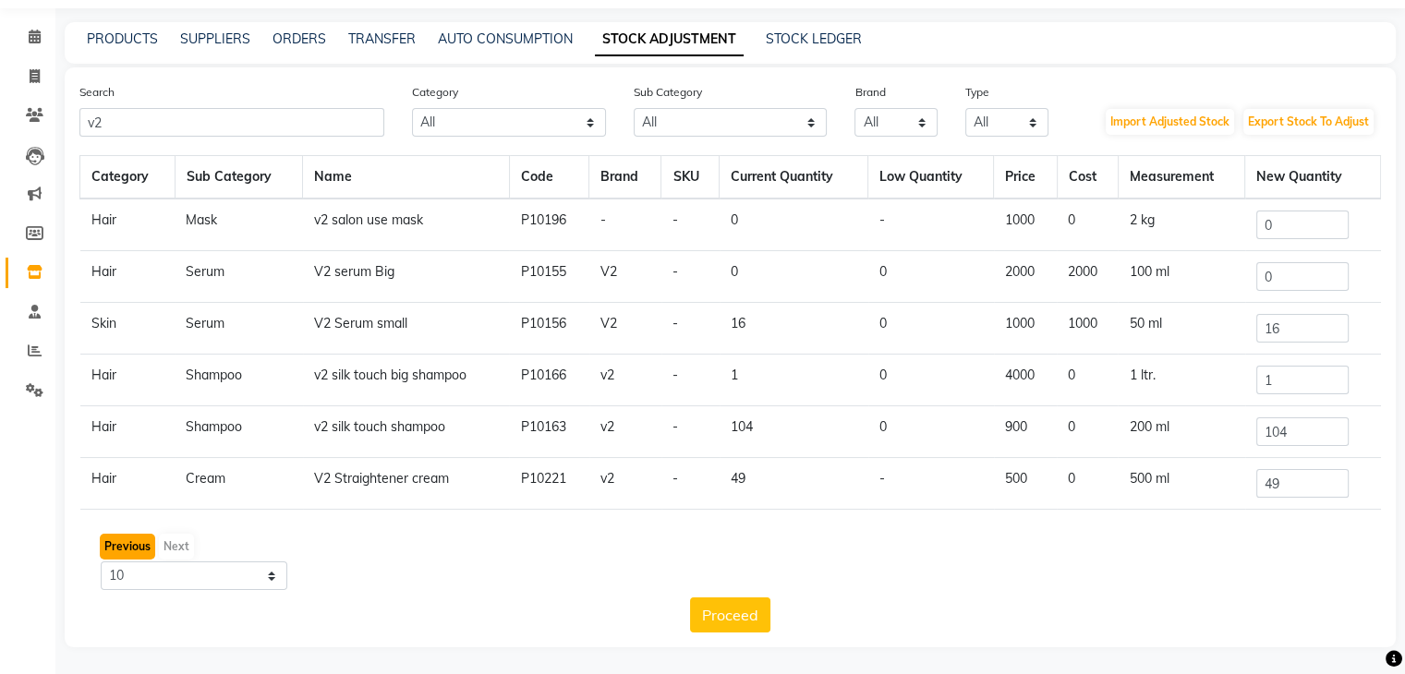
click at [132, 549] on button "Previous" at bounding box center [127, 547] width 55 height 26
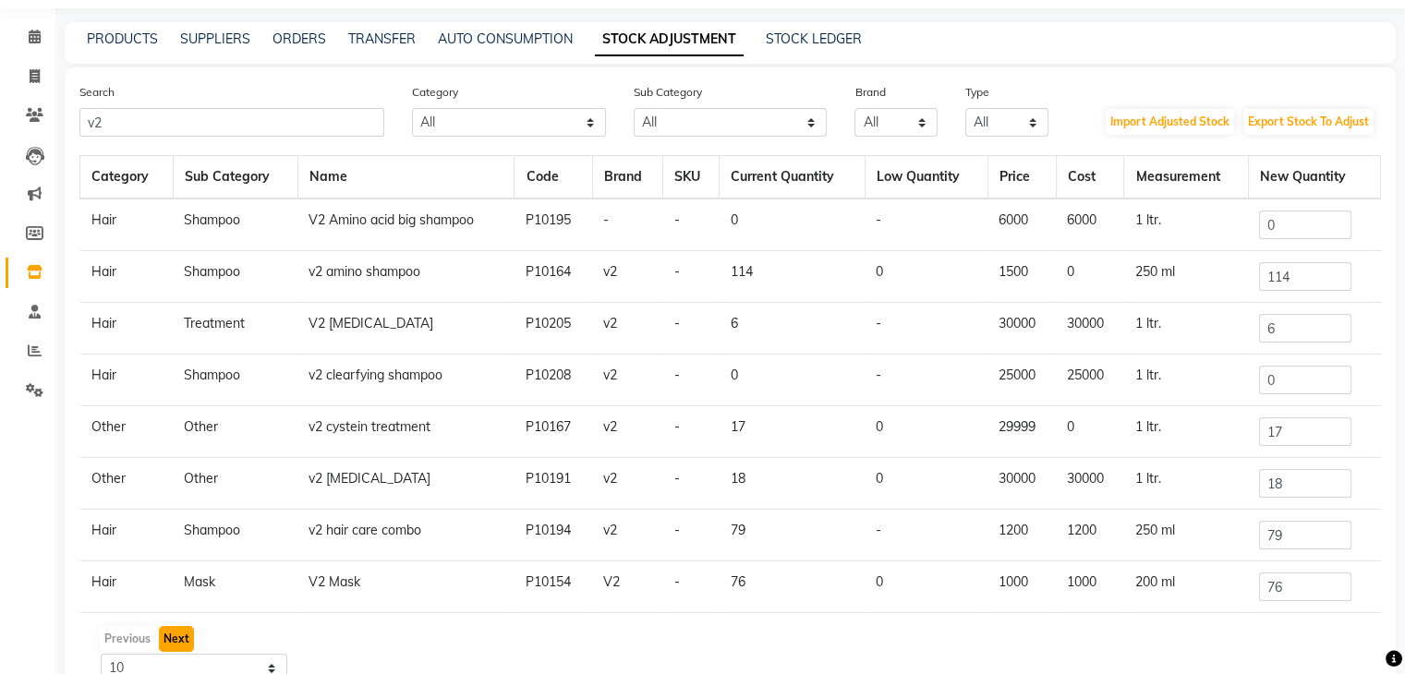
click at [172, 634] on button "Next" at bounding box center [176, 639] width 35 height 26
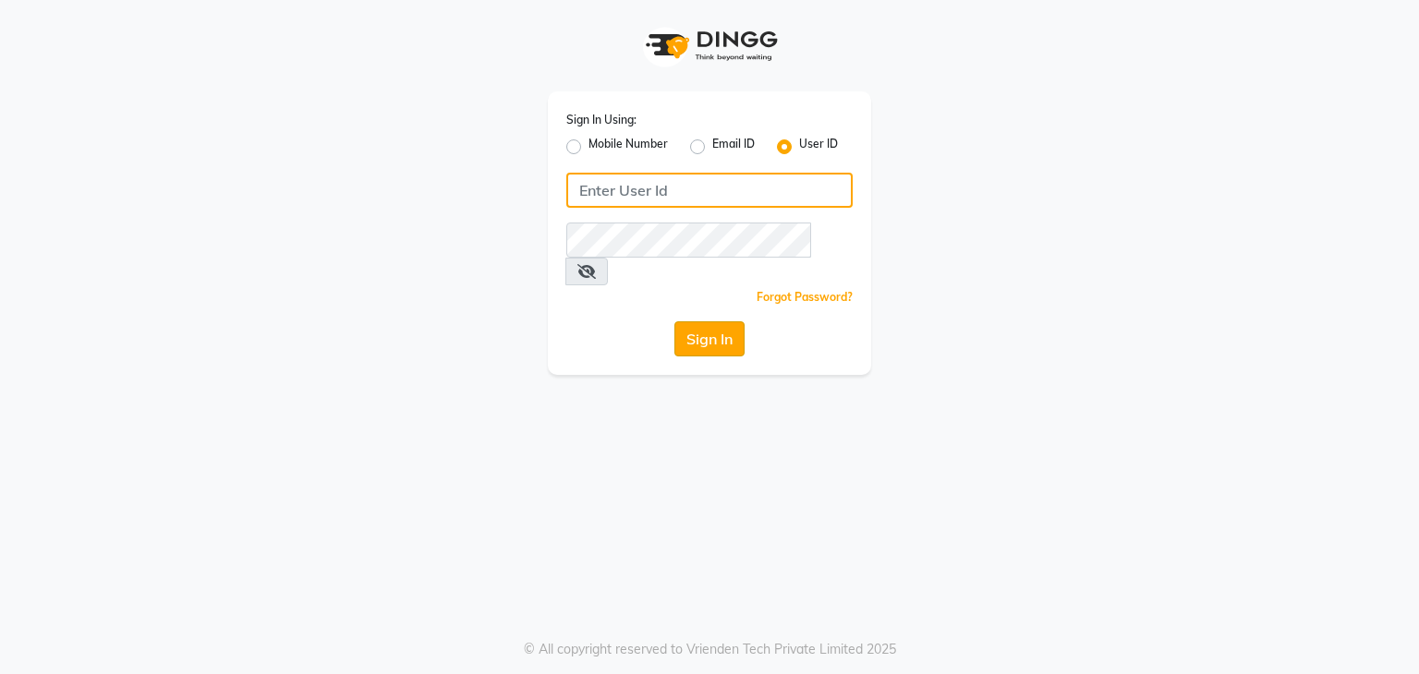
type input "vanishz"
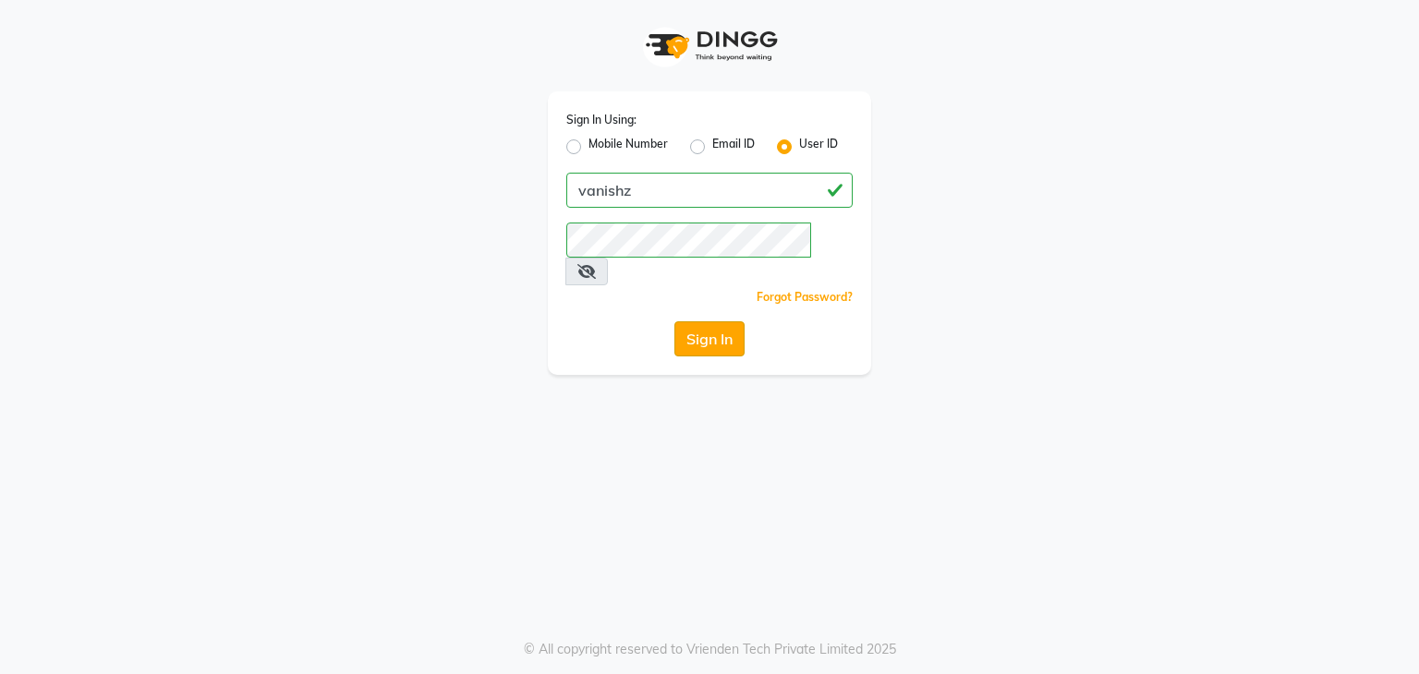
click at [695, 321] on button "Sign In" at bounding box center [709, 338] width 70 height 35
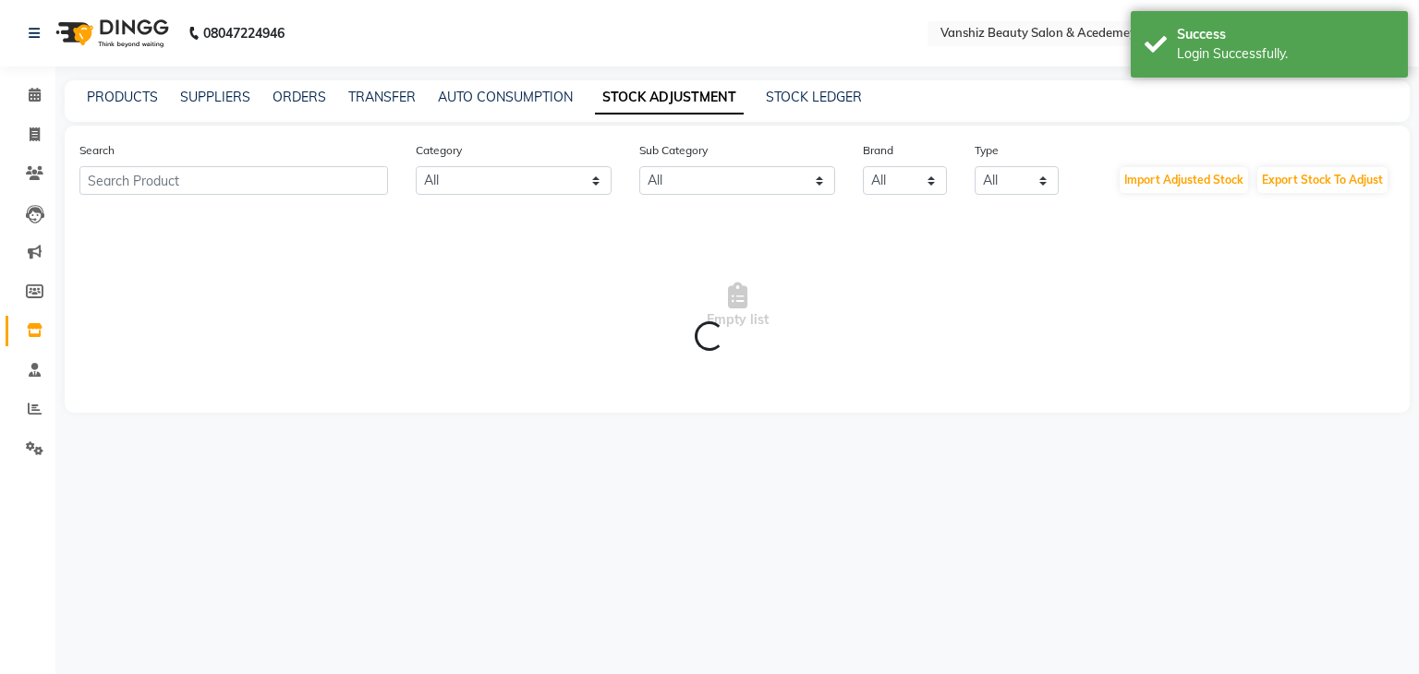
select select "en"
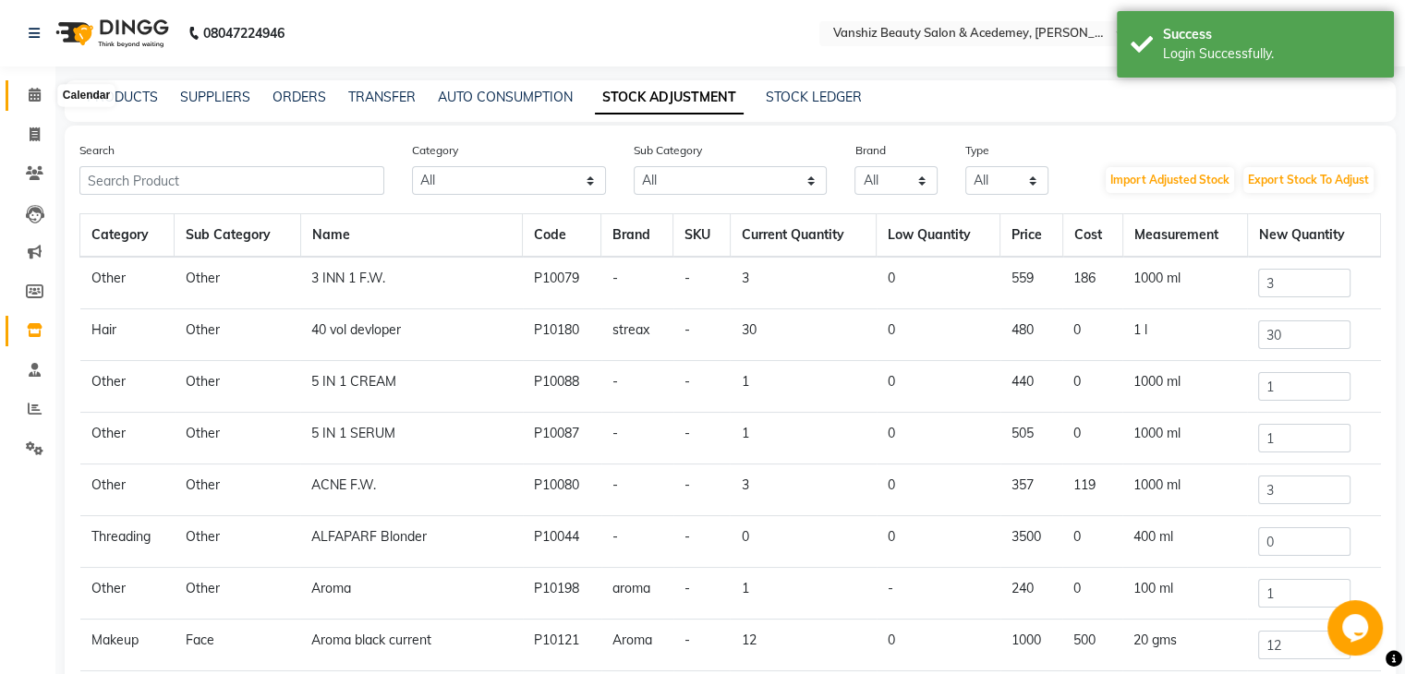
click at [29, 90] on icon at bounding box center [35, 95] width 12 height 14
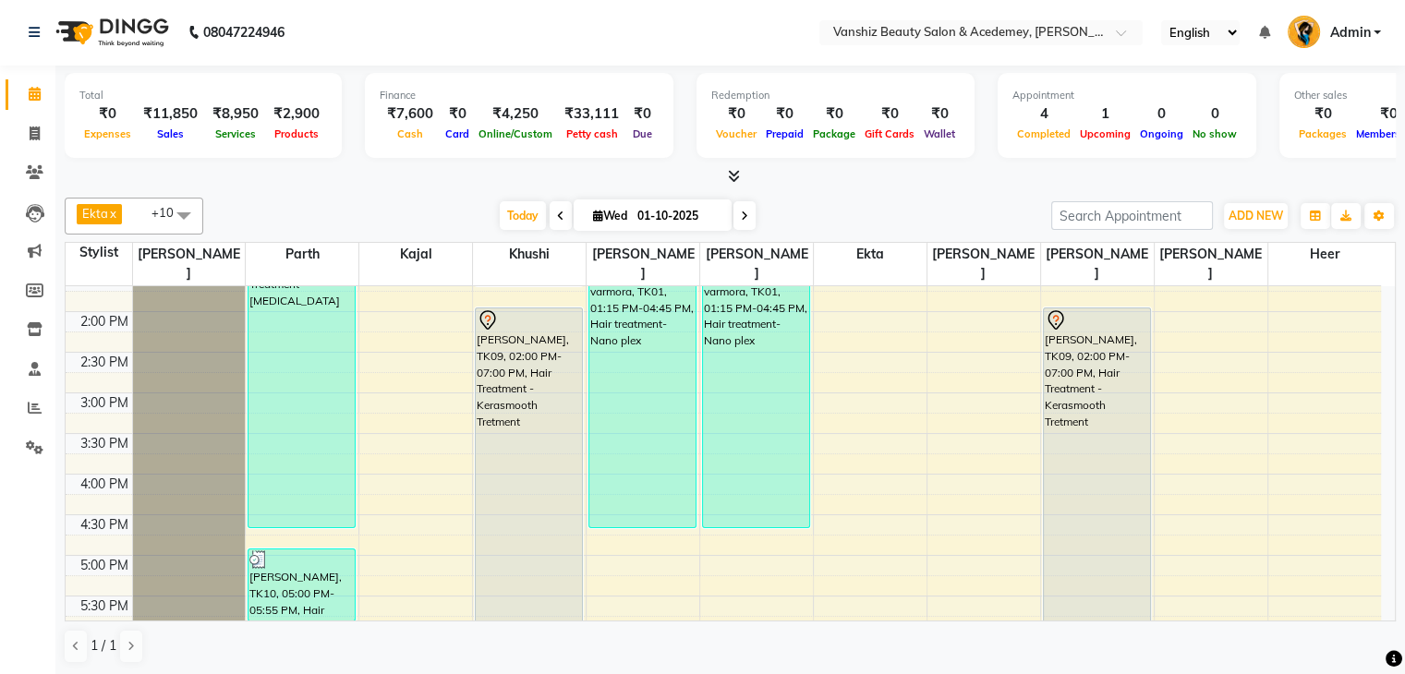
scroll to position [464, 0]
click at [744, 213] on icon at bounding box center [744, 216] width 7 height 11
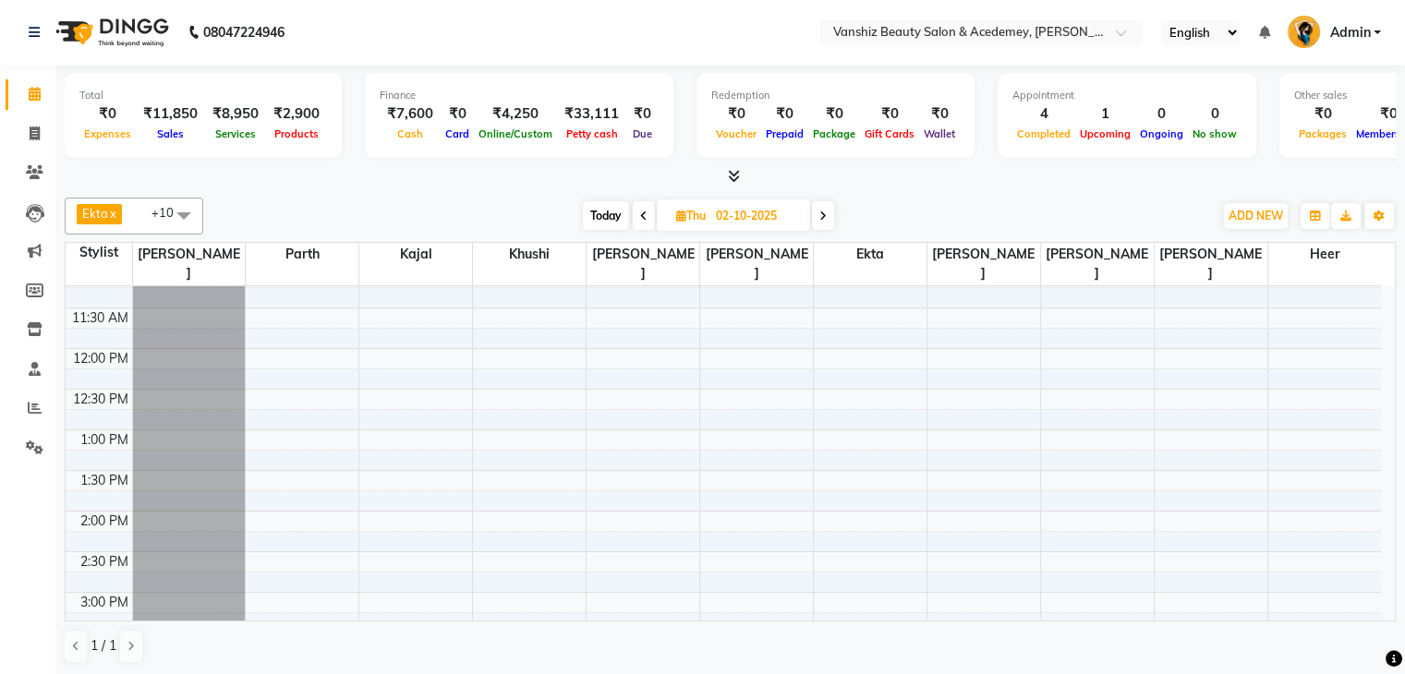
scroll to position [0, 0]
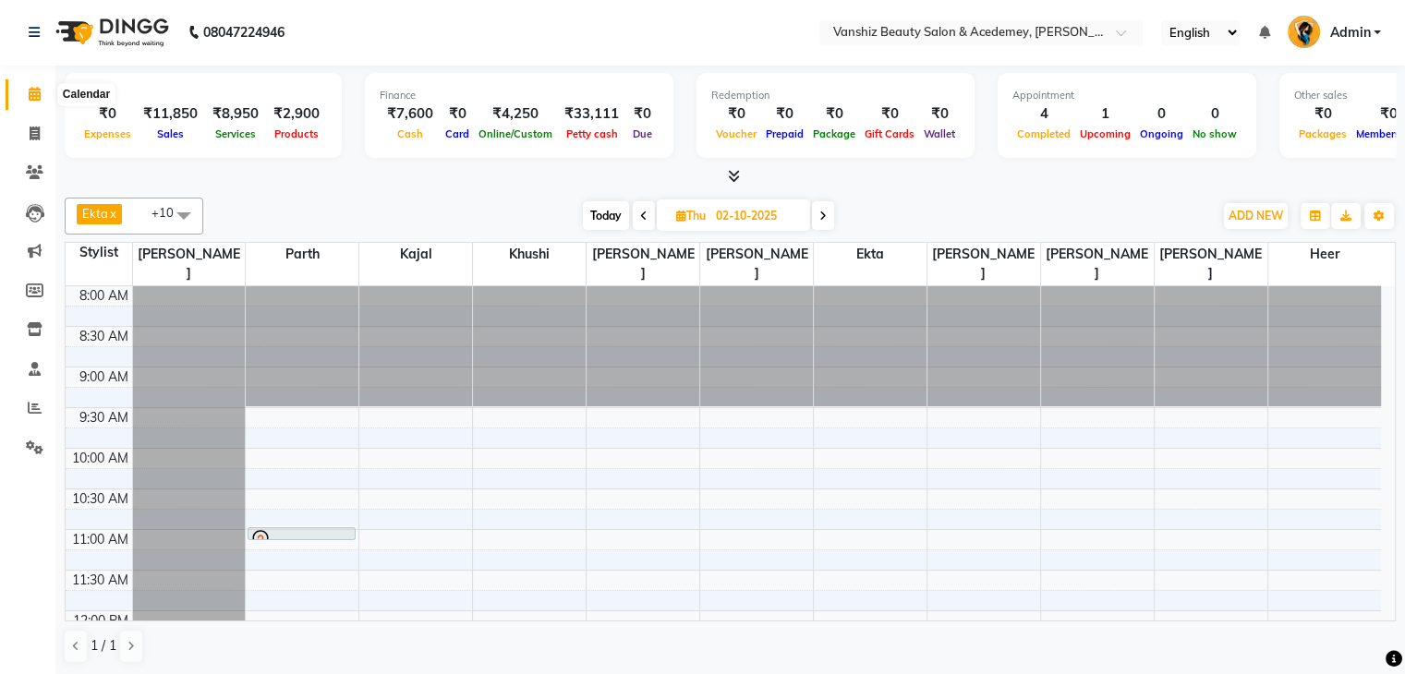
click at [33, 90] on icon at bounding box center [35, 94] width 12 height 14
click at [591, 218] on span "Today" at bounding box center [606, 215] width 46 height 29
type input "01-10-2025"
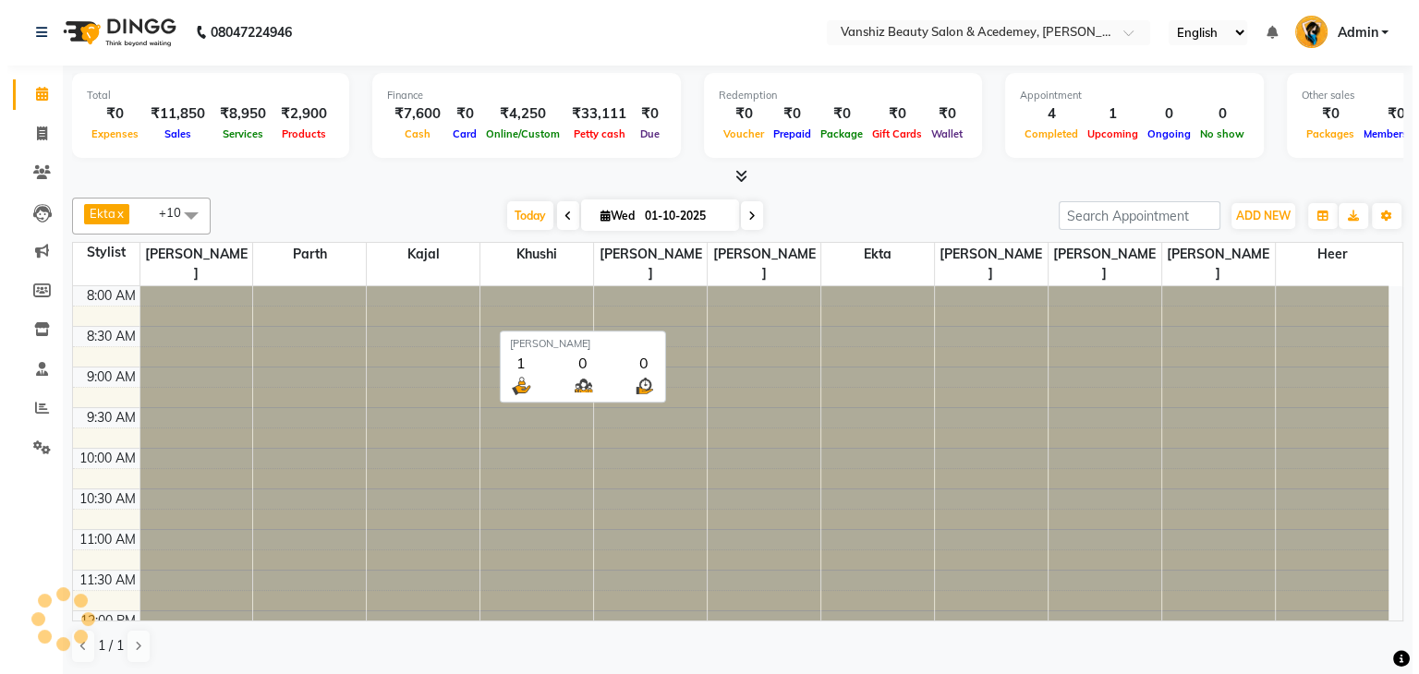
scroll to position [692, 0]
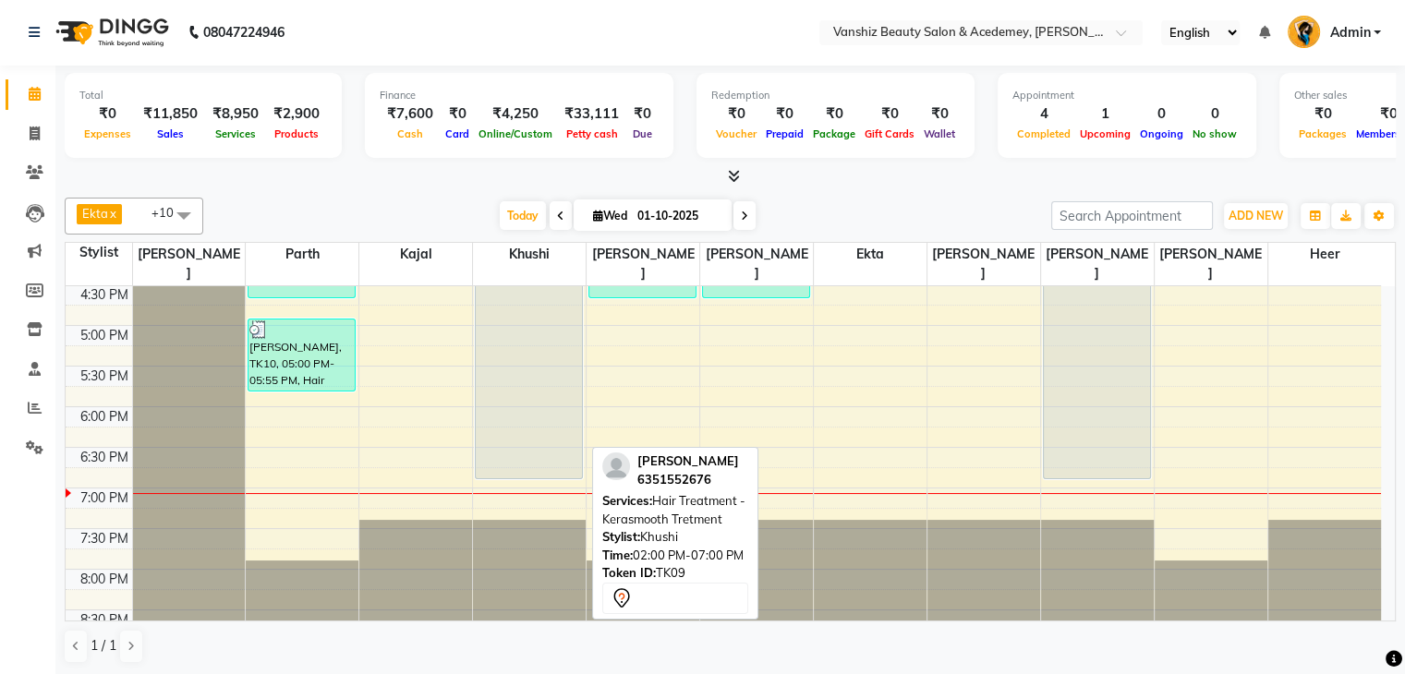
click at [562, 405] on div "[PERSON_NAME], TK09, 02:00 PM-07:00 PM, Hair Treatment - Kerasmooth Tretment" at bounding box center [529, 279] width 106 height 400
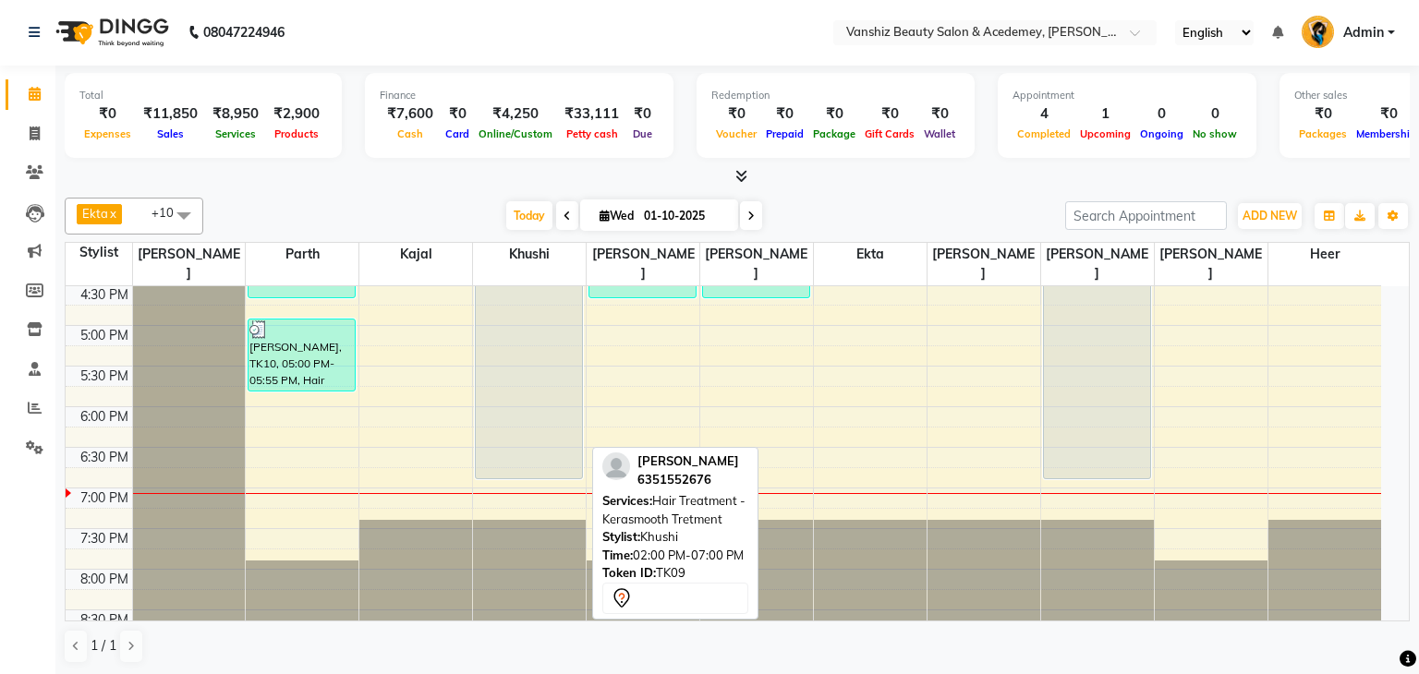
select select "7"
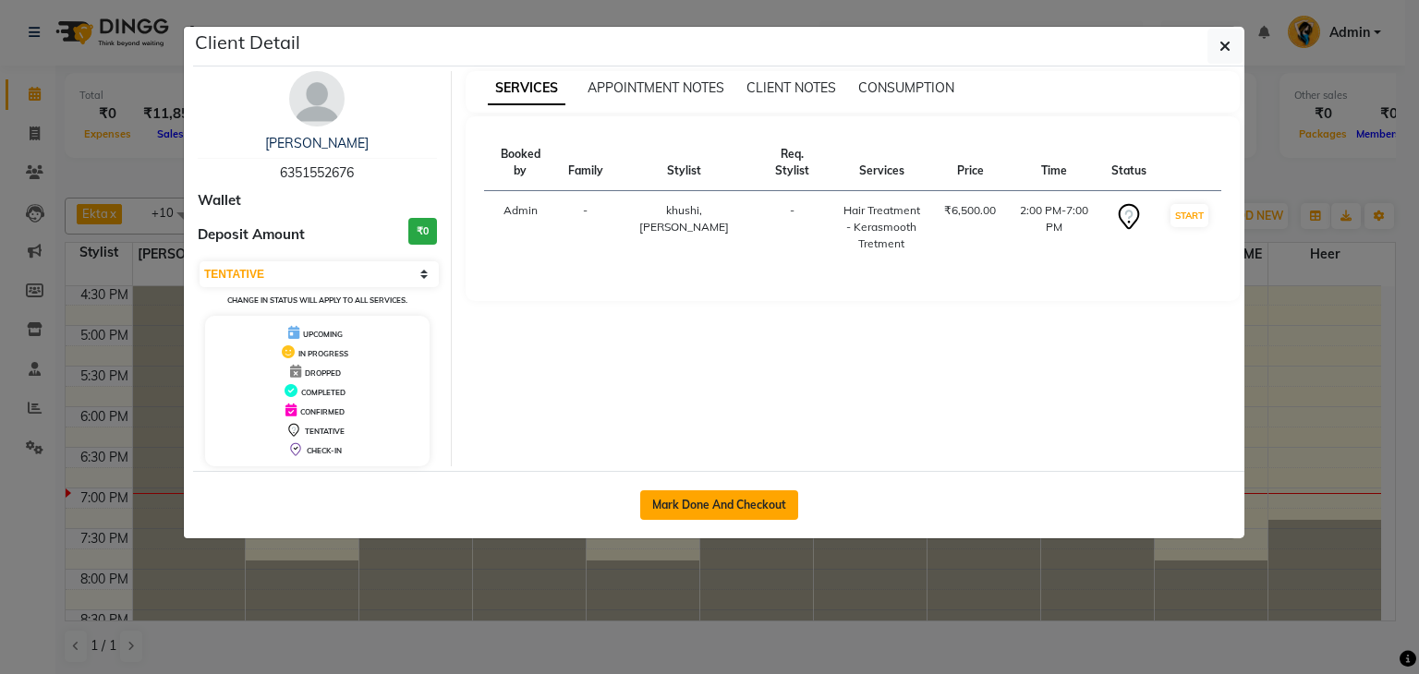
click at [719, 492] on button "Mark Done And Checkout" at bounding box center [719, 505] width 158 height 30
select select "service"
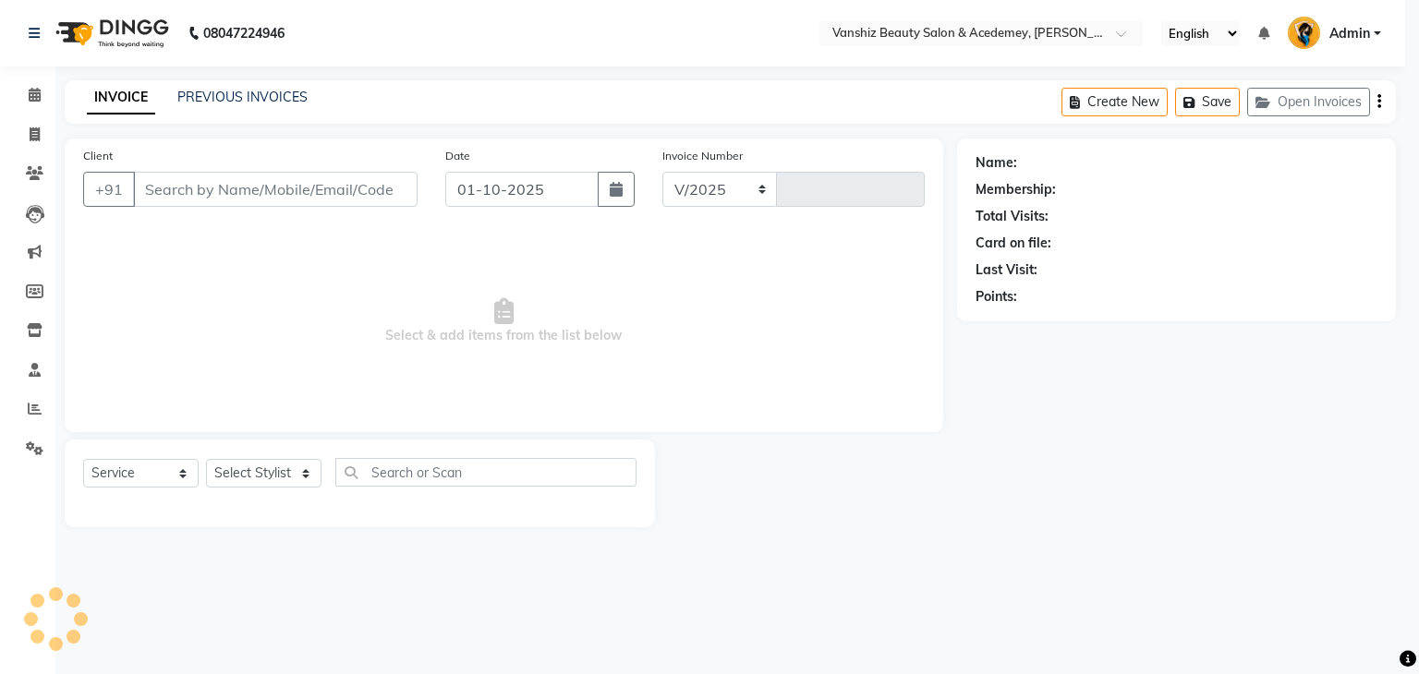
select select "5403"
type input "1570"
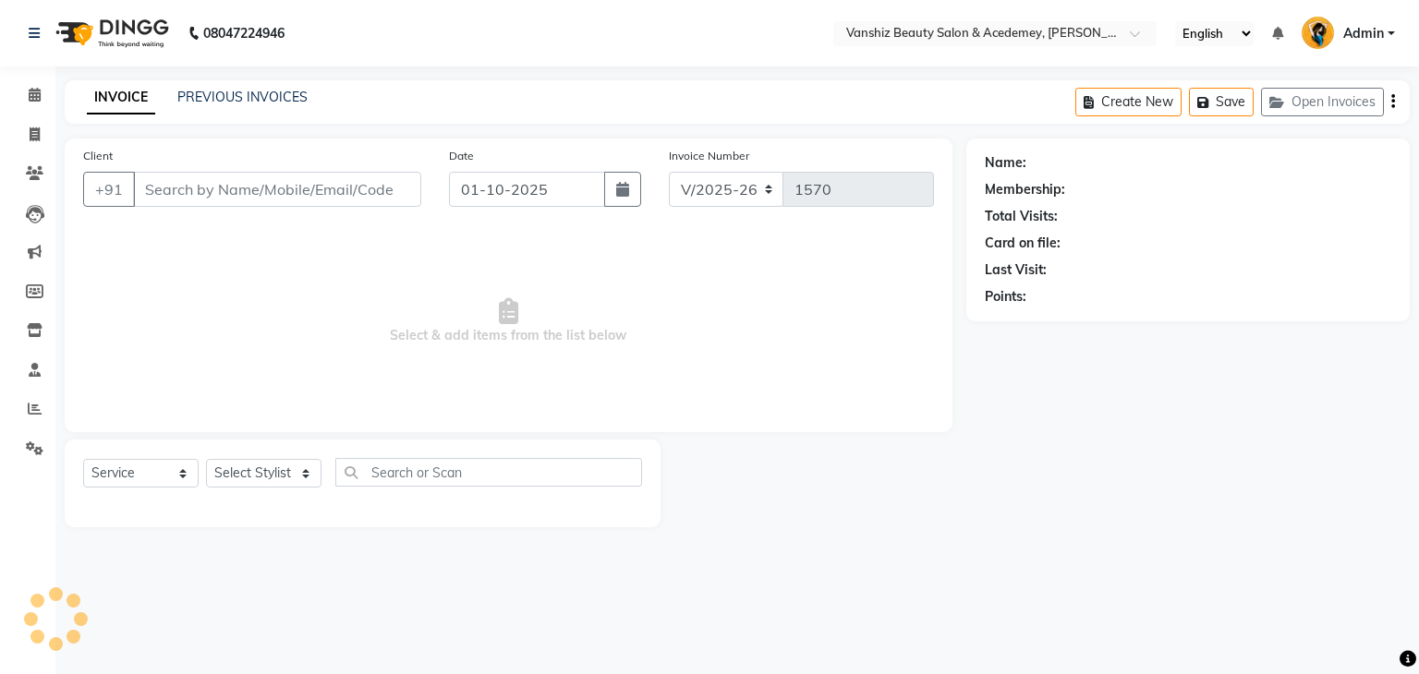
type input "6351552676"
select select "78799"
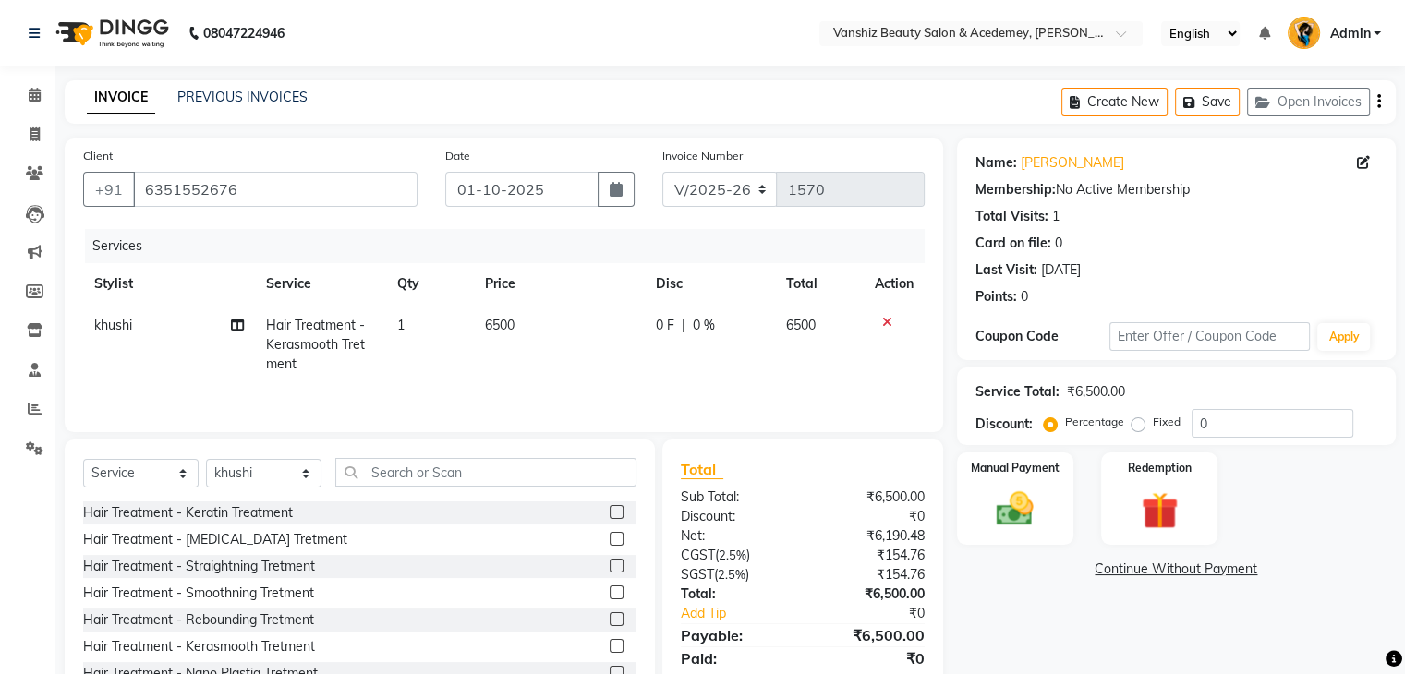
click at [506, 327] on span "6500" at bounding box center [500, 325] width 30 height 17
select select "78799"
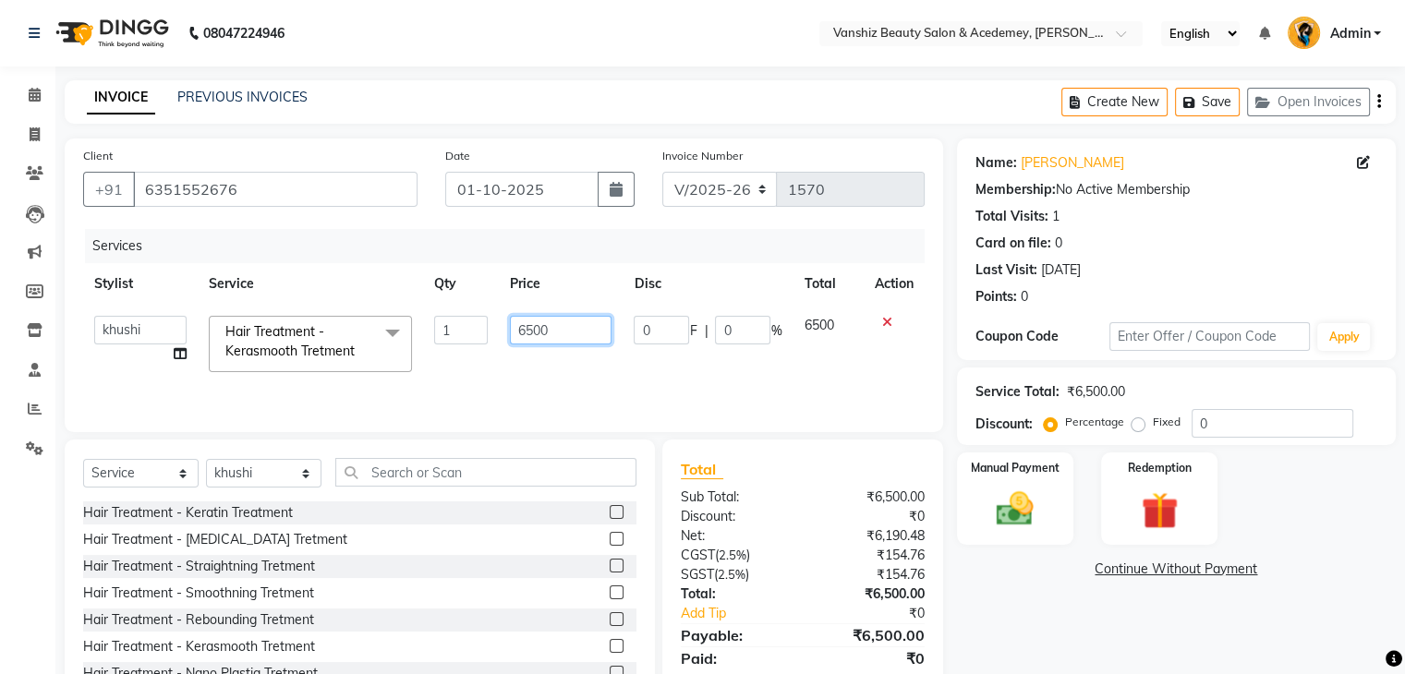
click at [532, 332] on input "6500" at bounding box center [561, 330] width 102 height 29
type input "5500"
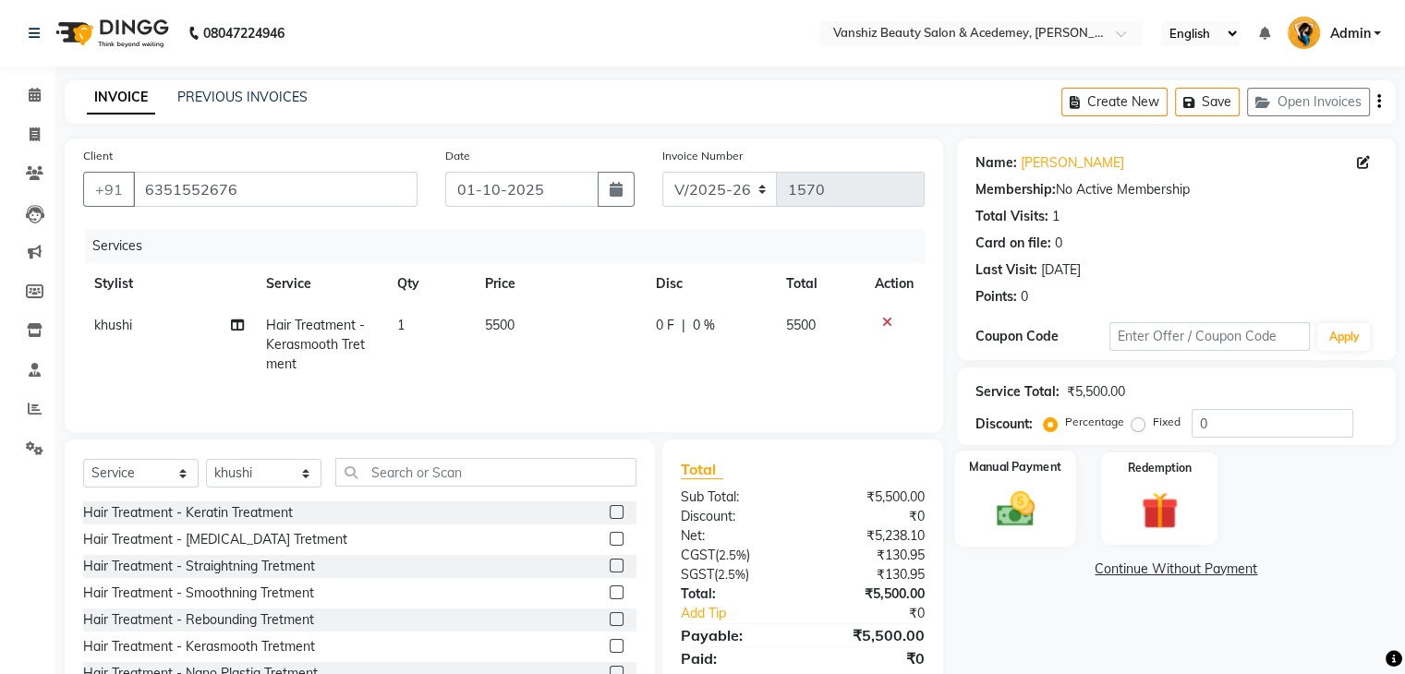
click at [998, 509] on img at bounding box center [1015, 510] width 62 height 44
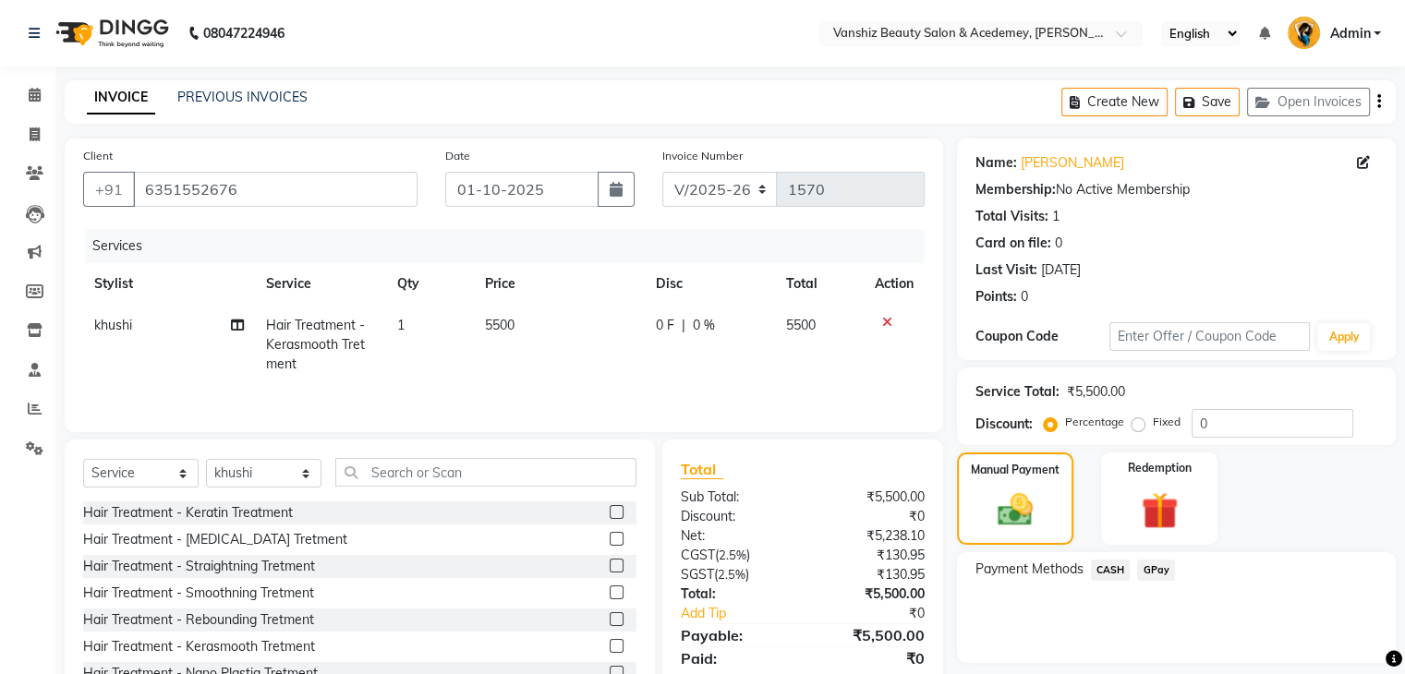
click at [1158, 565] on span "GPay" at bounding box center [1156, 570] width 38 height 21
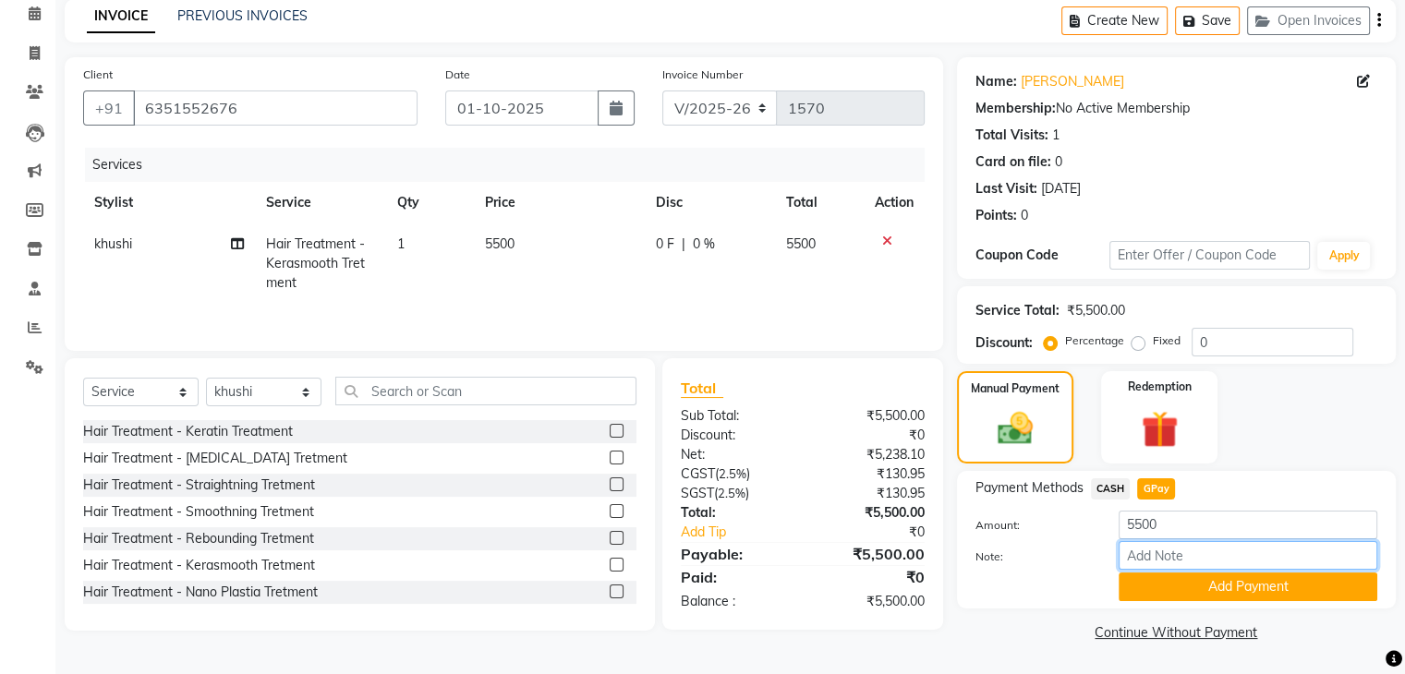
click at [1158, 562] on input "Note:" at bounding box center [1247, 555] width 259 height 29
click at [1156, 559] on input "Note:" at bounding box center [1247, 555] width 259 height 29
type input "gpay"
click at [1185, 581] on button "Add Payment" at bounding box center [1247, 587] width 259 height 29
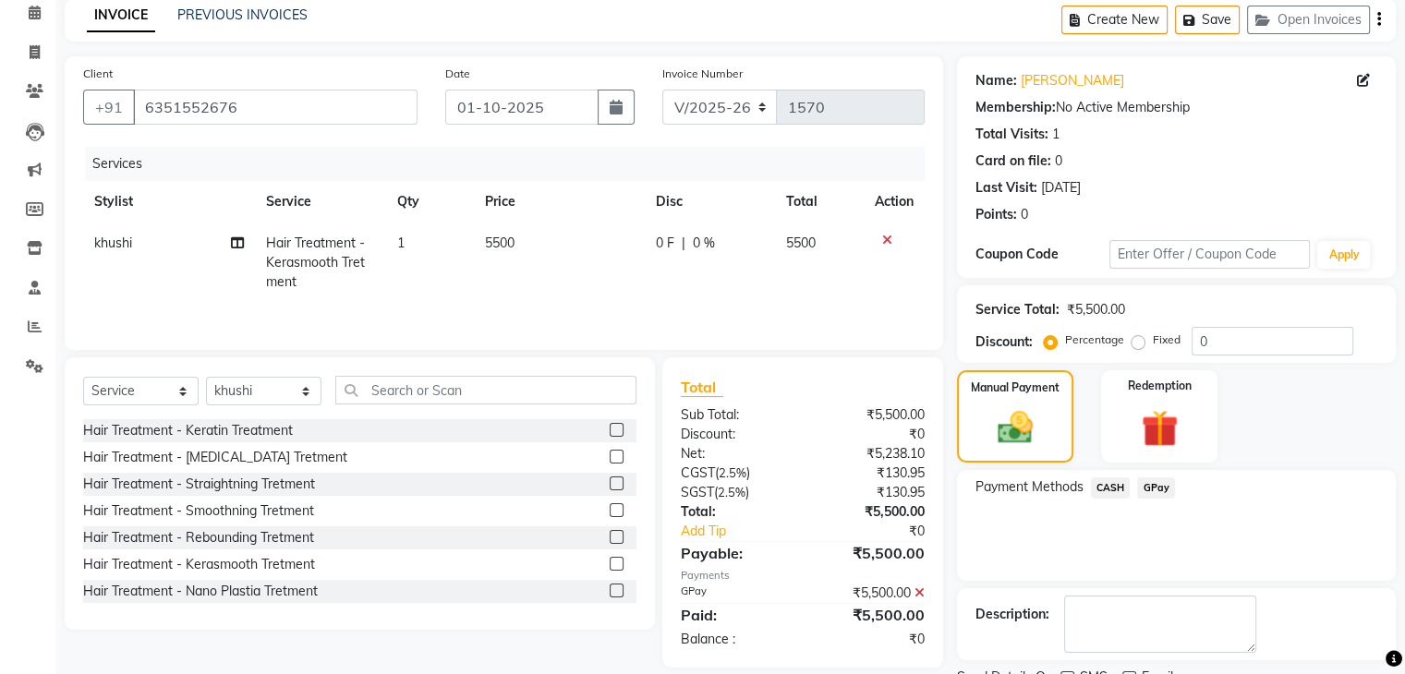
scroll to position [158, 0]
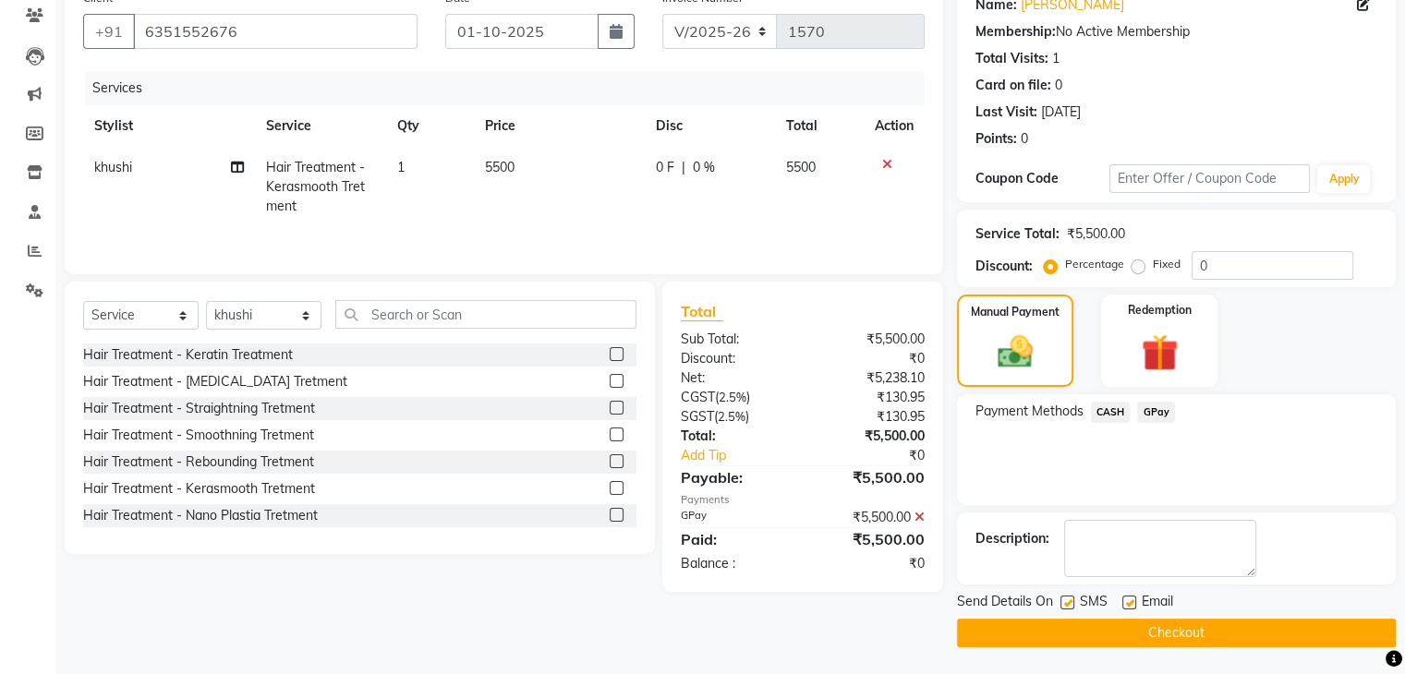
click at [1126, 607] on label at bounding box center [1129, 603] width 14 height 14
click at [1126, 607] on input "checkbox" at bounding box center [1128, 604] width 12 height 12
checkbox input "false"
click at [1064, 598] on label at bounding box center [1067, 603] width 14 height 14
click at [1064, 598] on input "checkbox" at bounding box center [1066, 604] width 12 height 12
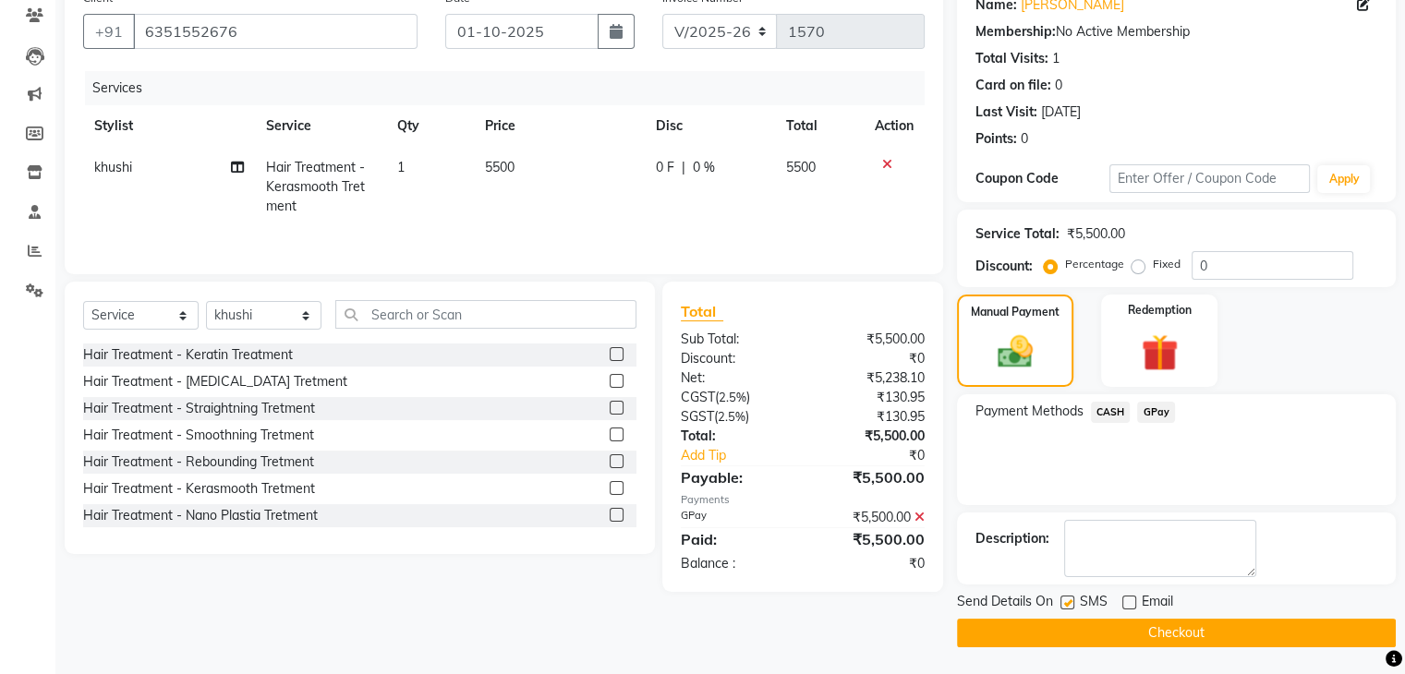
checkbox input "false"
click at [1075, 622] on button "Checkout" at bounding box center [1176, 633] width 439 height 29
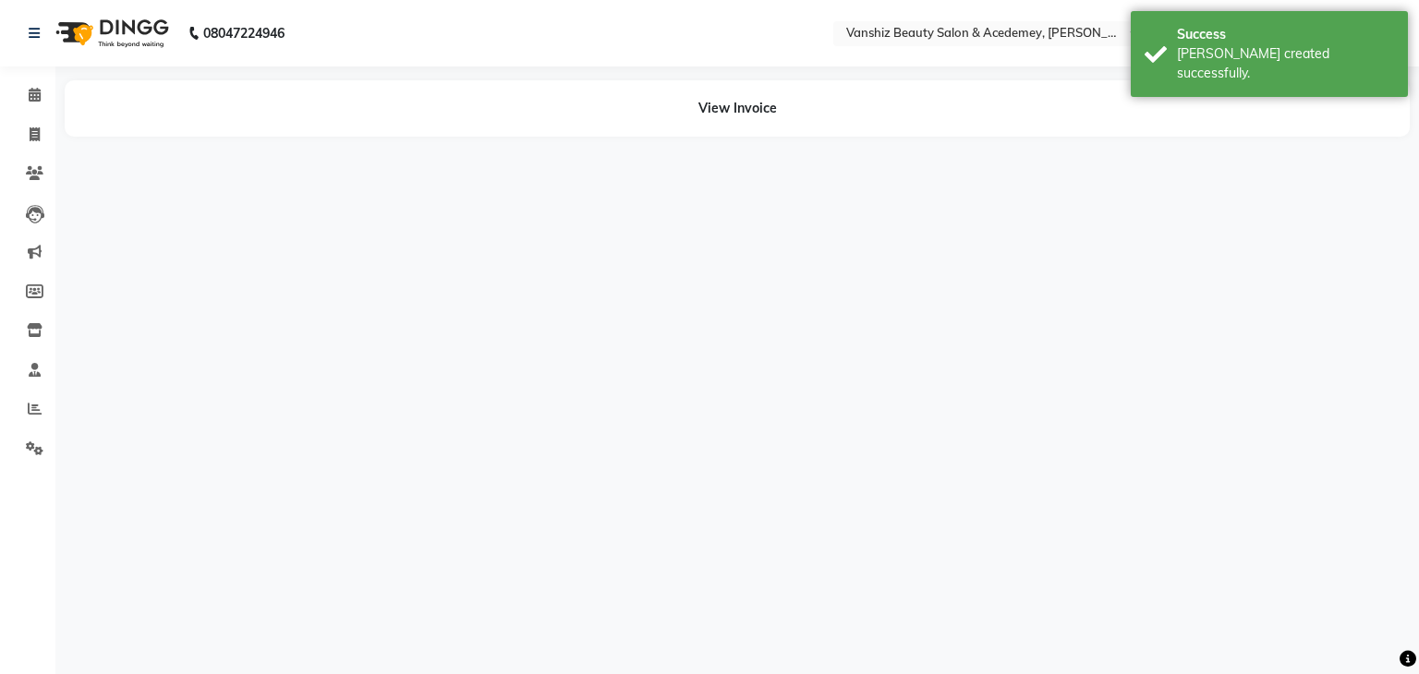
select select "78799"
select select "87766"
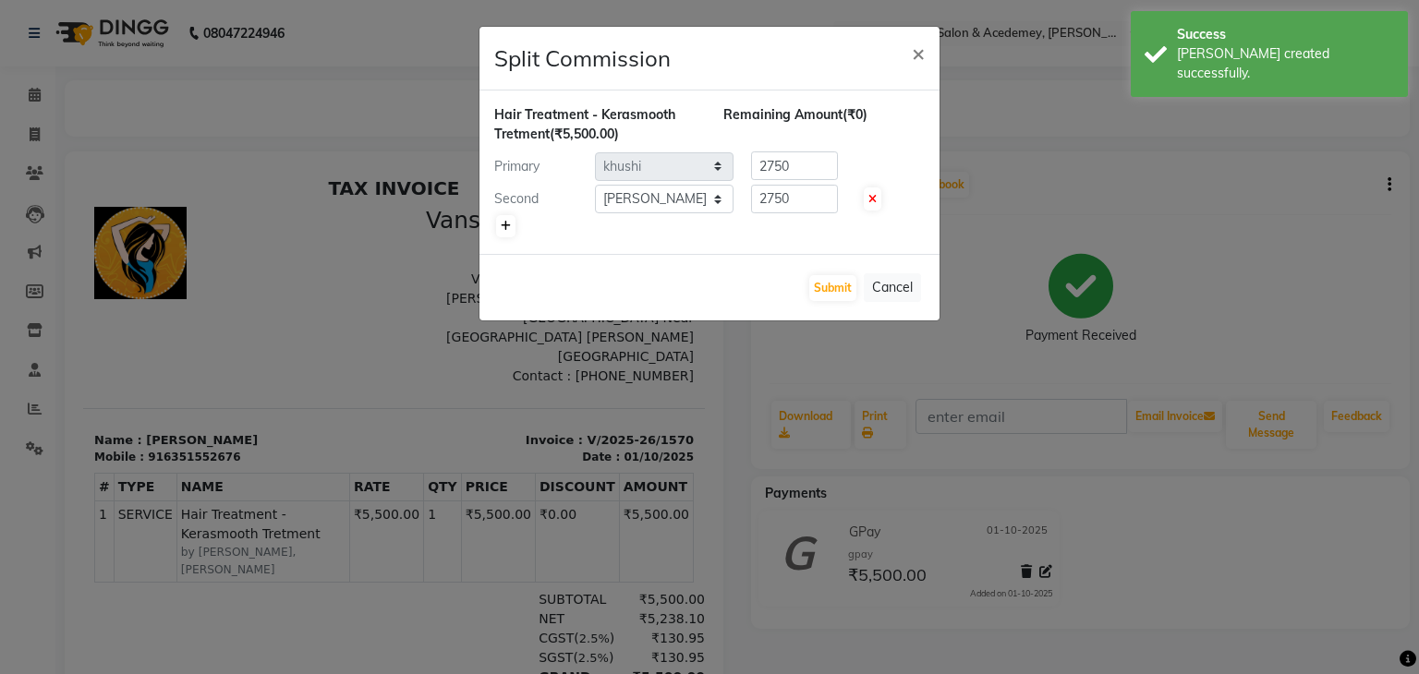
click at [502, 221] on icon at bounding box center [506, 226] width 10 height 11
type input "1833.33"
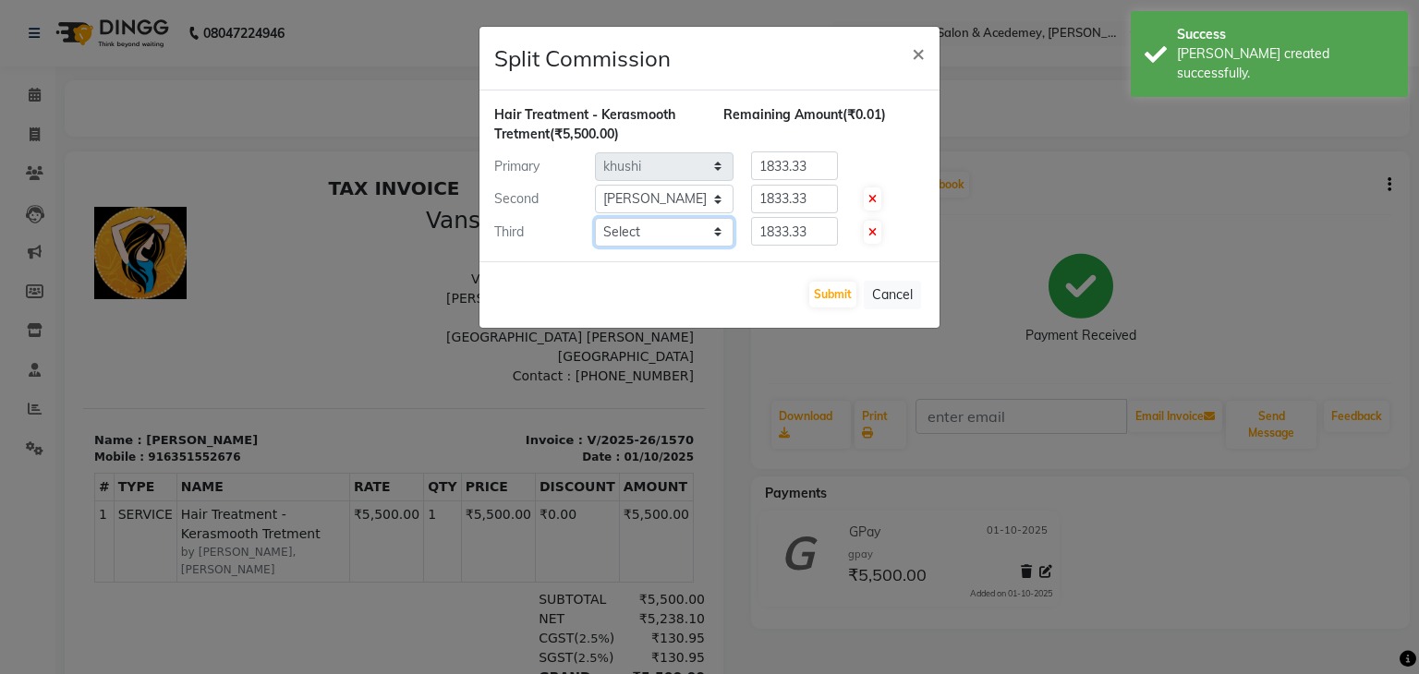
click at [639, 237] on select "Select Dhara Dhruvi Rathod Ekta Heer jagruti kajal khushi kirti Krishita MItal …" at bounding box center [664, 232] width 139 height 29
select select "86122"
click at [595, 218] on select "Select Dhara Dhruvi Rathod Ekta Heer jagruti kajal khushi kirti Krishita MItal …" at bounding box center [664, 232] width 139 height 29
click at [824, 168] on input "1833.33" at bounding box center [794, 165] width 87 height 29
type input "1"
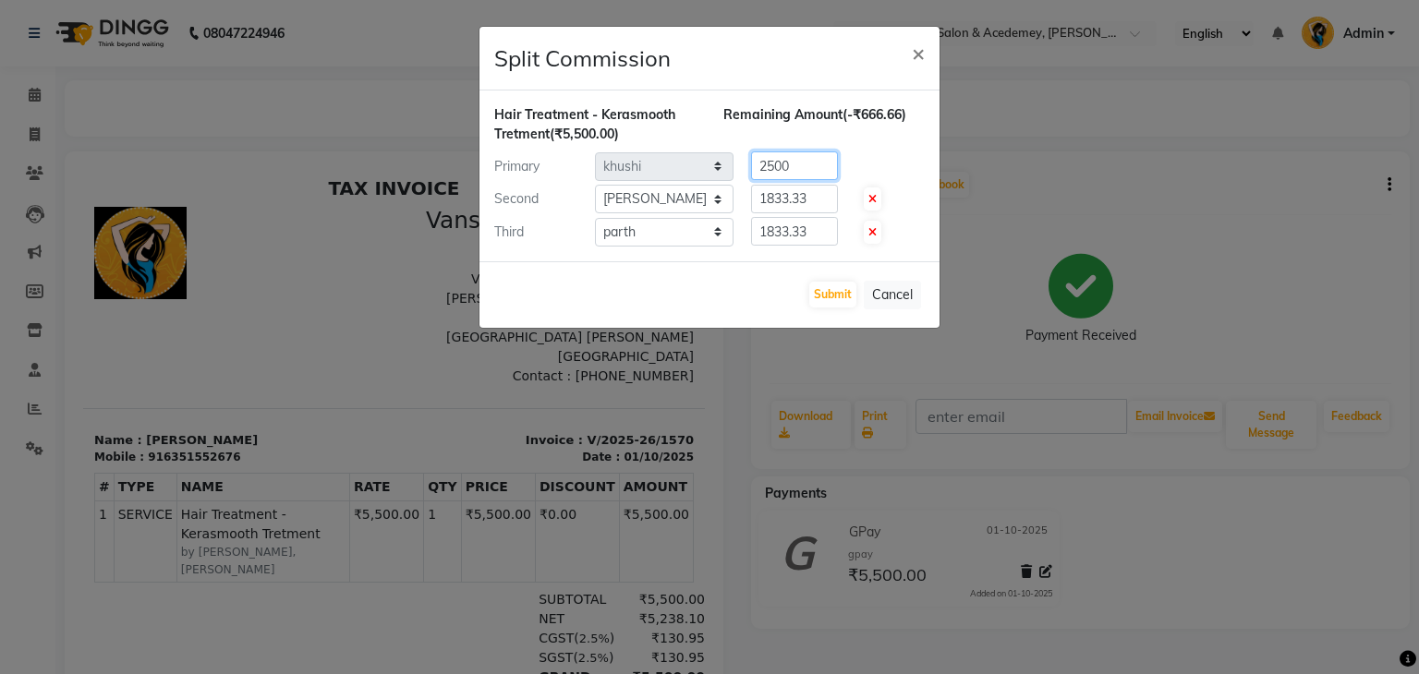
type input "2500"
click at [828, 199] on input "1833.33" at bounding box center [794, 199] width 87 height 29
type input "1"
type input "2500"
click at [823, 232] on input "1833.33" at bounding box center [794, 231] width 87 height 29
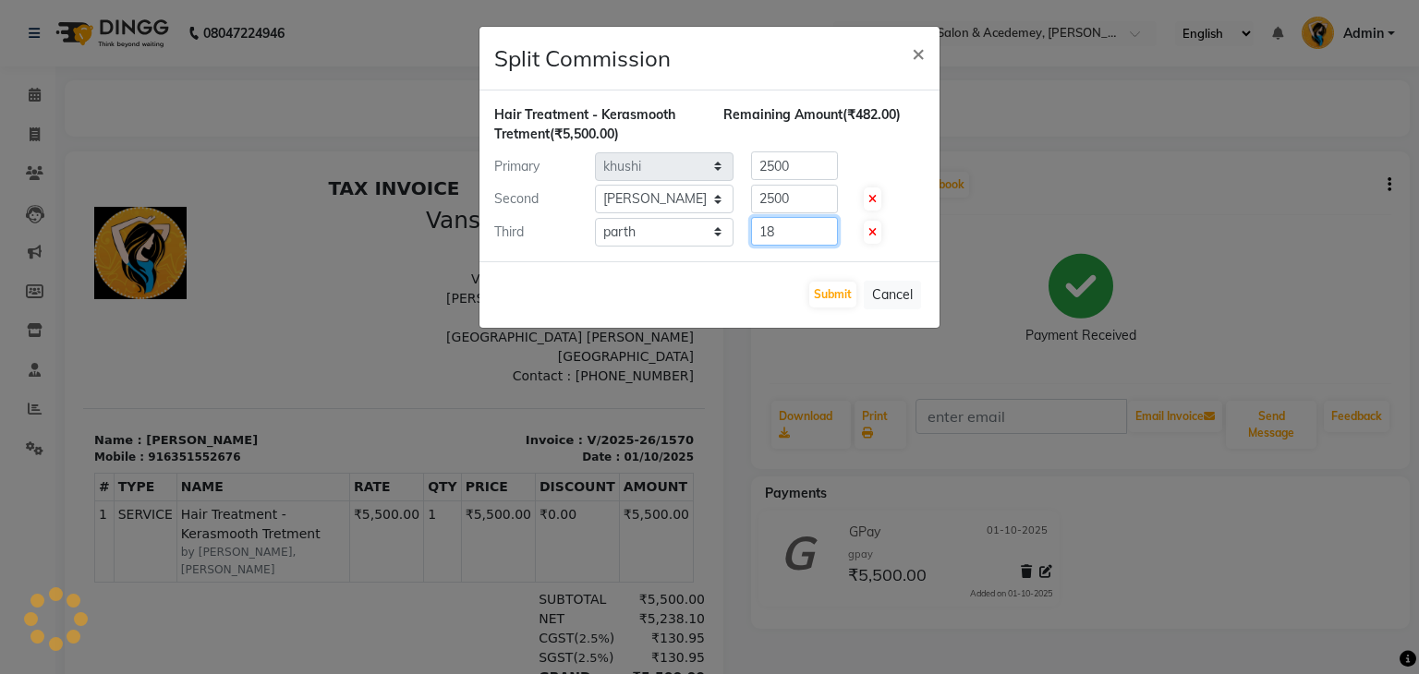
type input "1"
type input "500"
click at [823, 293] on button "Submit" at bounding box center [832, 295] width 47 height 26
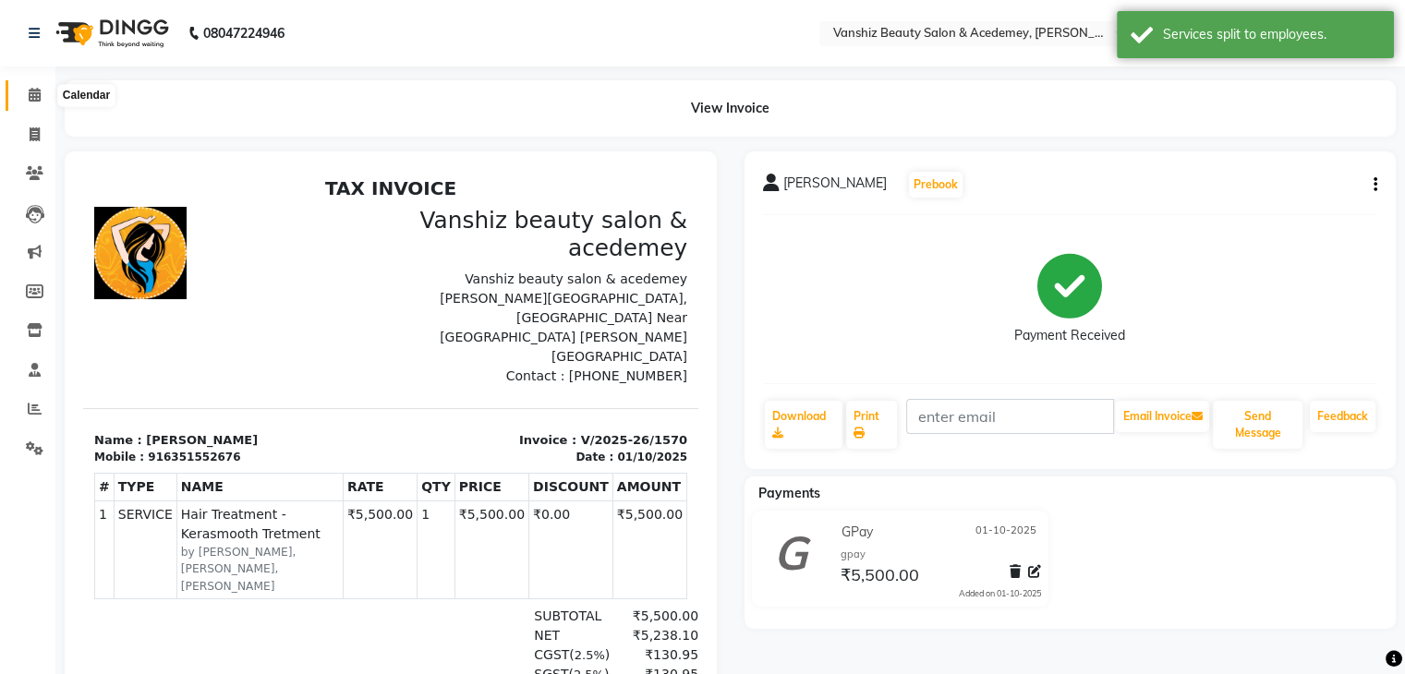
click at [30, 97] on icon at bounding box center [35, 95] width 12 height 14
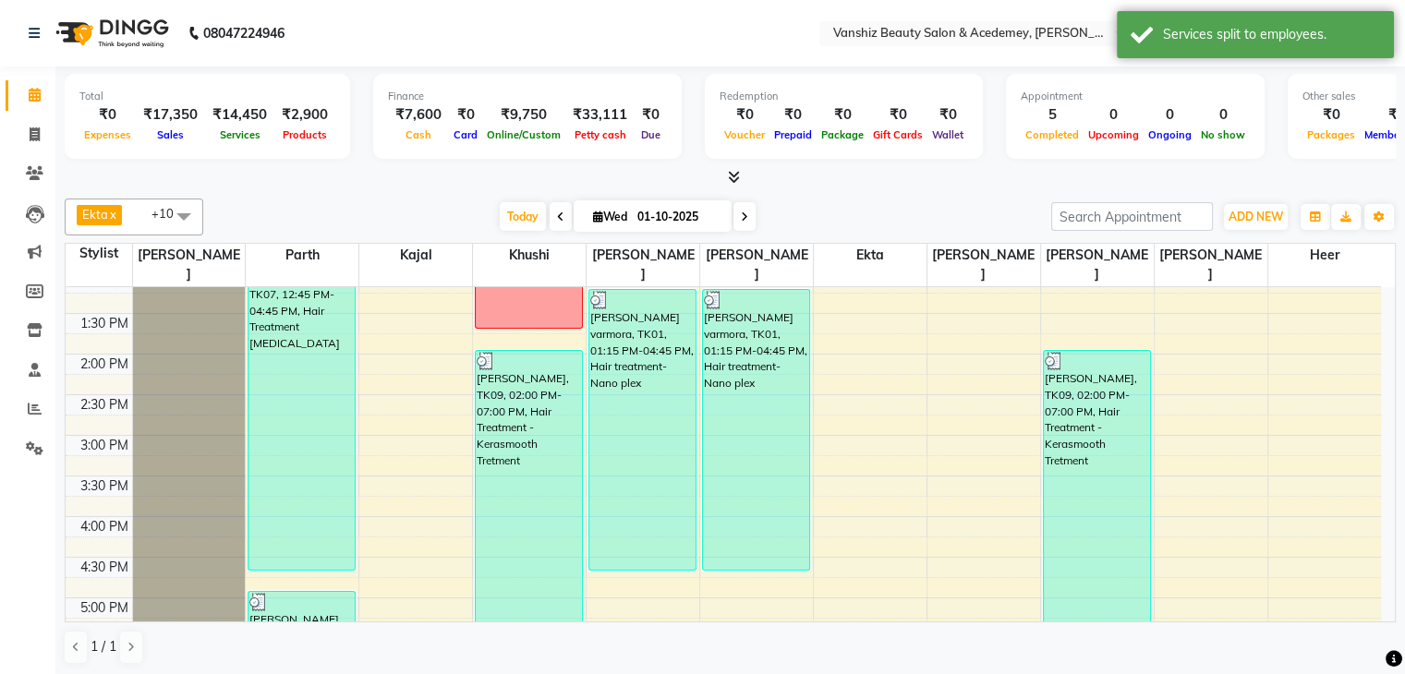
scroll to position [584, 0]
